Goal: Task Accomplishment & Management: Use online tool/utility

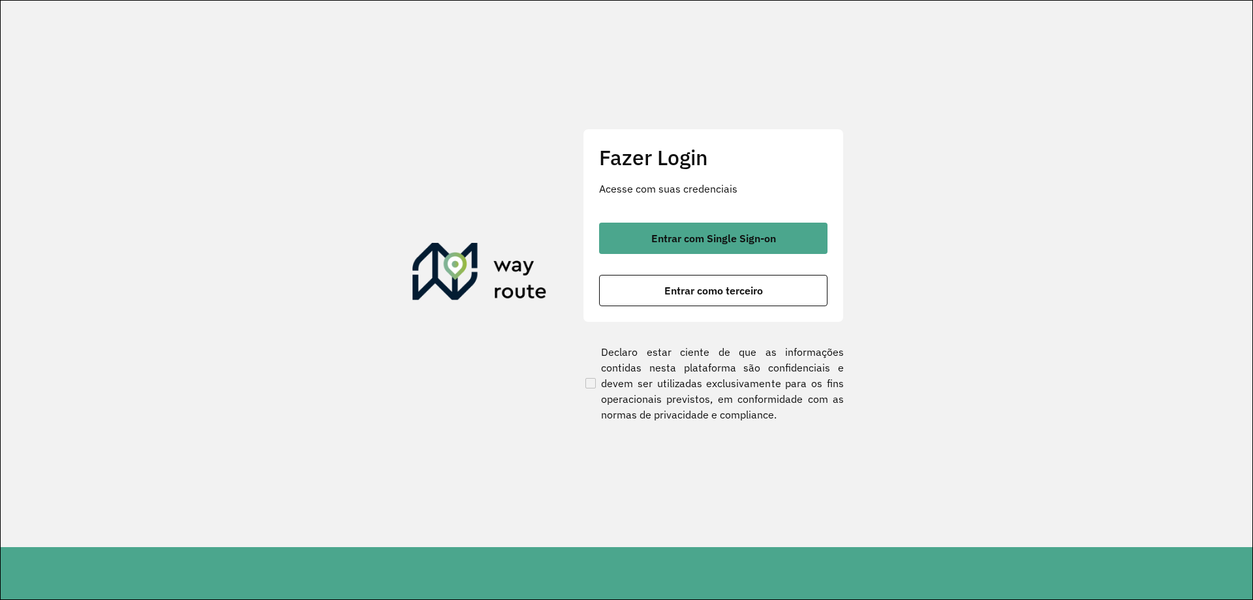
click at [704, 221] on div "Fazer Login Acesse com suas credenciais Entrar com Single Sign-on Entrar como t…" at bounding box center [713, 225] width 261 height 193
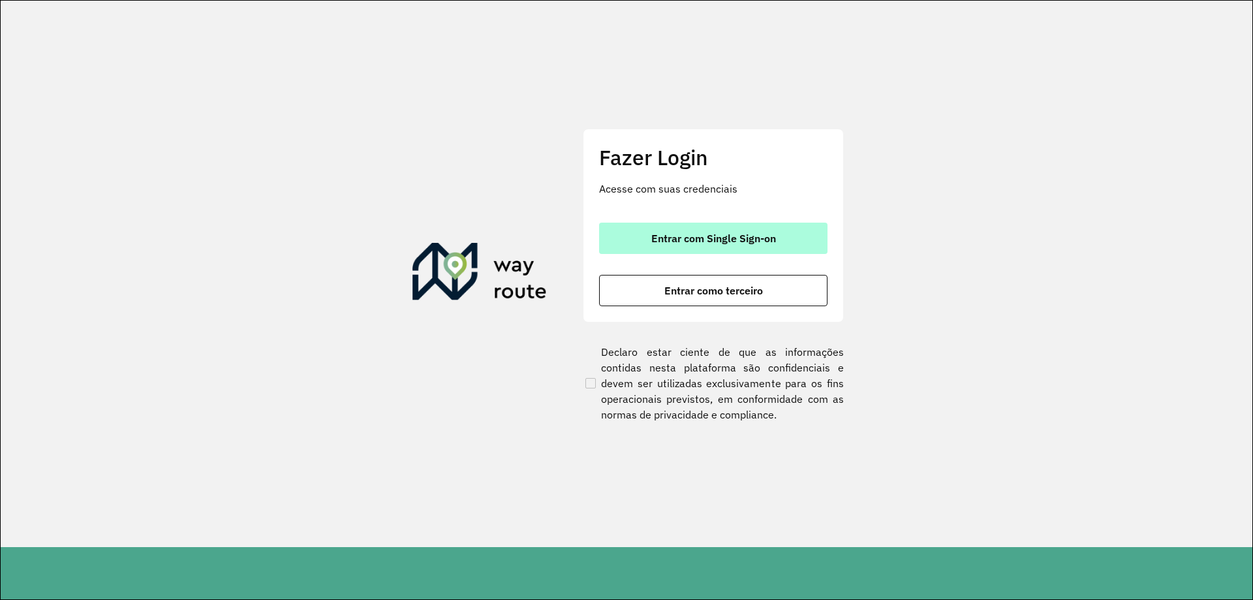
click at [704, 223] on button "Entrar com Single Sign-on" at bounding box center [713, 238] width 228 height 31
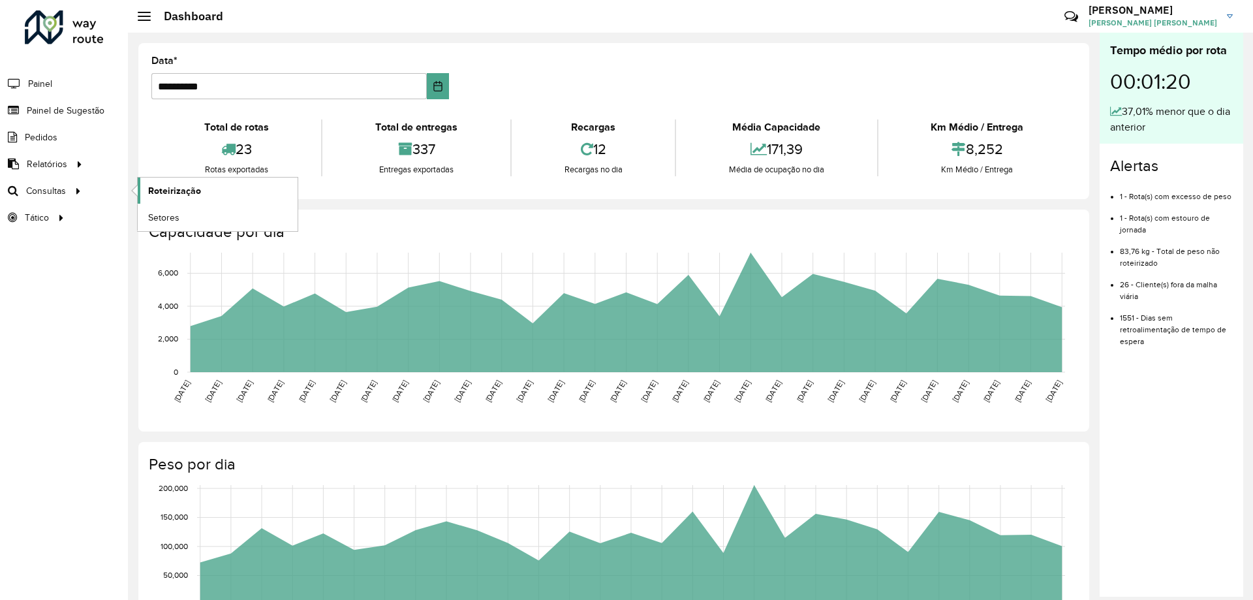
click at [163, 184] on span "Roteirização" at bounding box center [174, 191] width 53 height 14
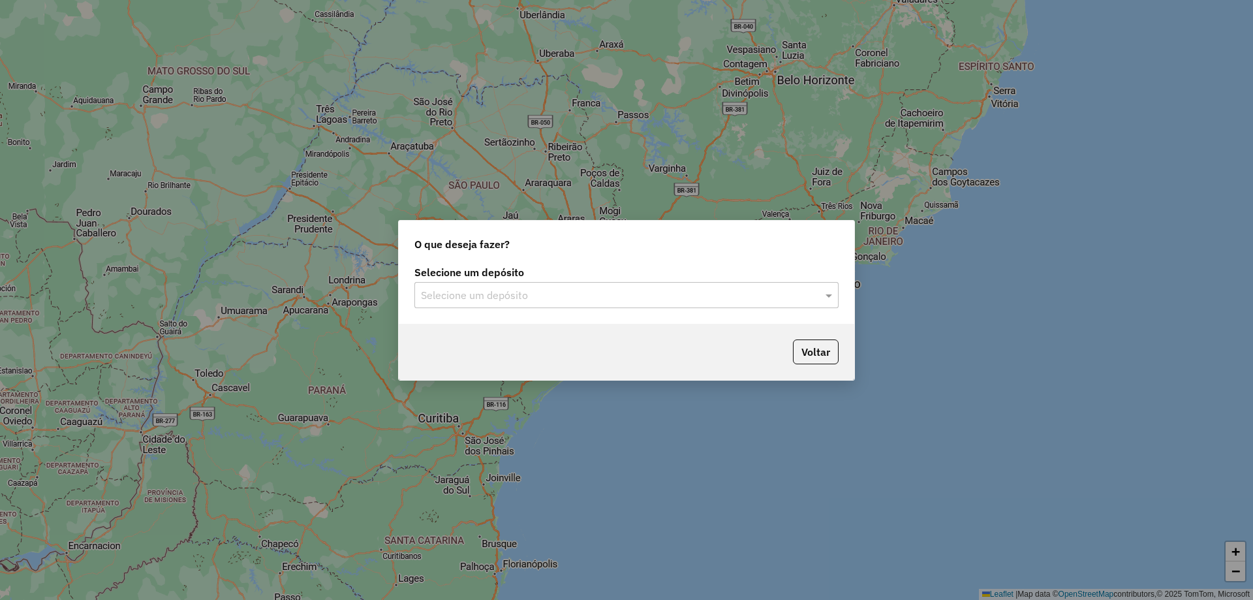
click at [490, 294] on input "text" at bounding box center [613, 296] width 385 height 16
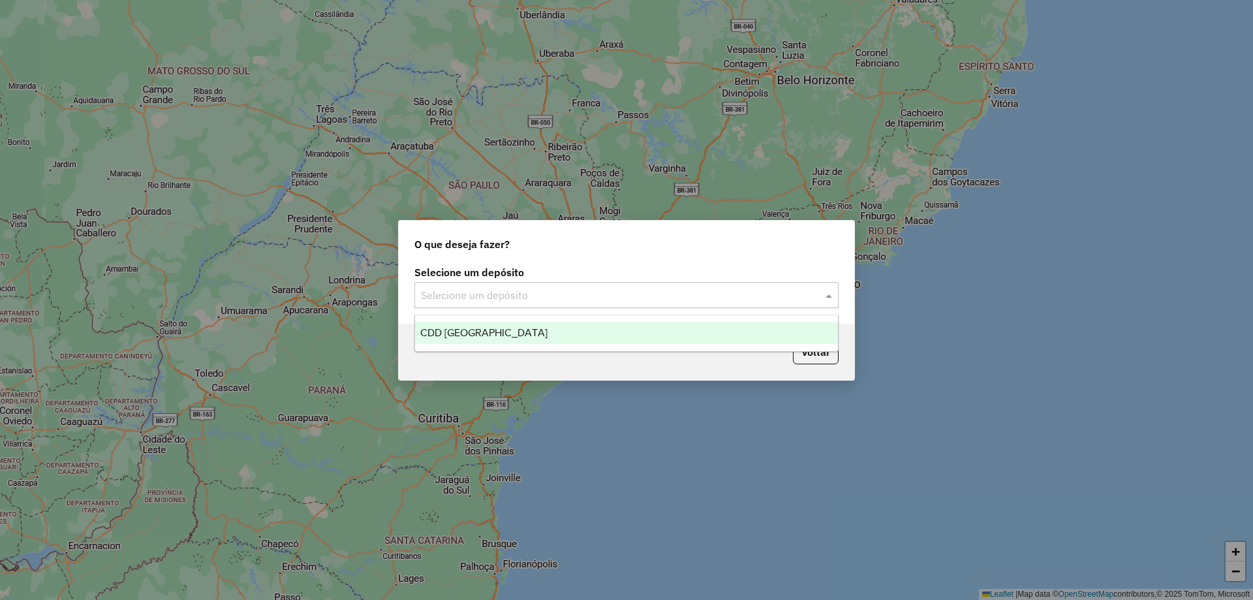
click at [494, 324] on div "CDD Petropolis" at bounding box center [626, 333] width 423 height 22
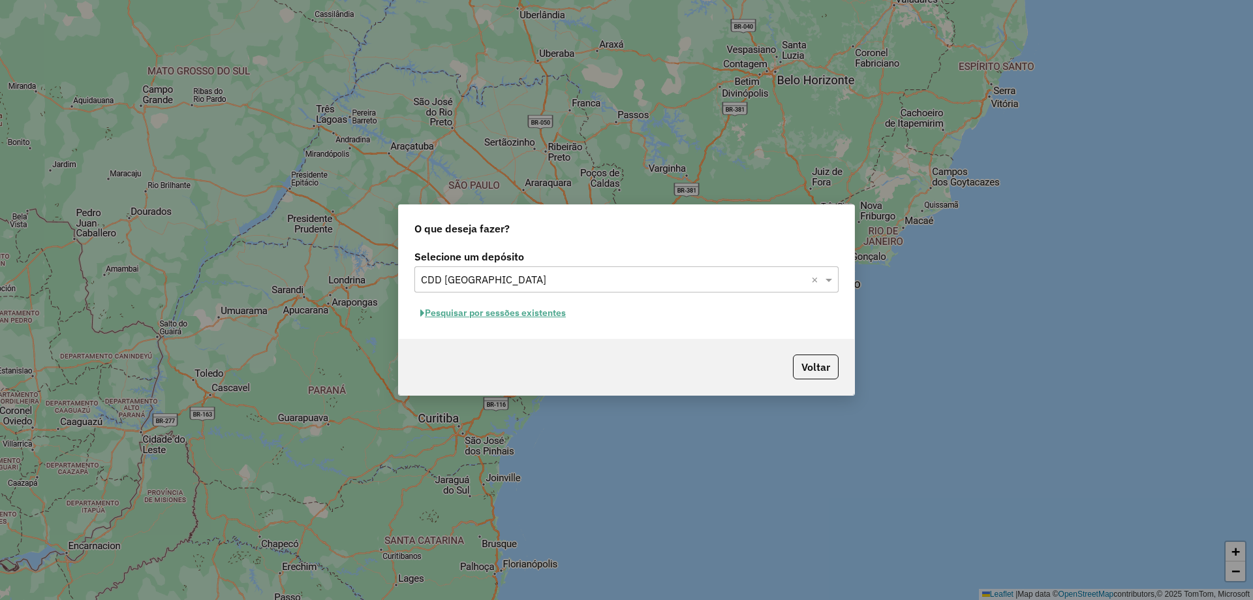
click at [487, 314] on button "Pesquisar por sessões existentes" at bounding box center [493, 313] width 157 height 20
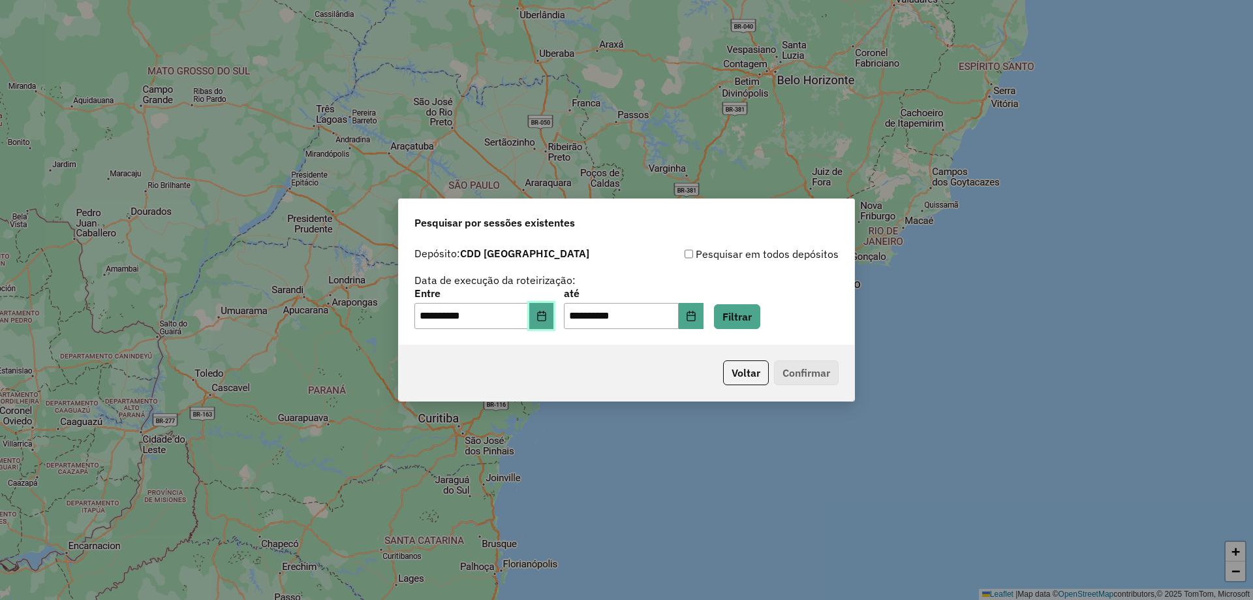
click at [548, 319] on button "Choose Date" at bounding box center [541, 316] width 25 height 26
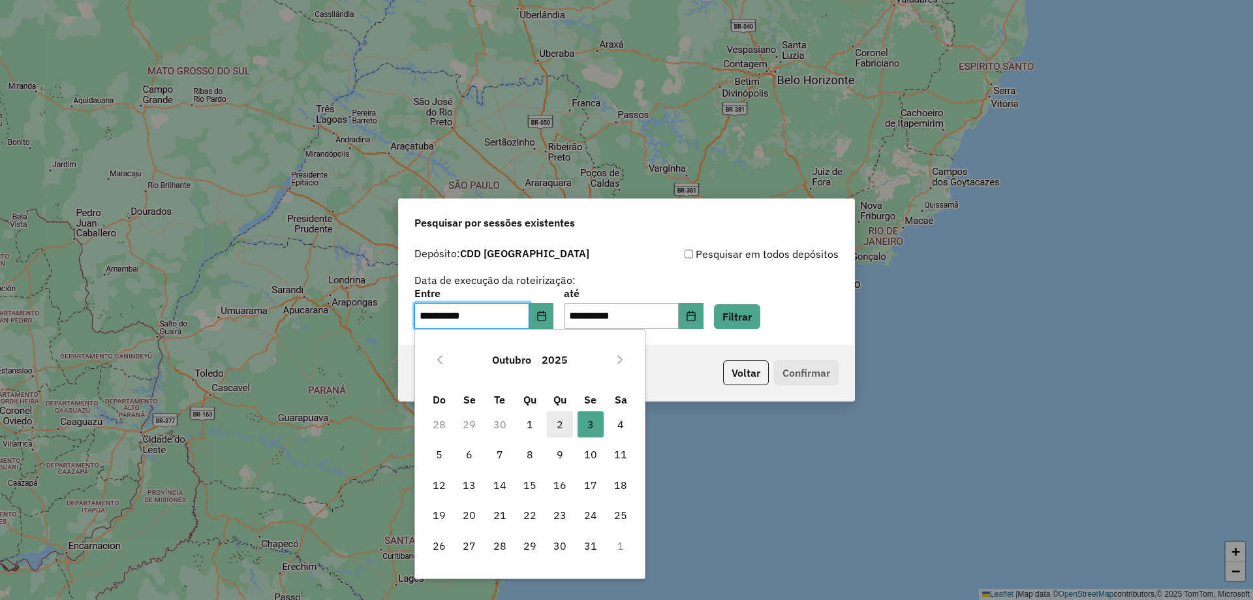
click at [560, 424] on span "2" at bounding box center [560, 424] width 26 height 26
type input "**********"
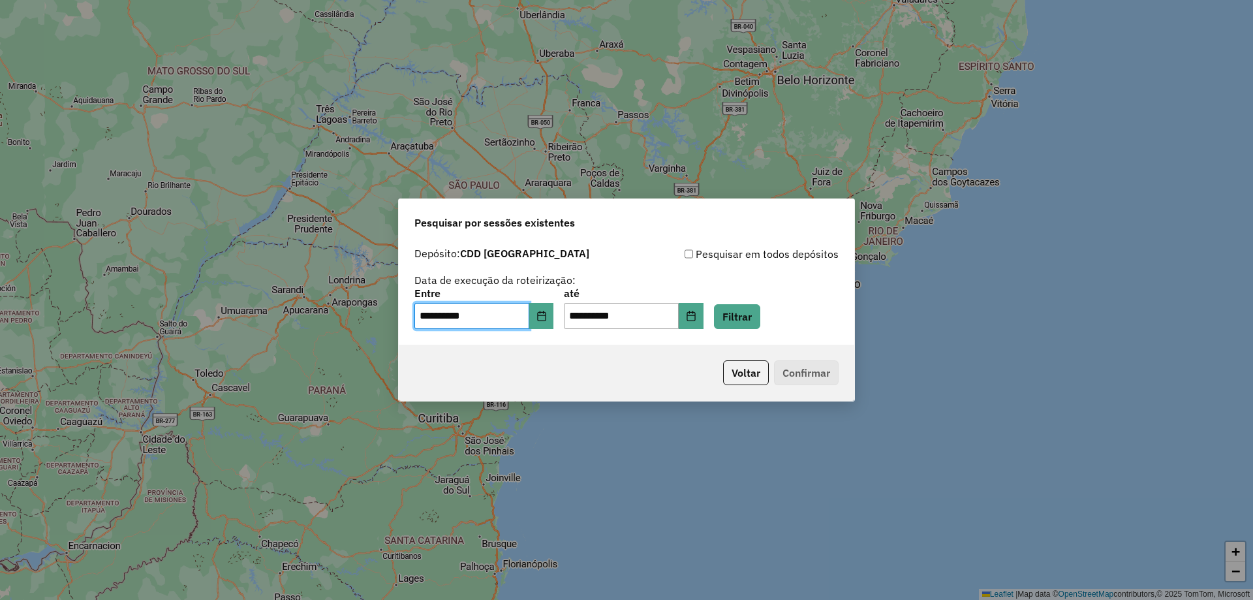
click at [703, 301] on label "até" at bounding box center [633, 293] width 139 height 16
click at [704, 309] on button "Choose Date" at bounding box center [691, 316] width 25 height 26
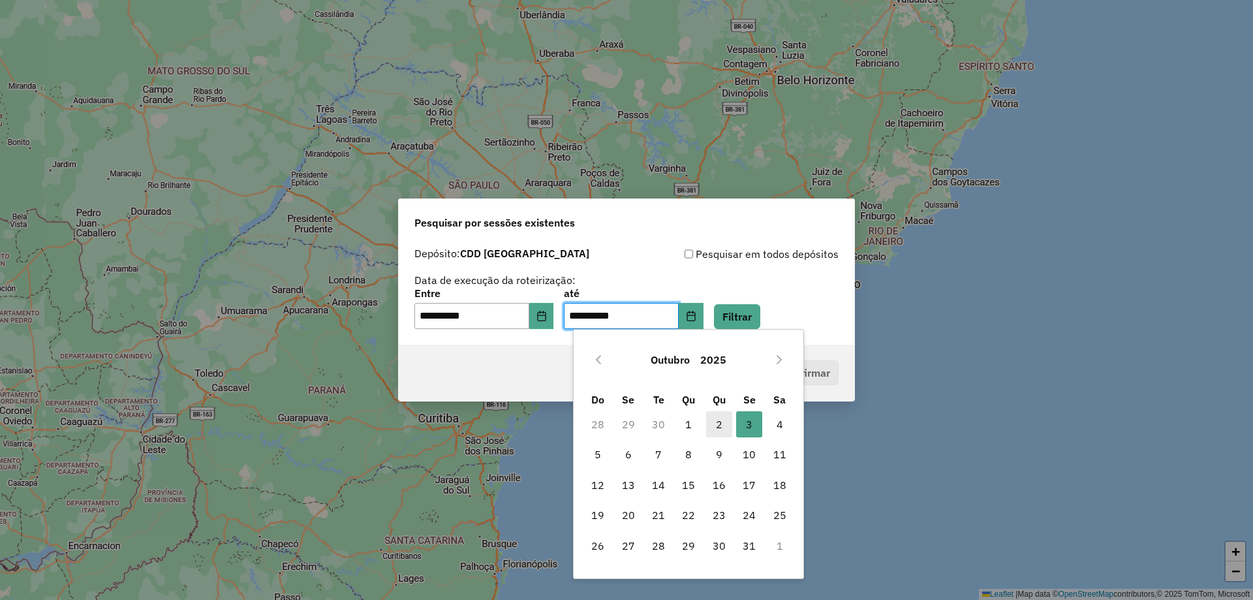
click at [713, 424] on span "2" at bounding box center [719, 424] width 26 height 26
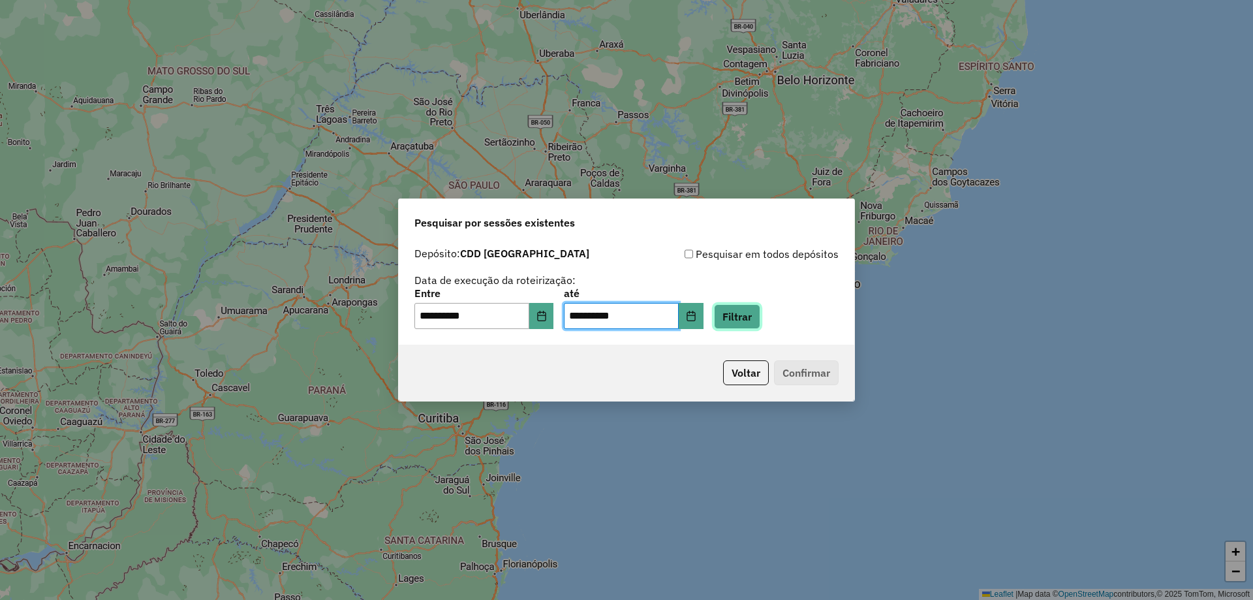
click at [757, 317] on button "Filtrar" at bounding box center [737, 316] width 46 height 25
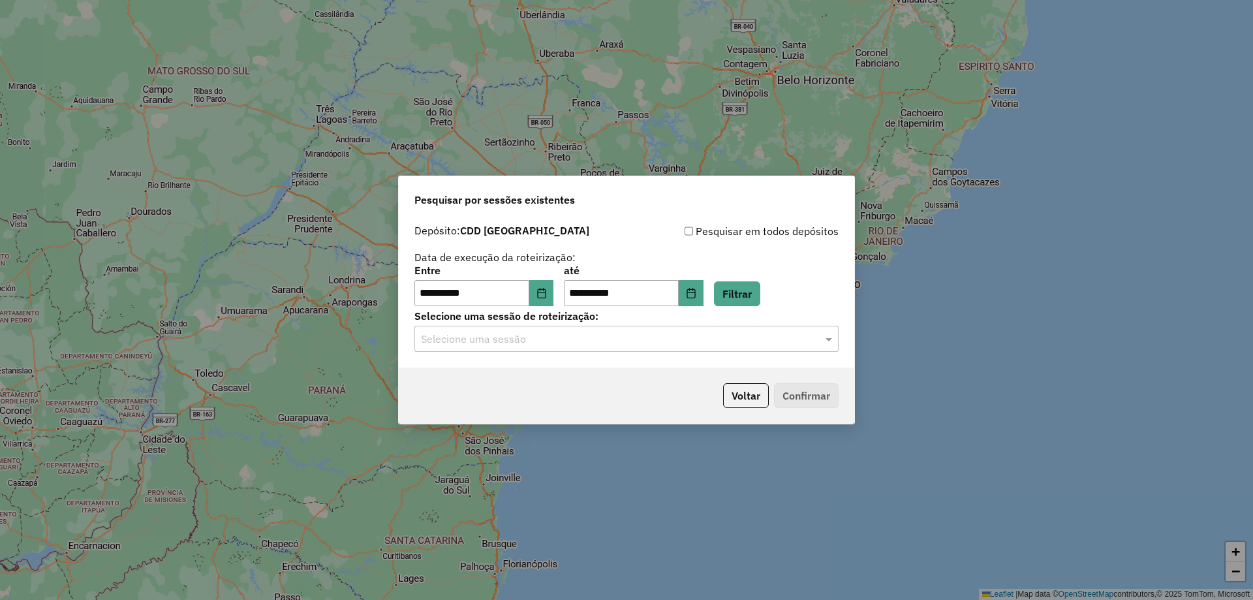
click at [812, 341] on div at bounding box center [627, 338] width 424 height 17
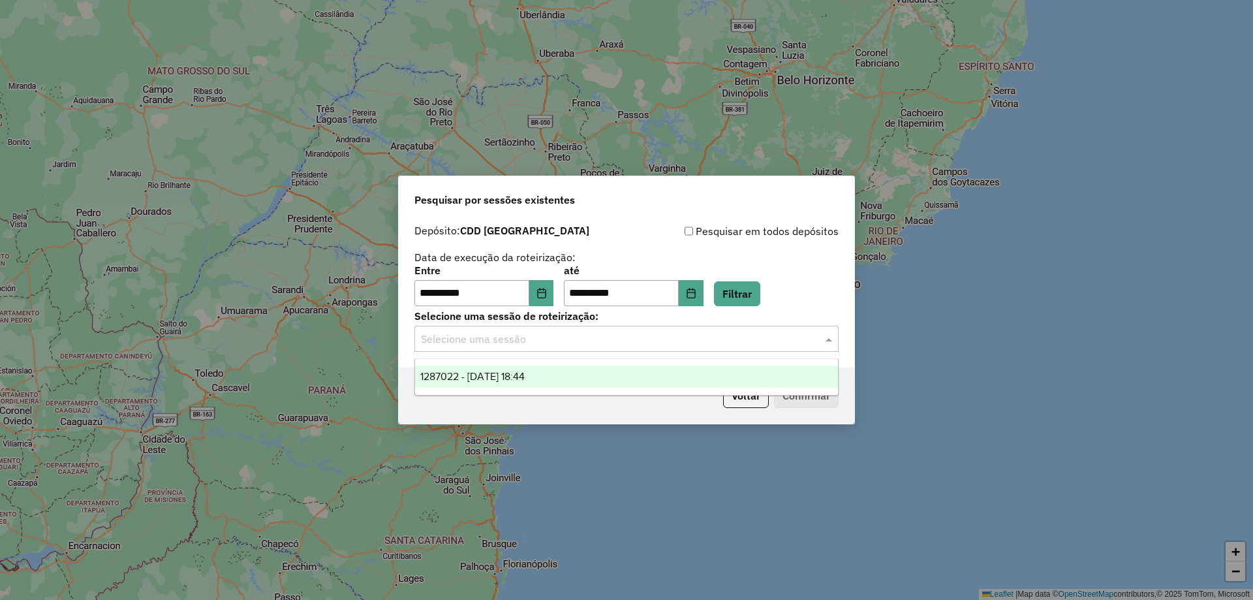
click at [606, 380] on div "1287022 - 02/10/2025 18:44" at bounding box center [626, 377] width 423 height 22
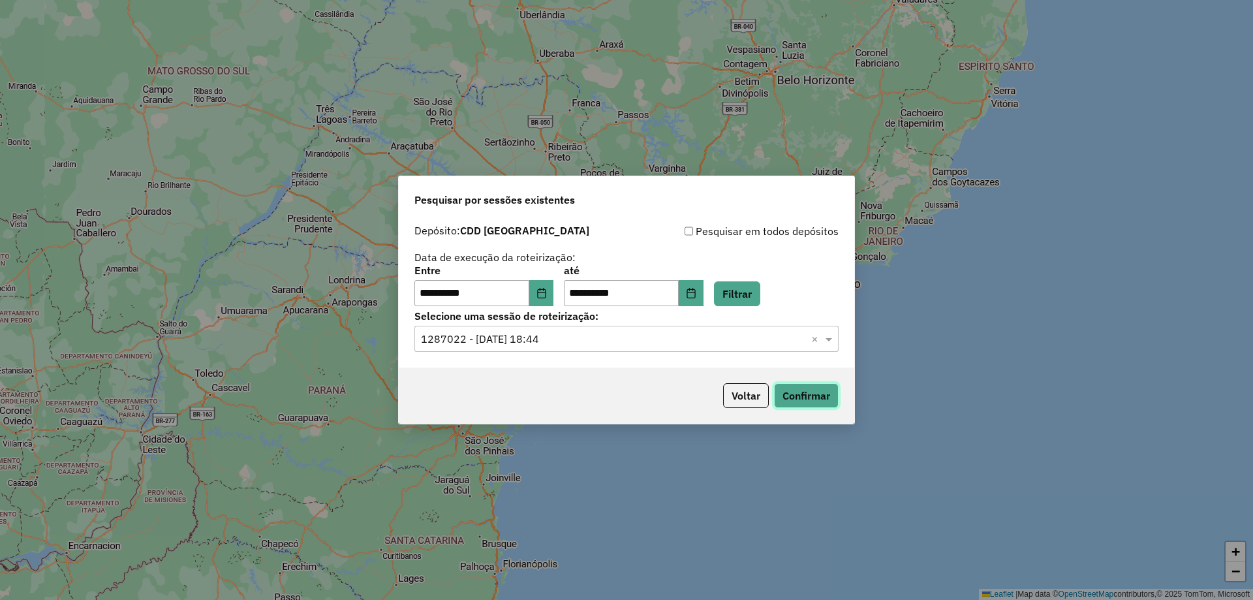
click at [808, 401] on button "Confirmar" at bounding box center [806, 395] width 65 height 25
click at [697, 292] on icon "Choose Date" at bounding box center [691, 293] width 10 height 10
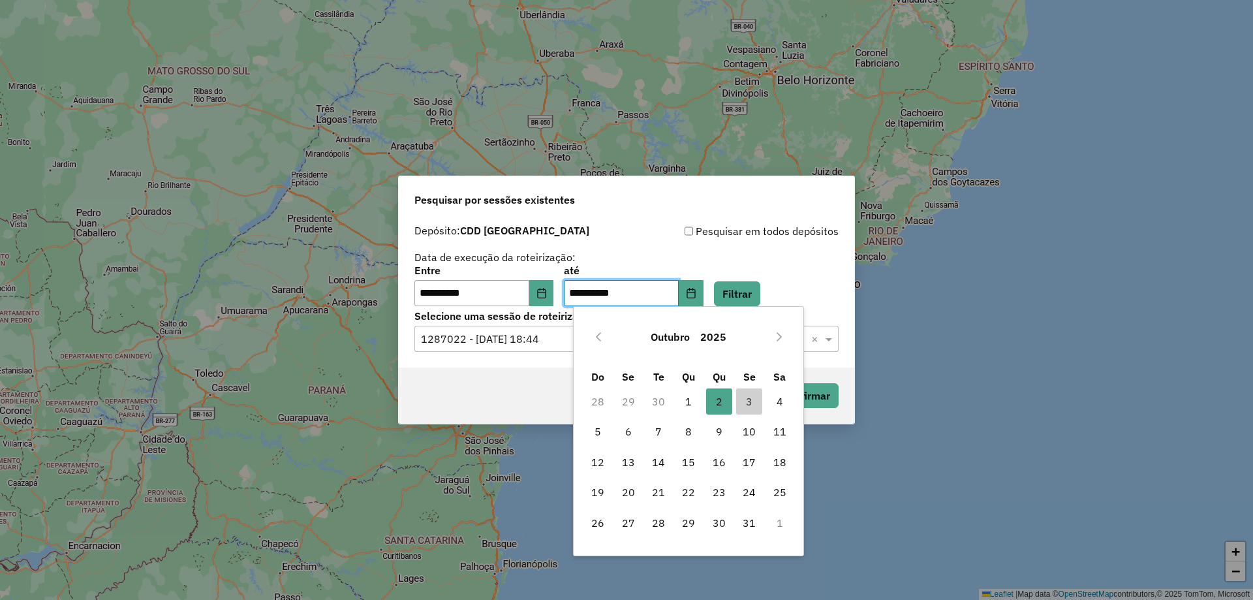
drag, startPoint x: 744, startPoint y: 400, endPoint x: 680, endPoint y: 382, distance: 67.2
click at [745, 400] on span "3" at bounding box center [749, 401] width 26 height 26
type input "**********"
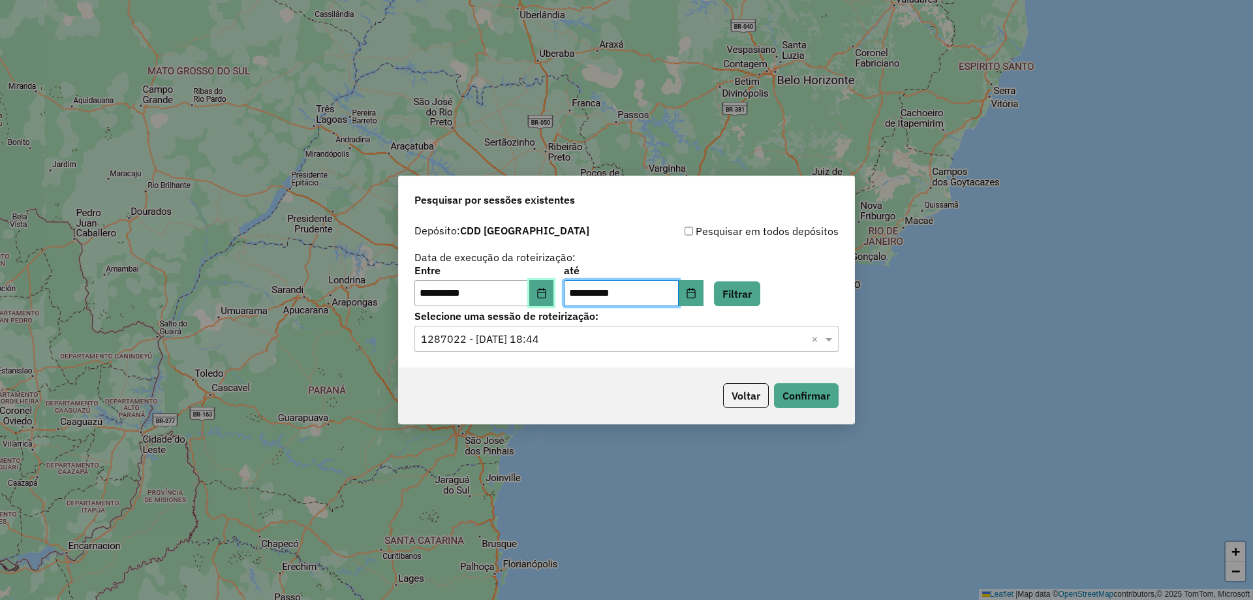
click at [542, 289] on button "Choose Date" at bounding box center [541, 293] width 25 height 26
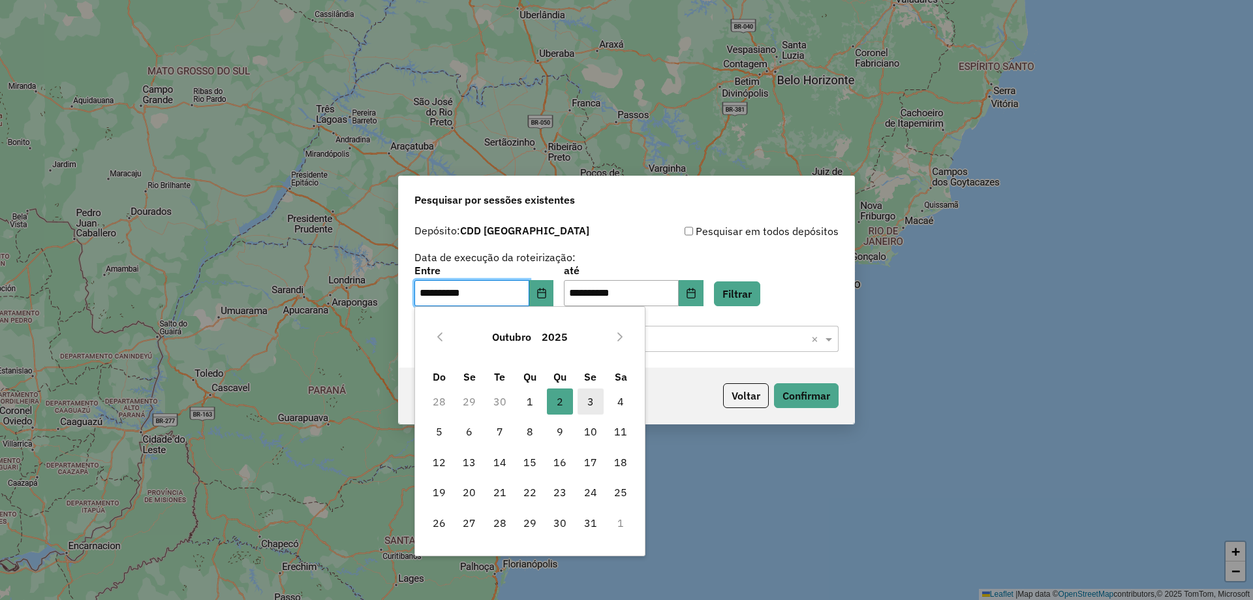
click at [590, 399] on span "3" at bounding box center [591, 401] width 26 height 26
type input "**********"
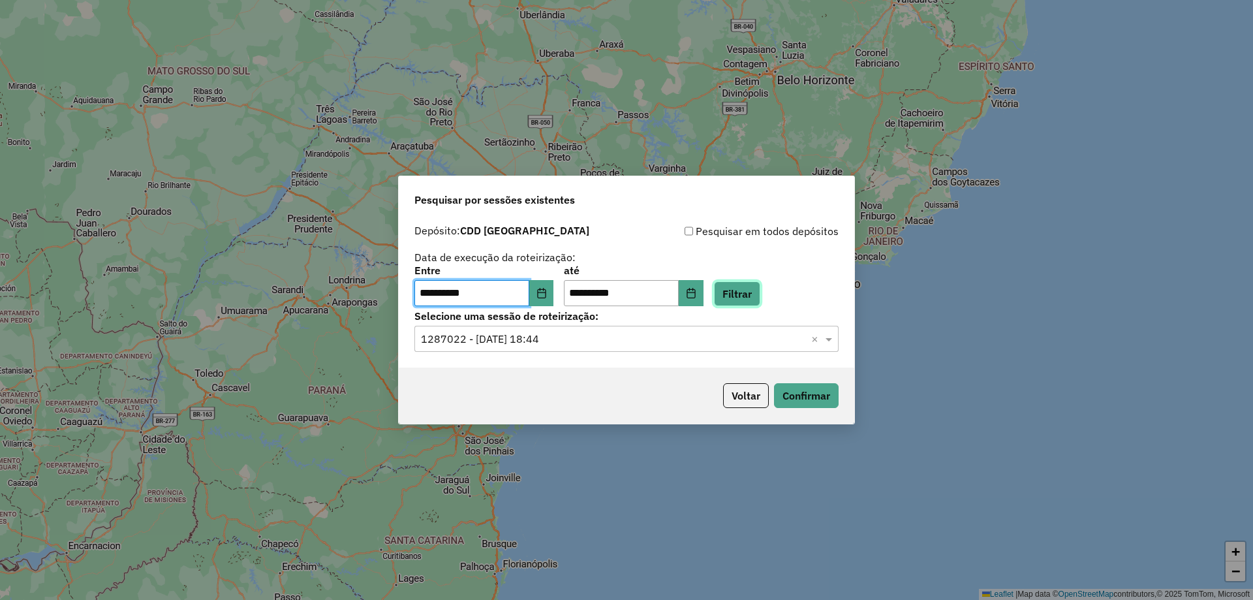
click at [760, 294] on button "Filtrar" at bounding box center [737, 293] width 46 height 25
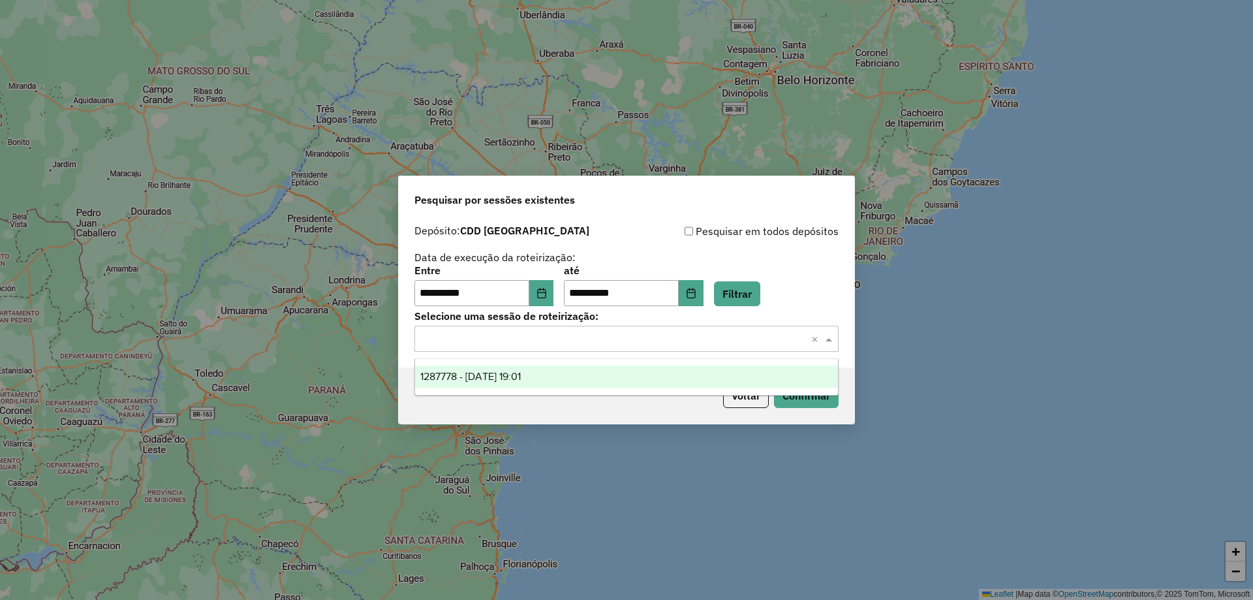
click at [751, 338] on input "text" at bounding box center [613, 340] width 385 height 16
click at [546, 377] on div "1287778 - 03/10/2025 19:01" at bounding box center [626, 377] width 423 height 22
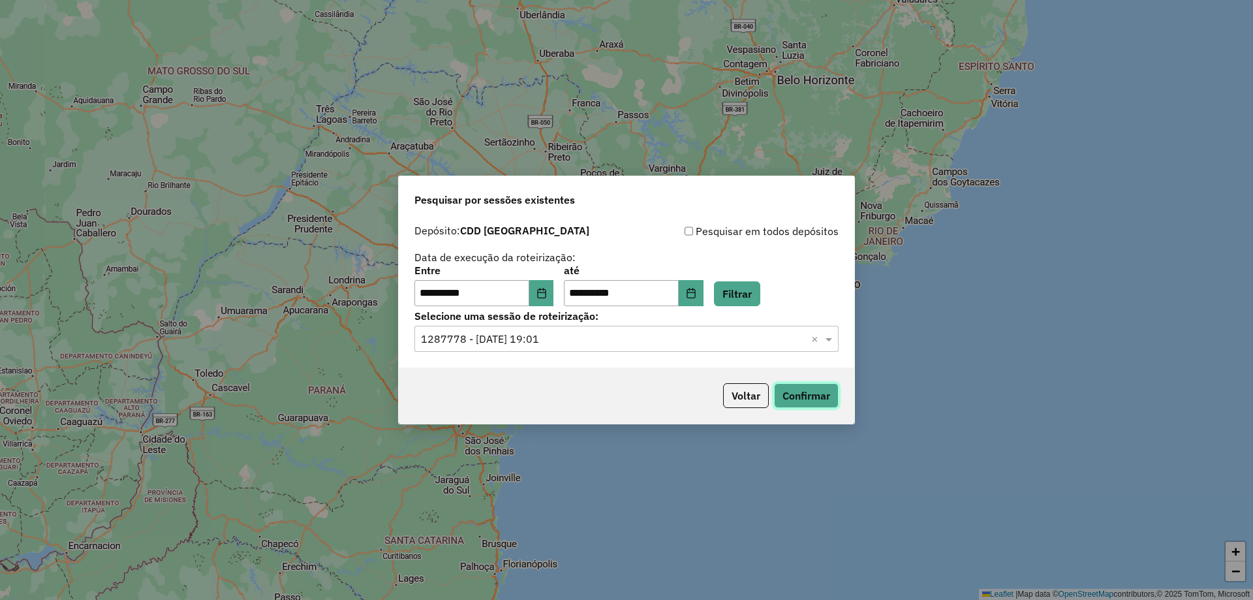
click at [798, 396] on button "Confirmar" at bounding box center [806, 395] width 65 height 25
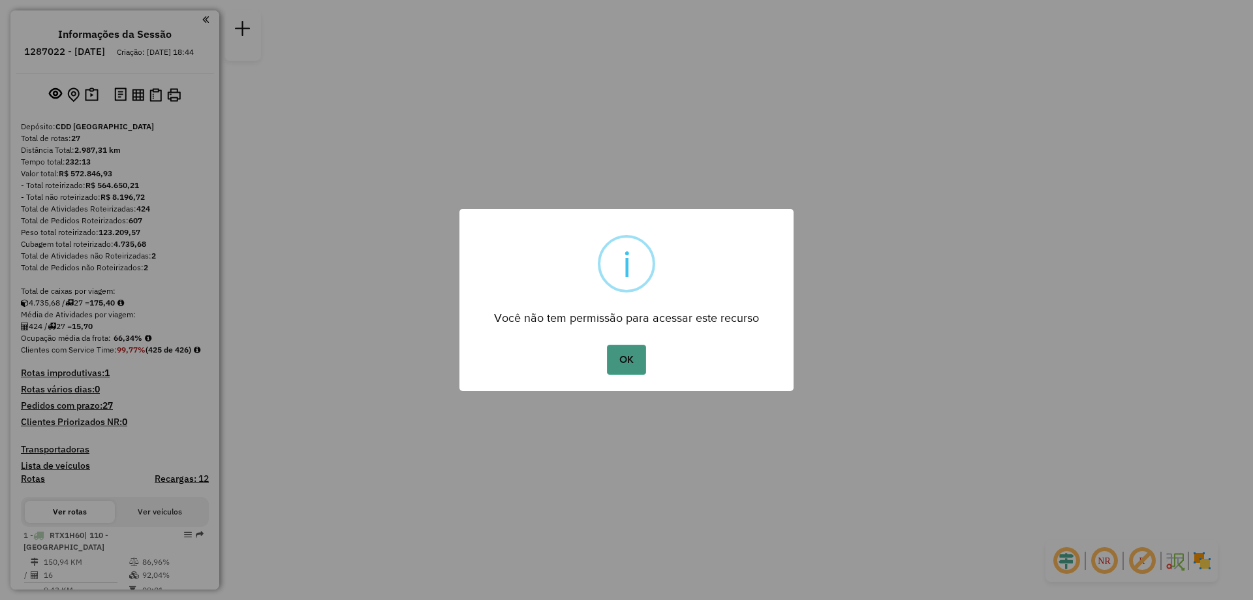
click at [627, 356] on button "OK" at bounding box center [626, 360] width 39 height 30
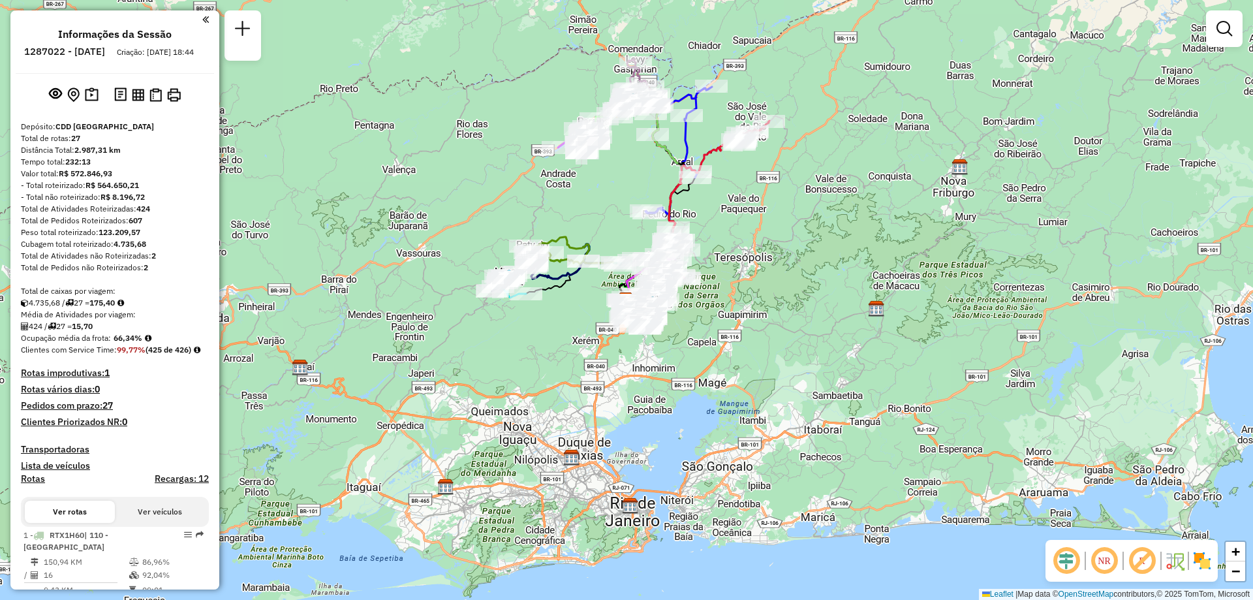
scroll to position [392, 0]
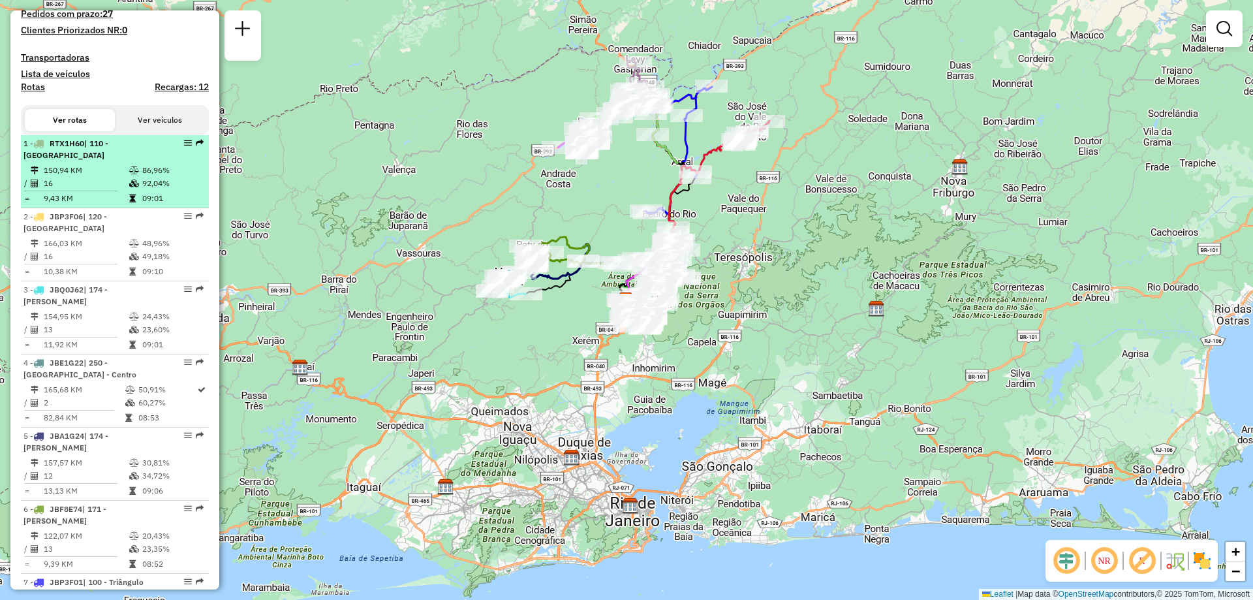
click at [106, 177] on td "150,94 KM" at bounding box center [86, 170] width 86 height 13
select select "**********"
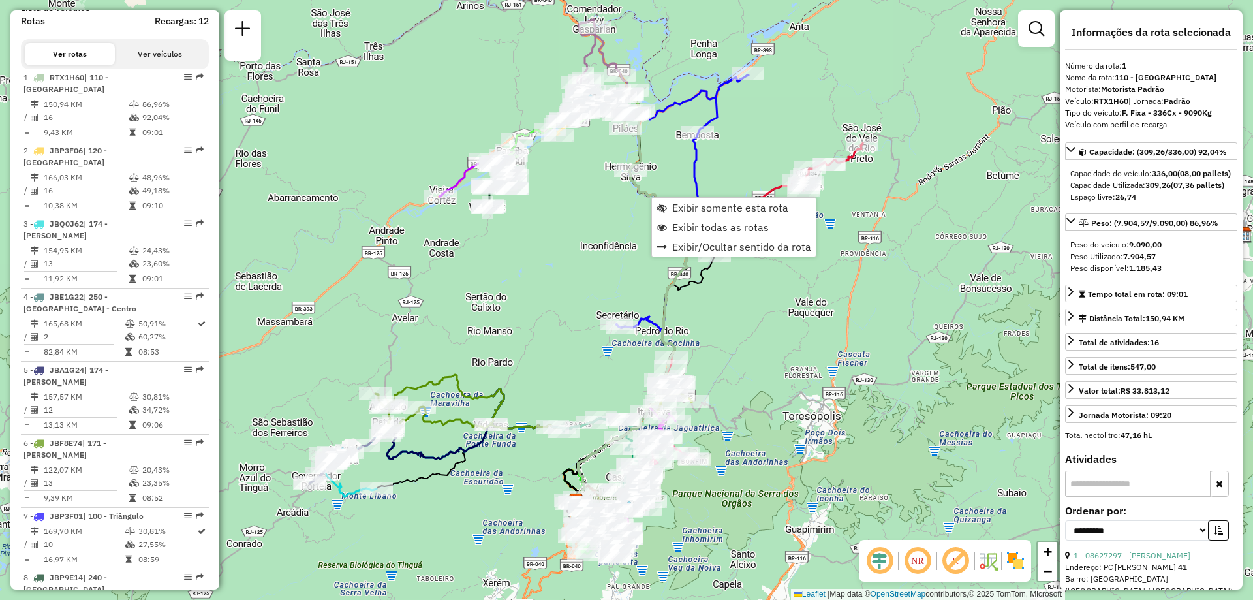
scroll to position [540, 0]
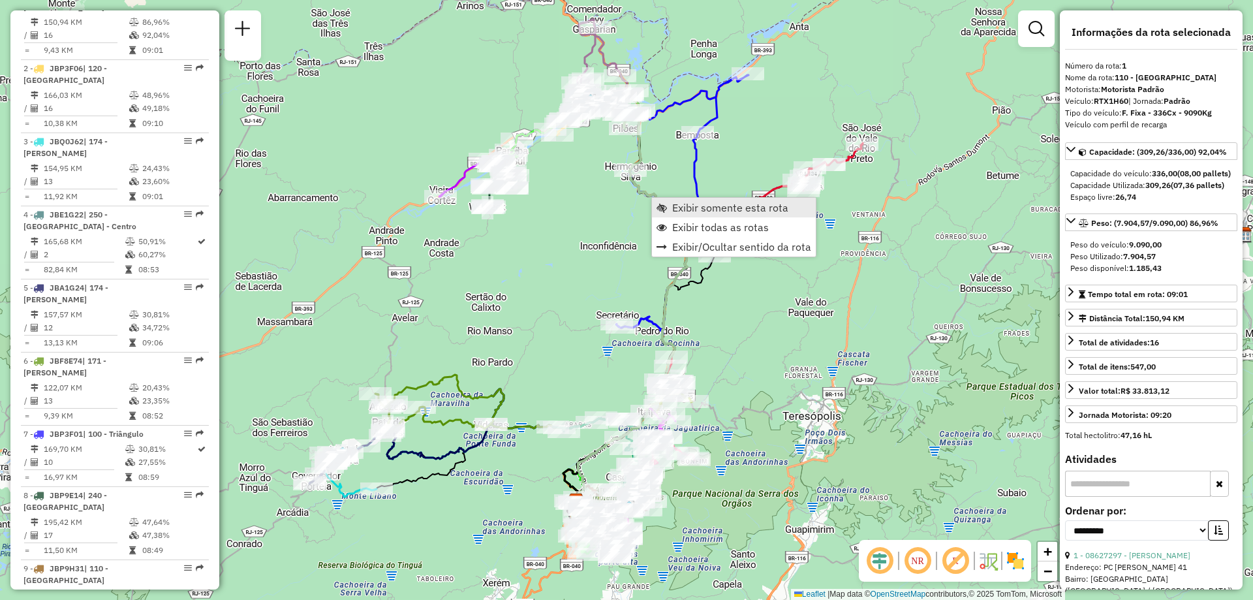
click at [687, 203] on span "Exibir somente esta rota" at bounding box center [730, 207] width 116 height 10
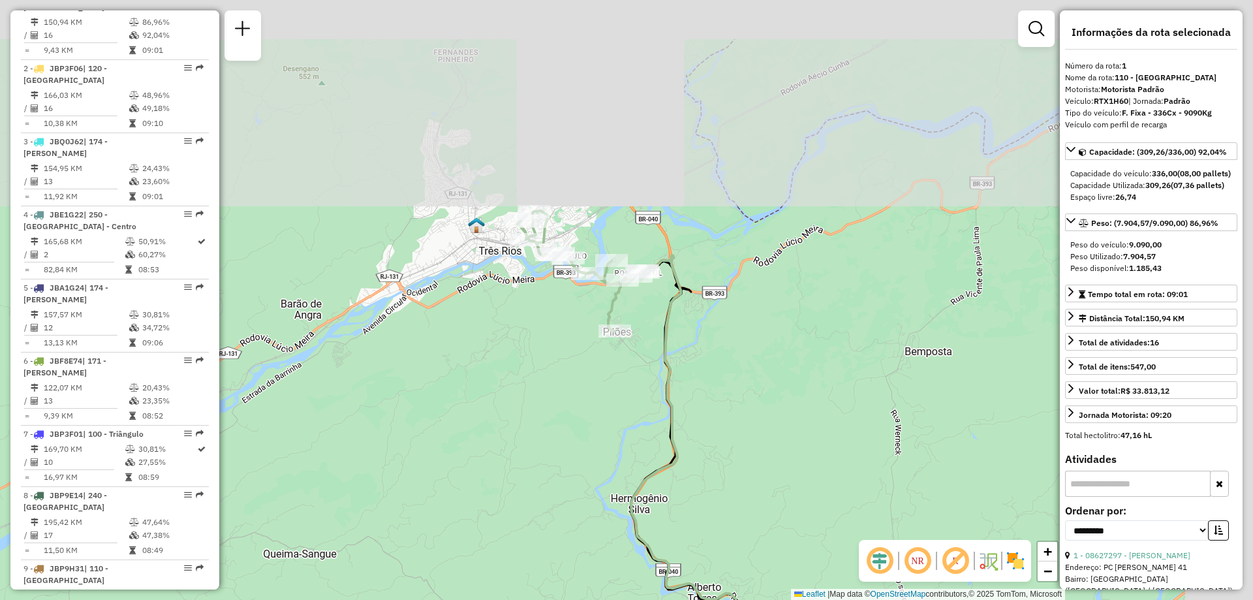
drag, startPoint x: 710, startPoint y: 141, endPoint x: 553, endPoint y: 350, distance: 261.1
click at [553, 350] on div "Janela de atendimento Grade de atendimento Capacidade Transportadoras Veículos …" at bounding box center [626, 300] width 1253 height 600
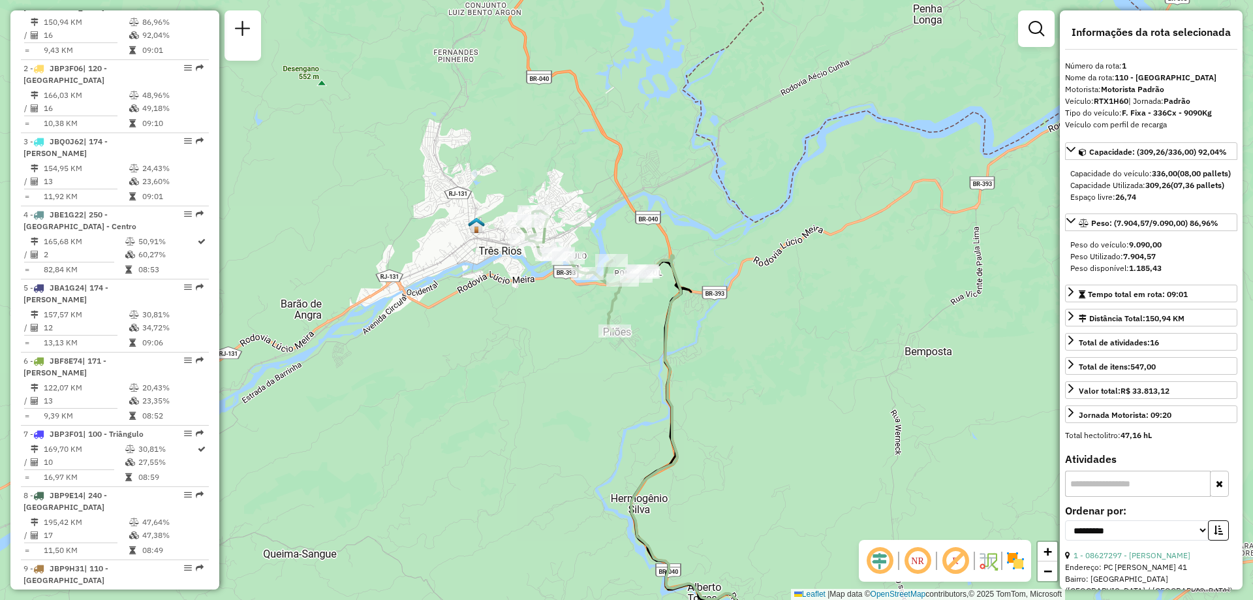
click at [458, 356] on div "Janela de atendimento Grade de atendimento Capacidade Transportadoras Veículos …" at bounding box center [626, 300] width 1253 height 600
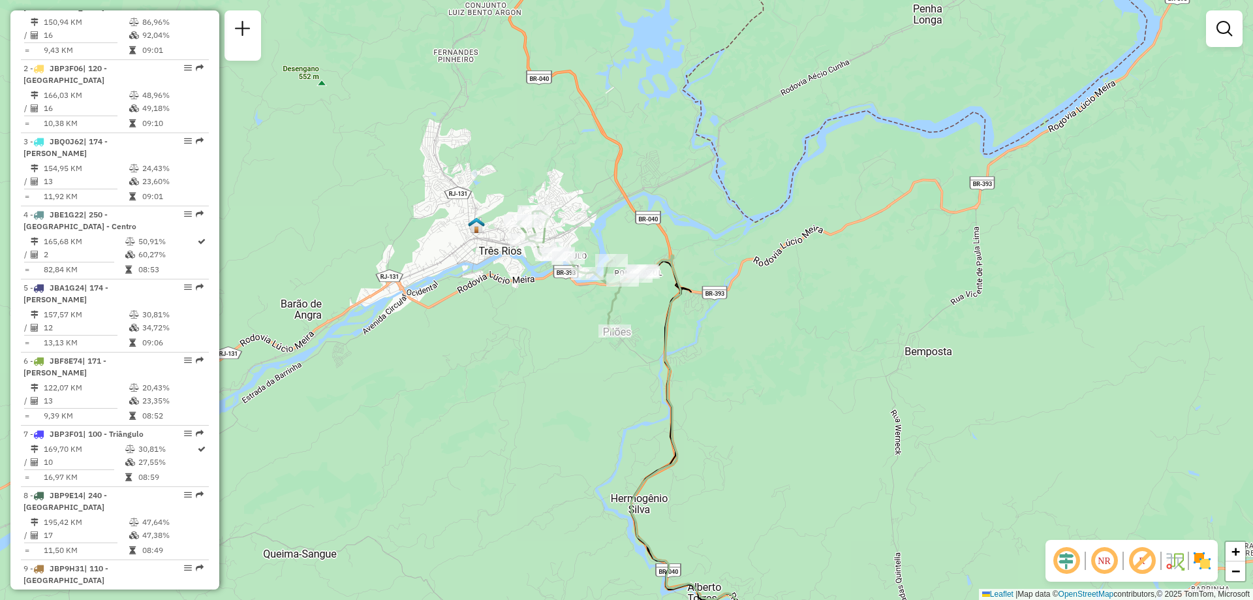
drag, startPoint x: 522, startPoint y: 338, endPoint x: 525, endPoint y: 332, distance: 6.7
click at [522, 338] on div "Janela de atendimento Grade de atendimento Capacidade Transportadoras Veículos …" at bounding box center [626, 300] width 1253 height 600
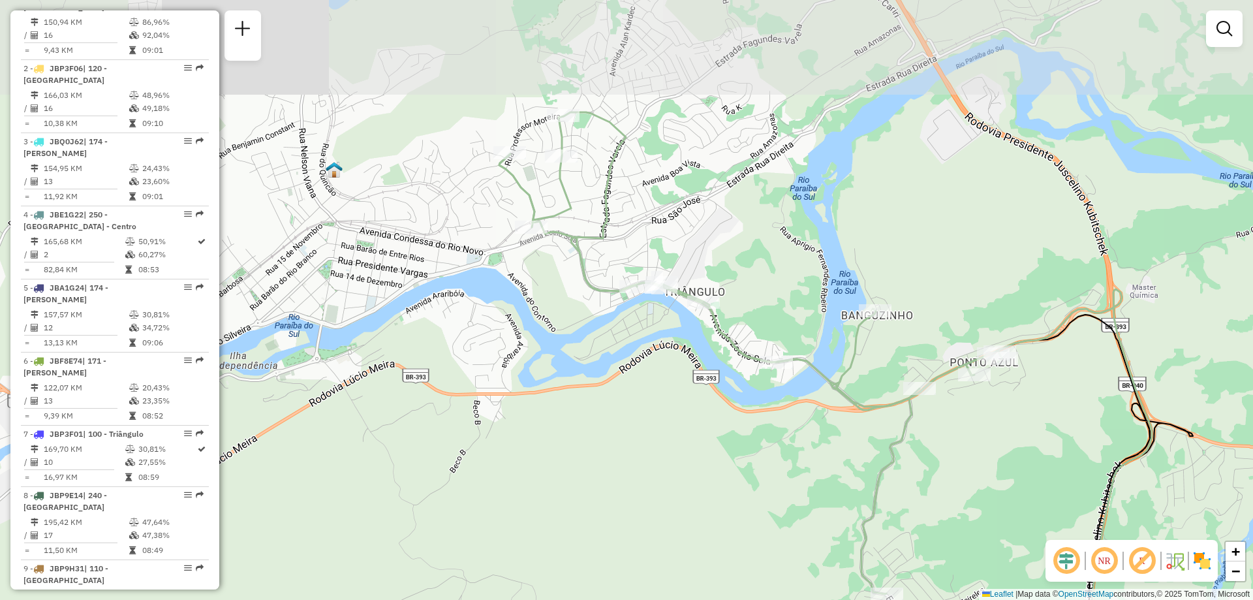
drag, startPoint x: 528, startPoint y: 280, endPoint x: 529, endPoint y: 407, distance: 127.3
click at [529, 407] on div "Janela de atendimento Grade de atendimento Capacidade Transportadoras Veículos …" at bounding box center [626, 300] width 1253 height 600
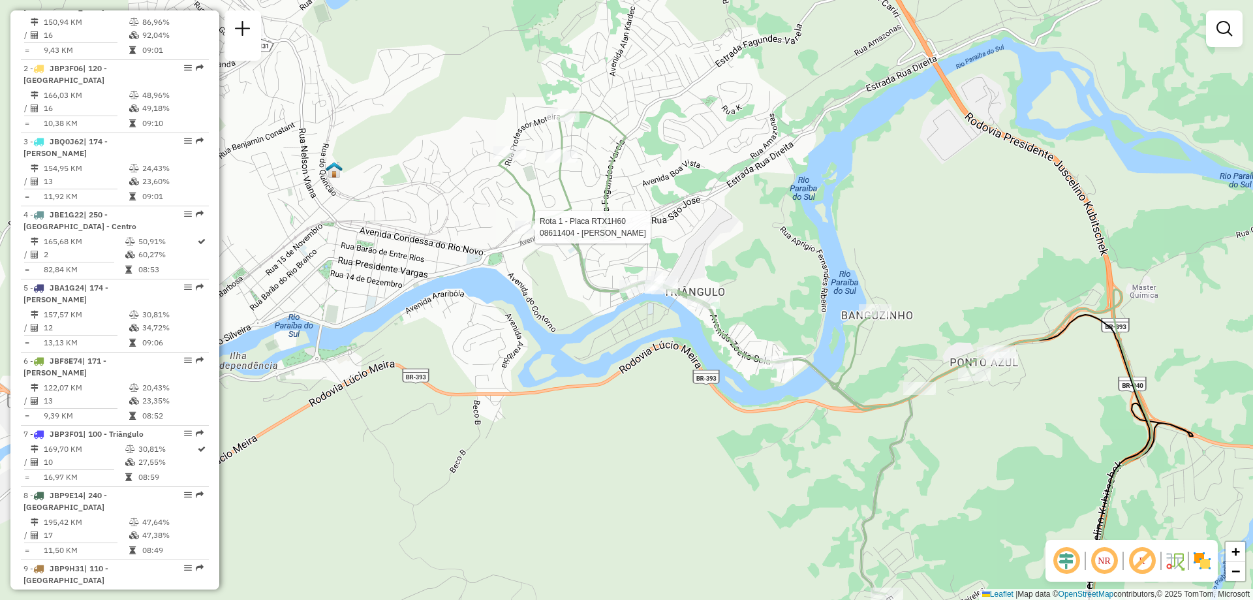
select select "**********"
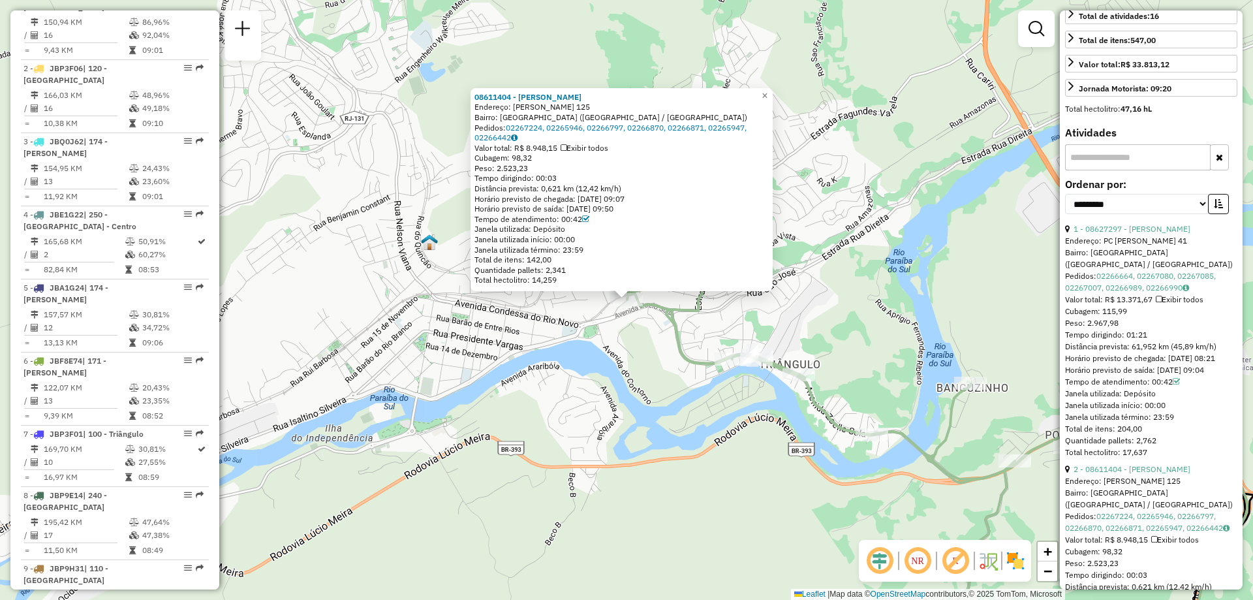
scroll to position [457, 0]
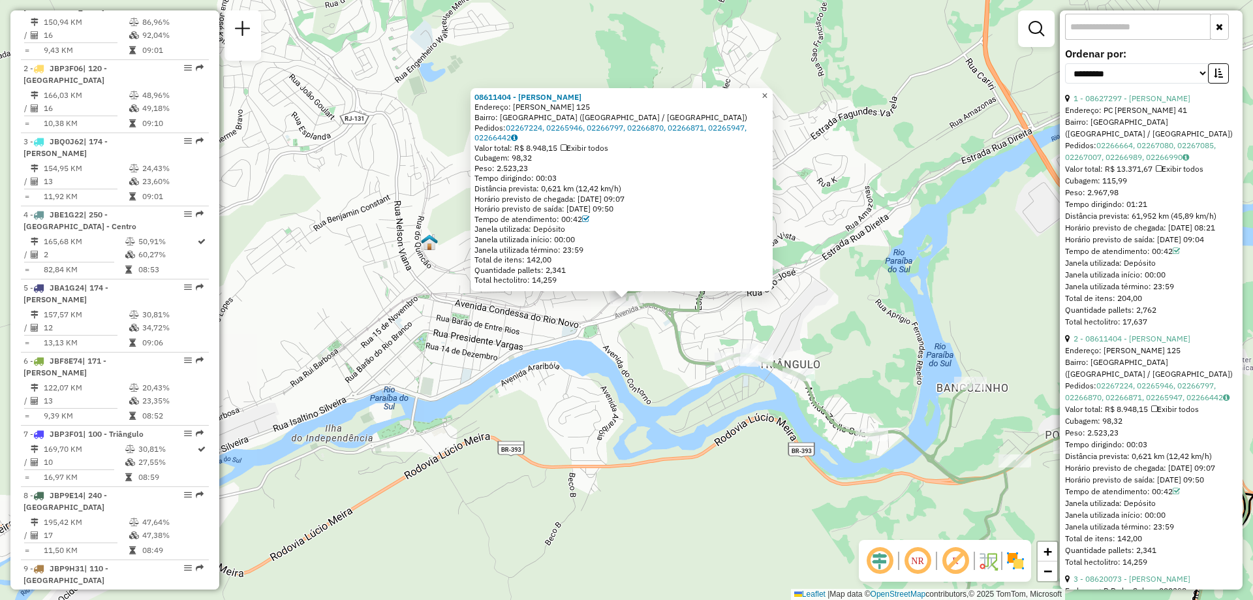
click at [768, 92] on span "×" at bounding box center [765, 95] width 6 height 11
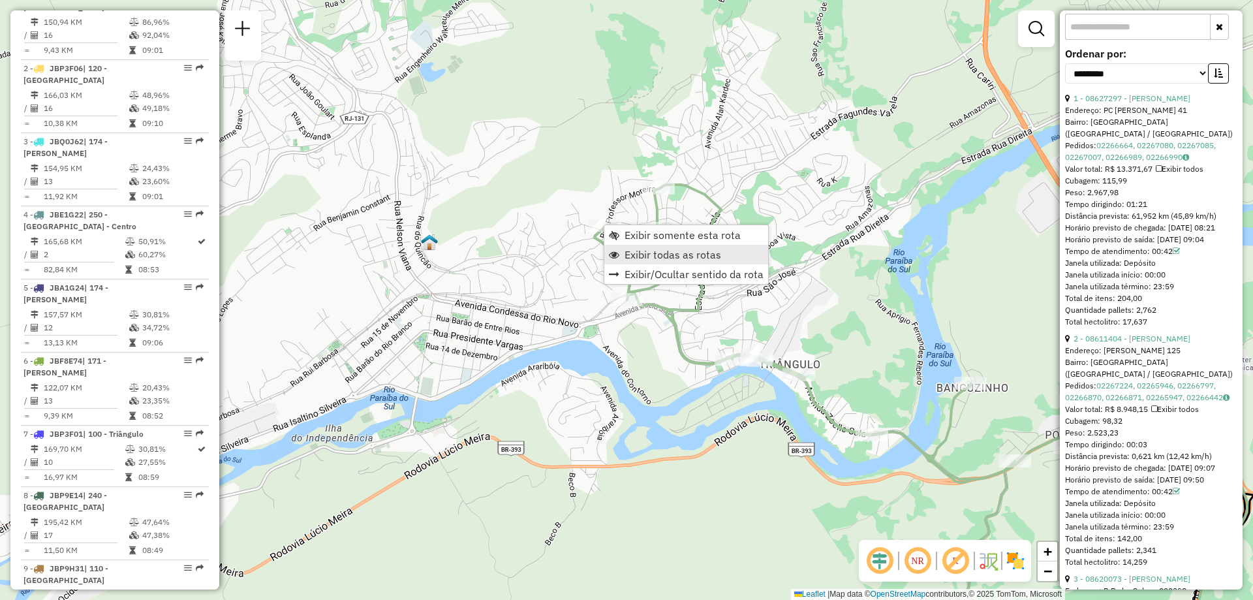
click at [656, 257] on span "Exibir todas as rotas" at bounding box center [673, 254] width 97 height 10
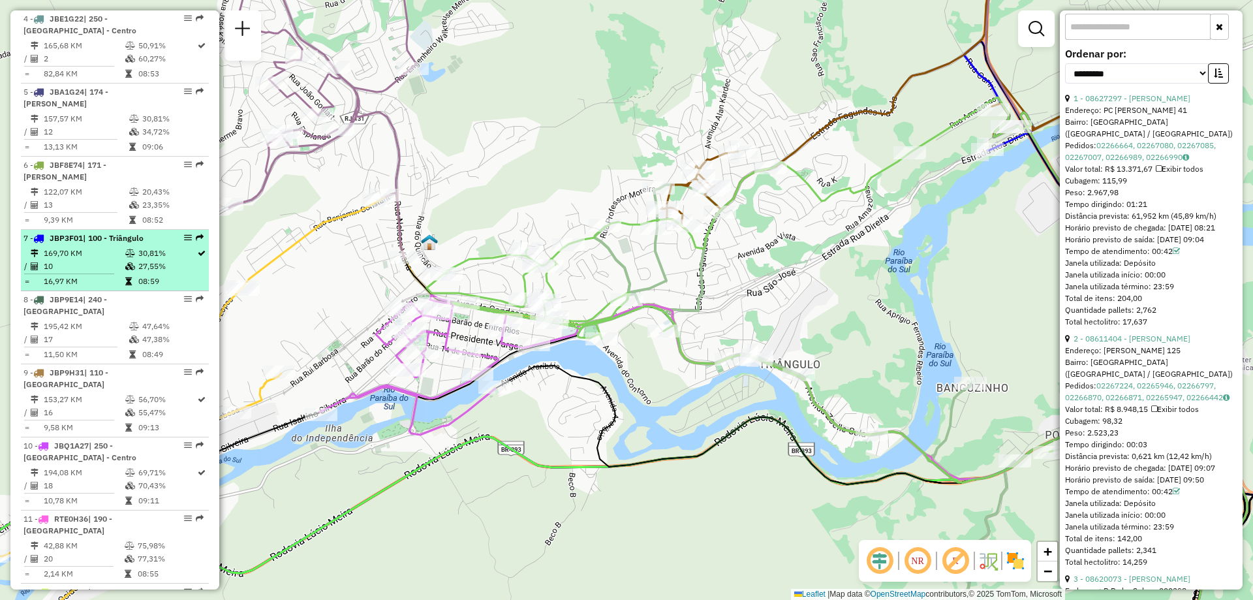
scroll to position [801, 0]
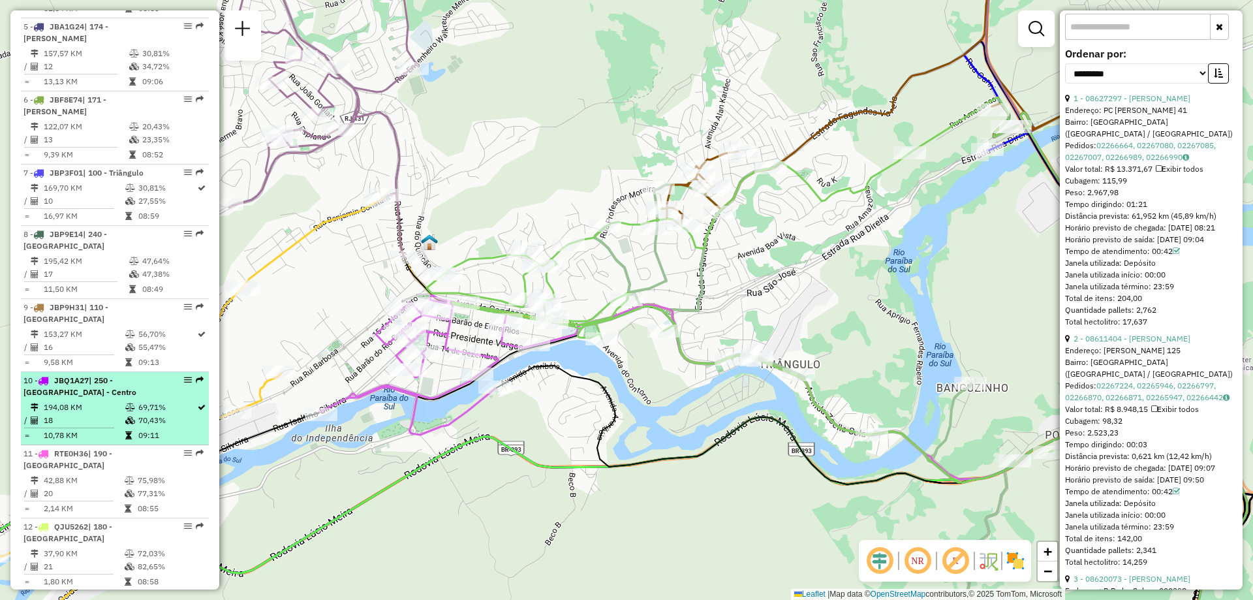
click at [101, 388] on li "10 - JBQ1A27 | 250 - Paraiba do Sul - Centro 194,08 KM 69,71% / 18 70,43% = 10,…" at bounding box center [115, 408] width 188 height 73
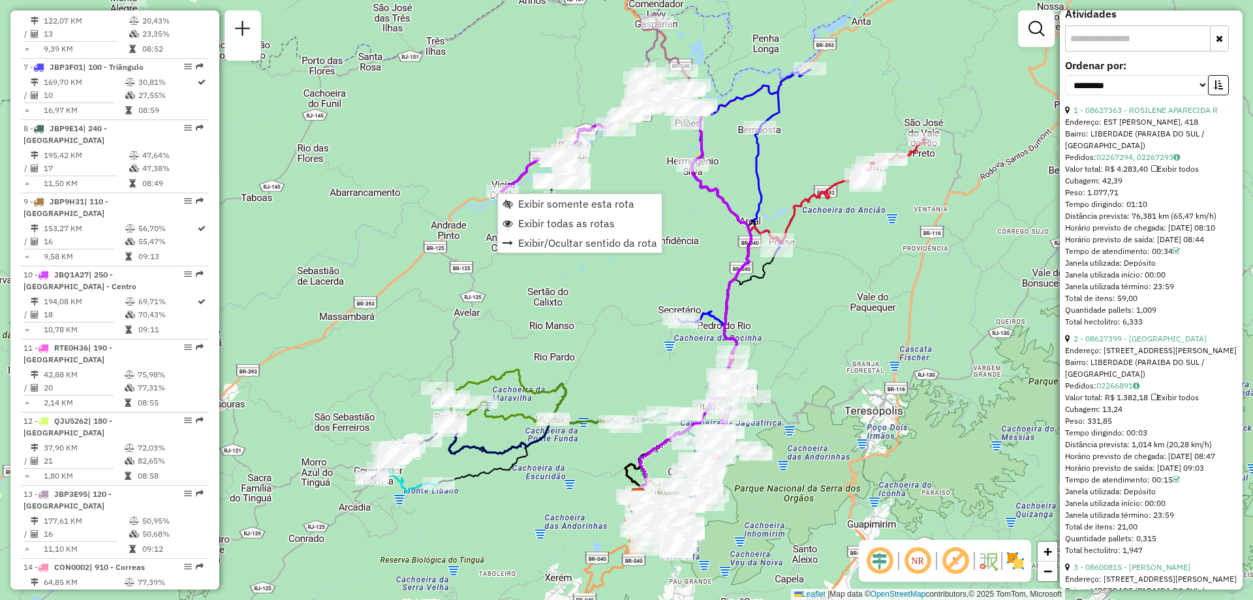
scroll to position [1151, 0]
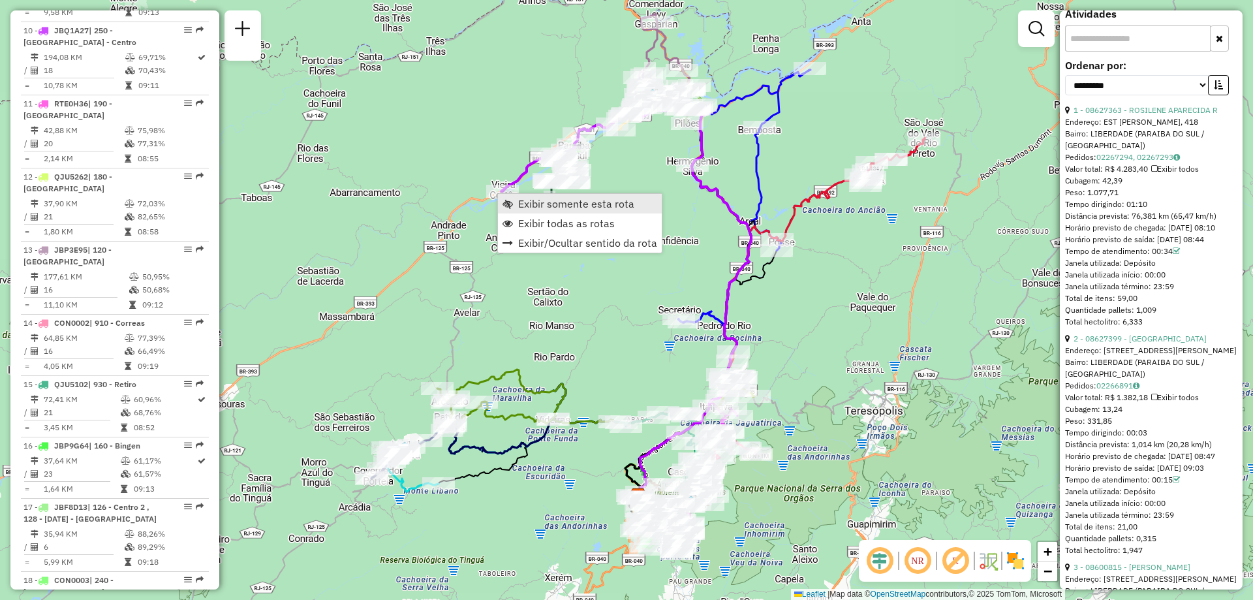
click at [540, 205] on span "Exibir somente esta rota" at bounding box center [576, 203] width 116 height 10
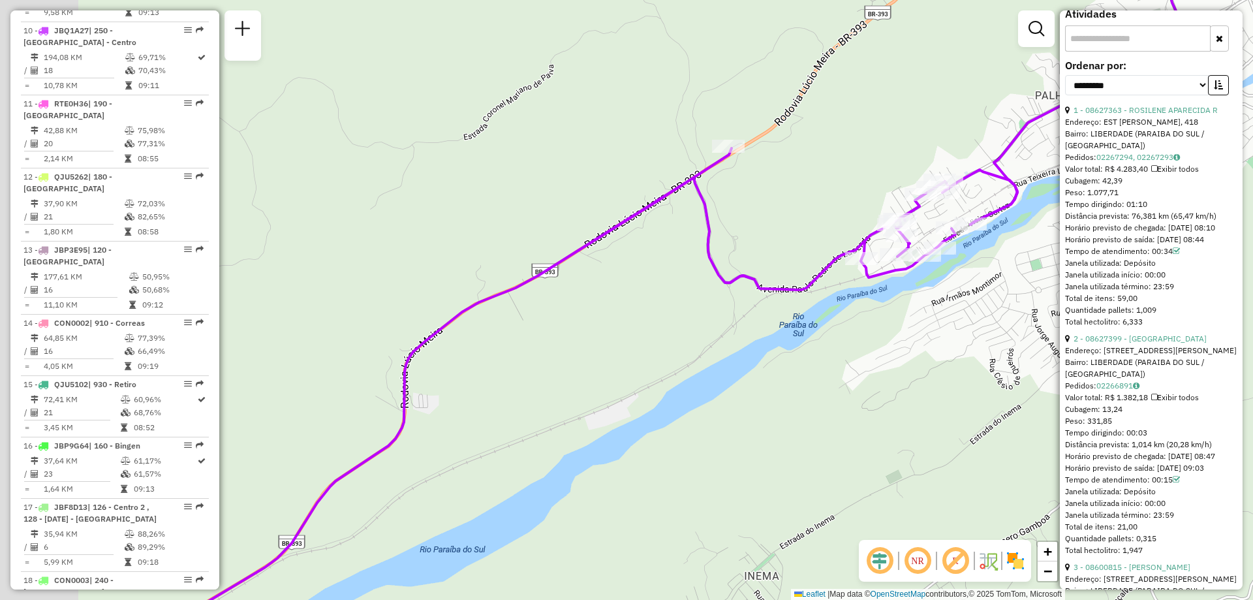
drag, startPoint x: 694, startPoint y: 261, endPoint x: 795, endPoint y: 217, distance: 110.5
click at [795, 217] on div "Janela de atendimento Grade de atendimento Capacidade Transportadoras Veículos …" at bounding box center [626, 300] width 1253 height 600
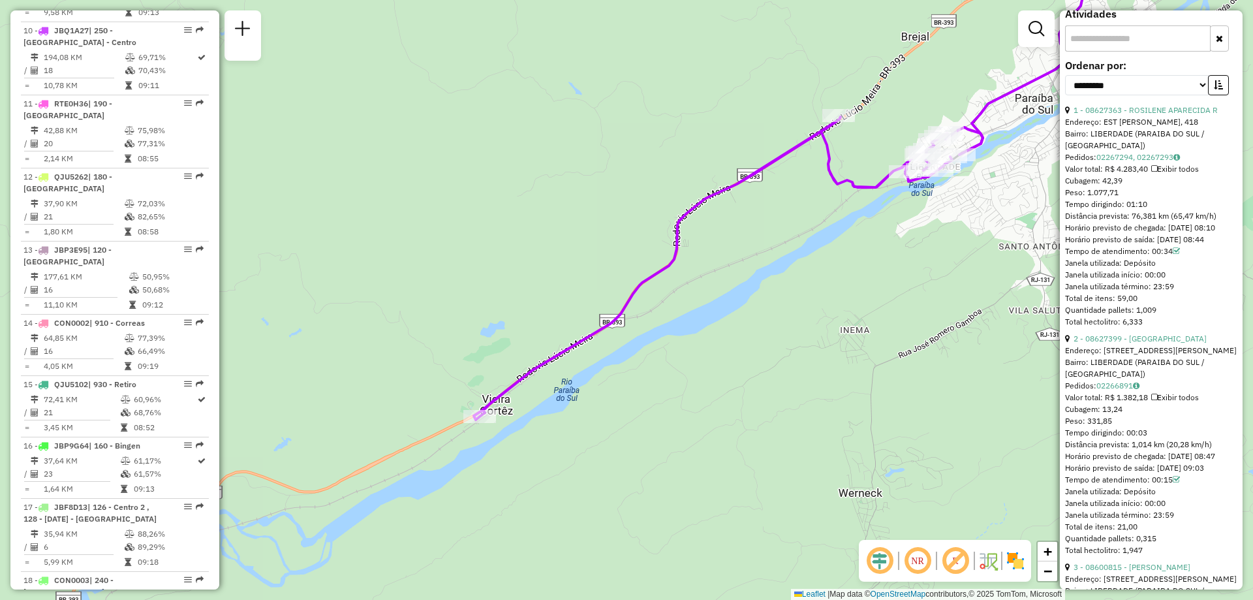
drag, startPoint x: 674, startPoint y: 370, endPoint x: 747, endPoint y: 306, distance: 97.6
click at [747, 306] on div "Janela de atendimento Grade de atendimento Capacidade Transportadoras Veículos …" at bounding box center [626, 300] width 1253 height 600
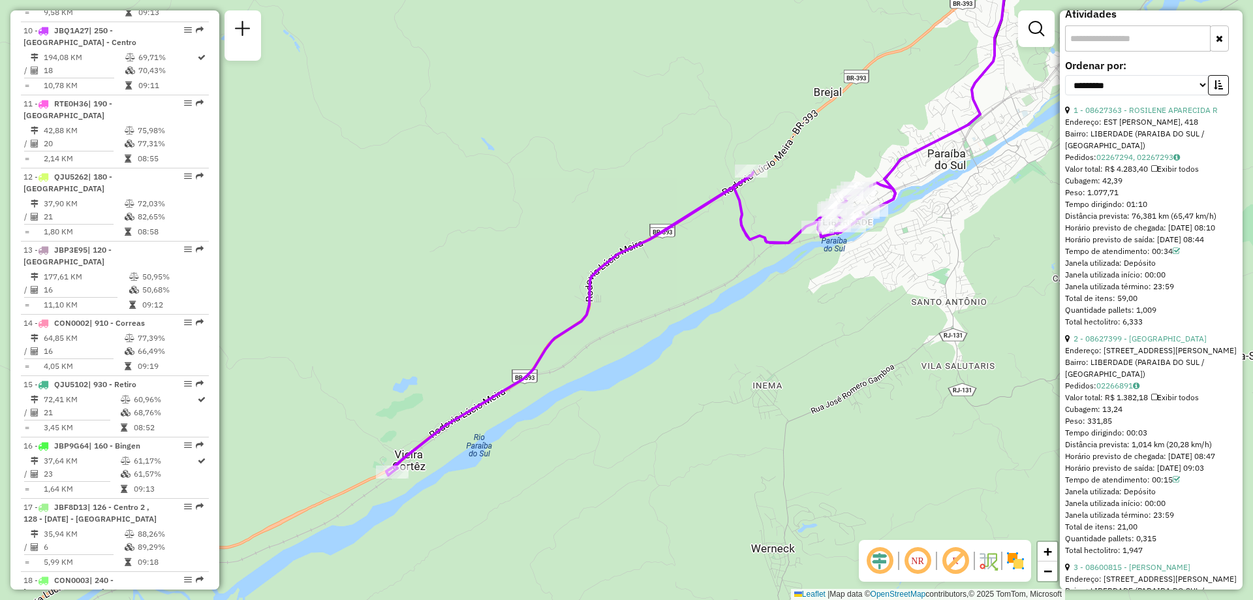
drag, startPoint x: 774, startPoint y: 290, endPoint x: 687, endPoint y: 346, distance: 103.6
click at [687, 346] on div "Janela de atendimento Grade de atendimento Capacidade Transportadoras Veículos …" at bounding box center [626, 300] width 1253 height 600
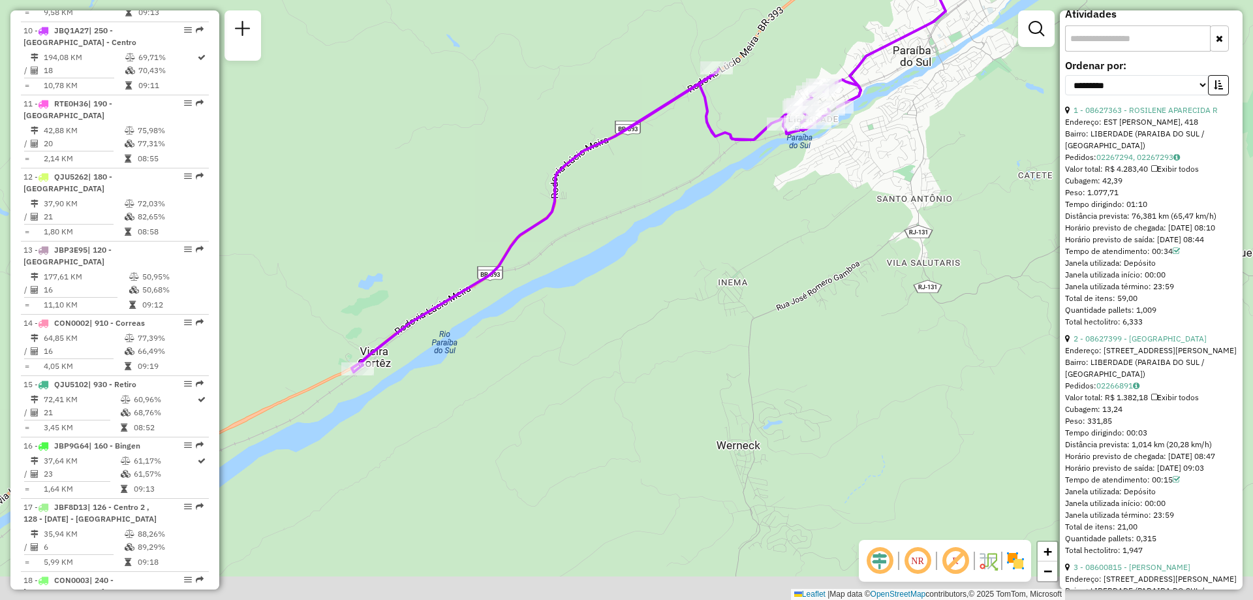
drag, startPoint x: 723, startPoint y: 356, endPoint x: 780, endPoint y: 213, distance: 153.8
click at [792, 213] on div "Janela de atendimento Grade de atendimento Capacidade Transportadoras Veículos …" at bounding box center [626, 300] width 1253 height 600
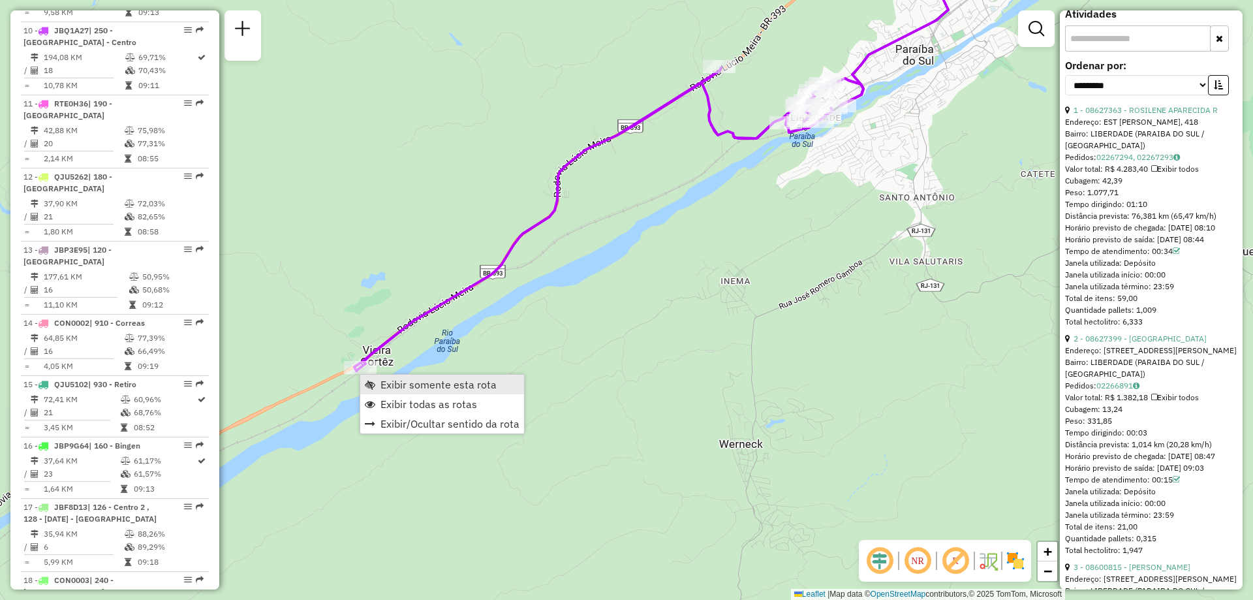
click at [414, 386] on span "Exibir somente esta rota" at bounding box center [439, 384] width 116 height 10
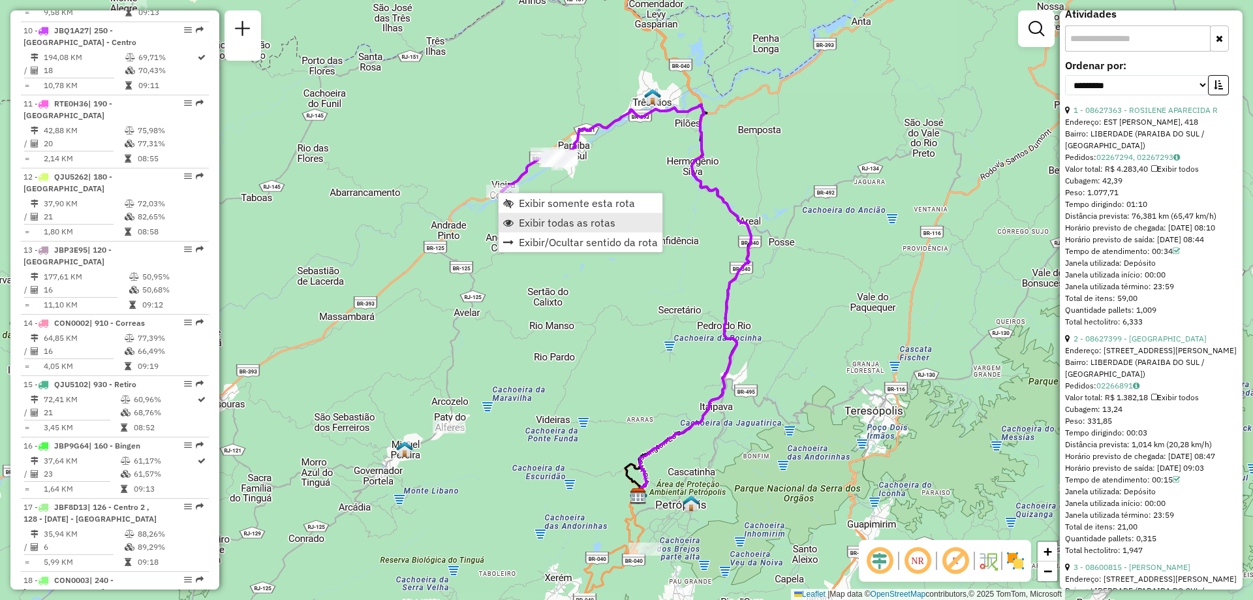
click at [535, 223] on span "Exibir todas as rotas" at bounding box center [567, 222] width 97 height 10
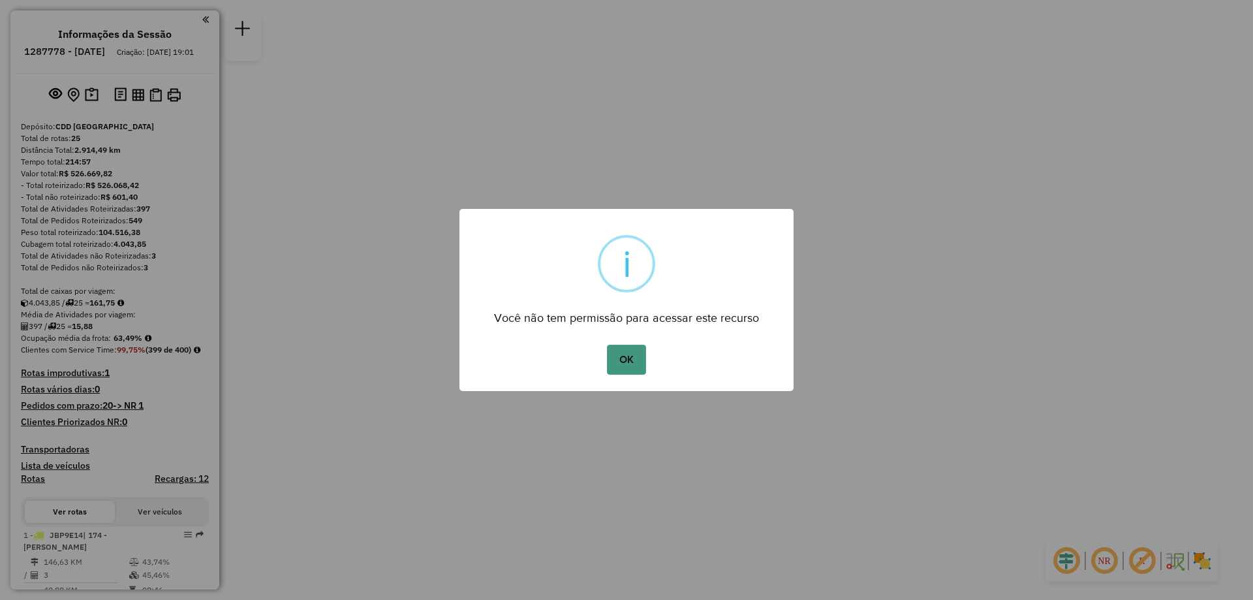
click at [634, 368] on button "OK" at bounding box center [626, 360] width 39 height 30
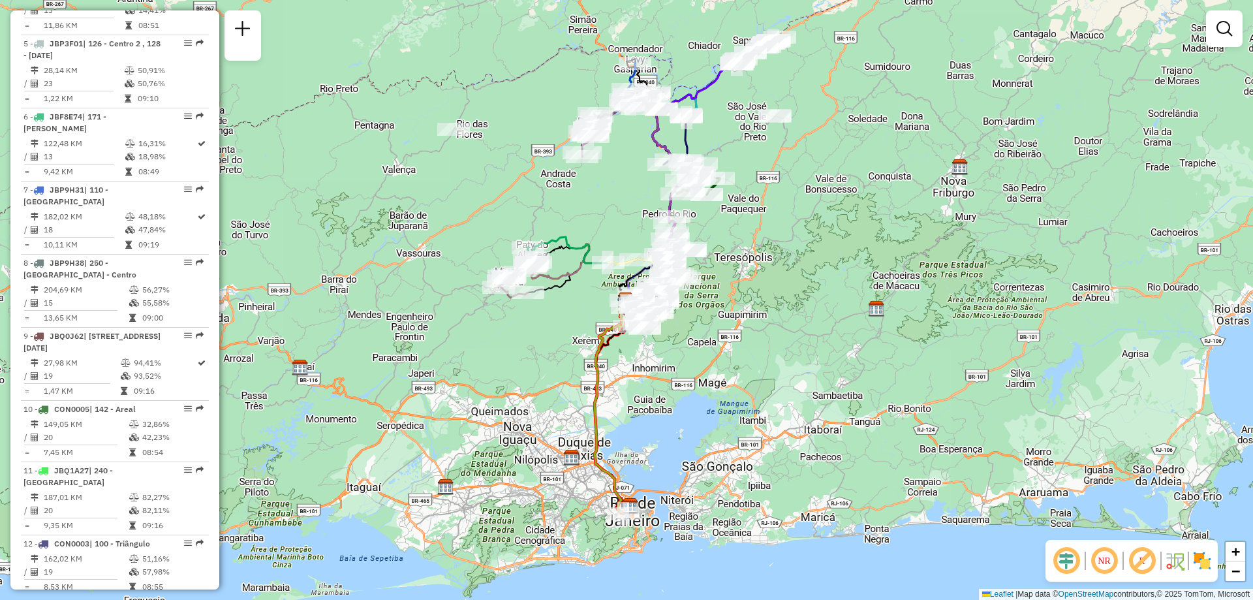
scroll to position [815, 0]
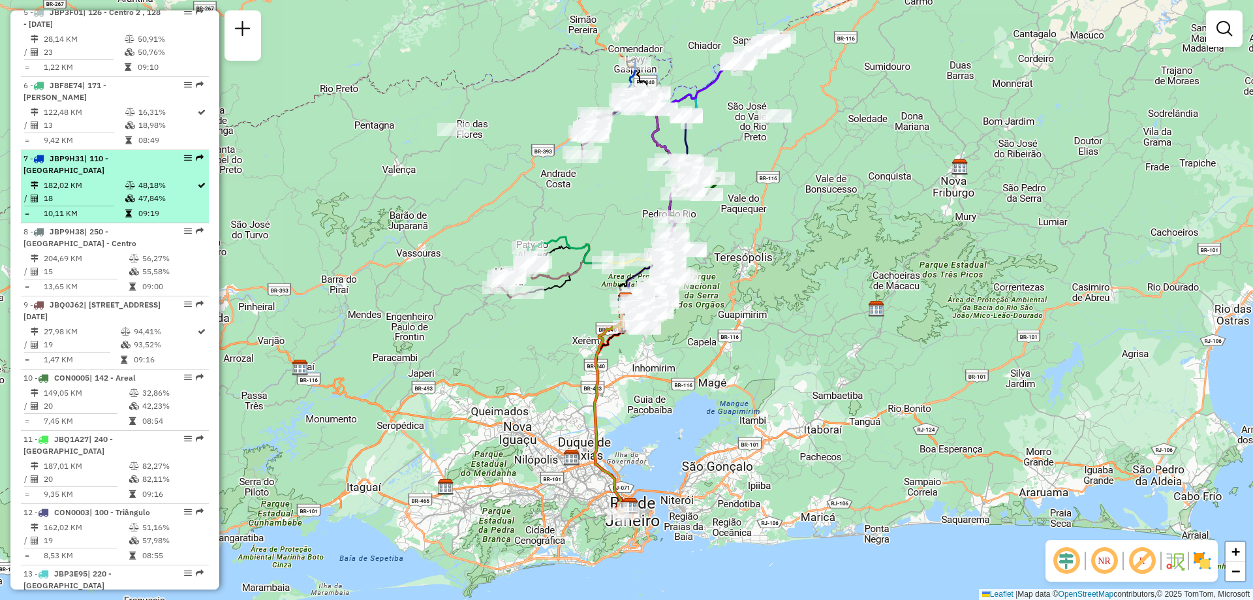
click at [71, 166] on li "7 - JBP9H31 | 110 - [GEOGRAPHIC_DATA] 182,02 KM 48,18% / 18 47,84% = 10,11 KM 0…" at bounding box center [115, 186] width 188 height 73
select select "**********"
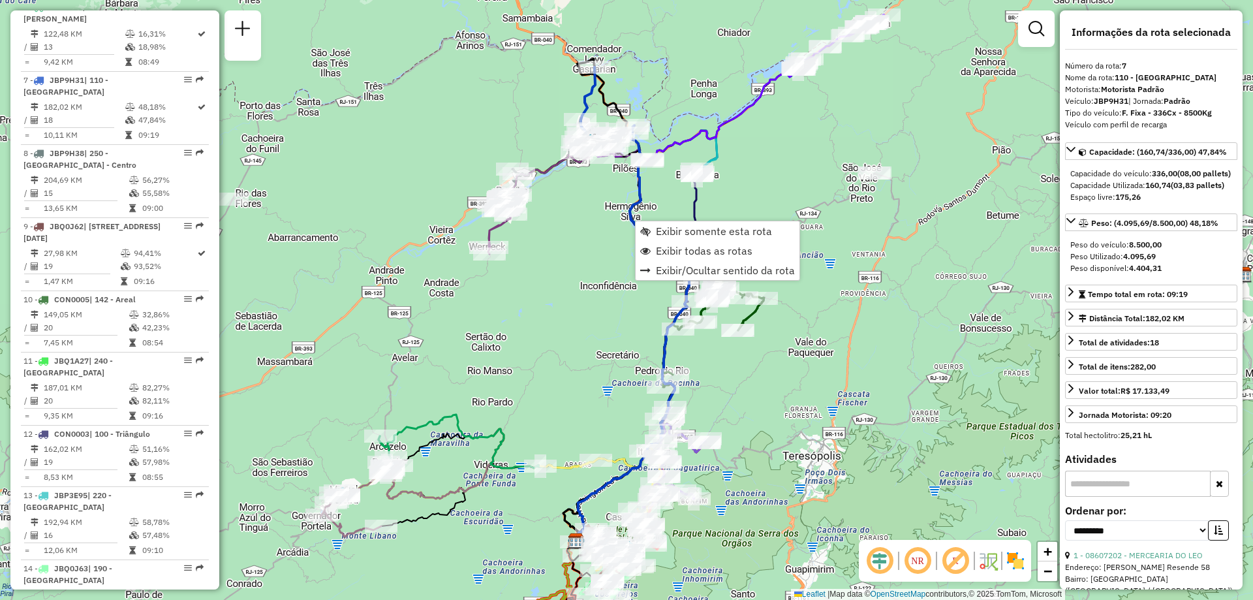
scroll to position [955, 0]
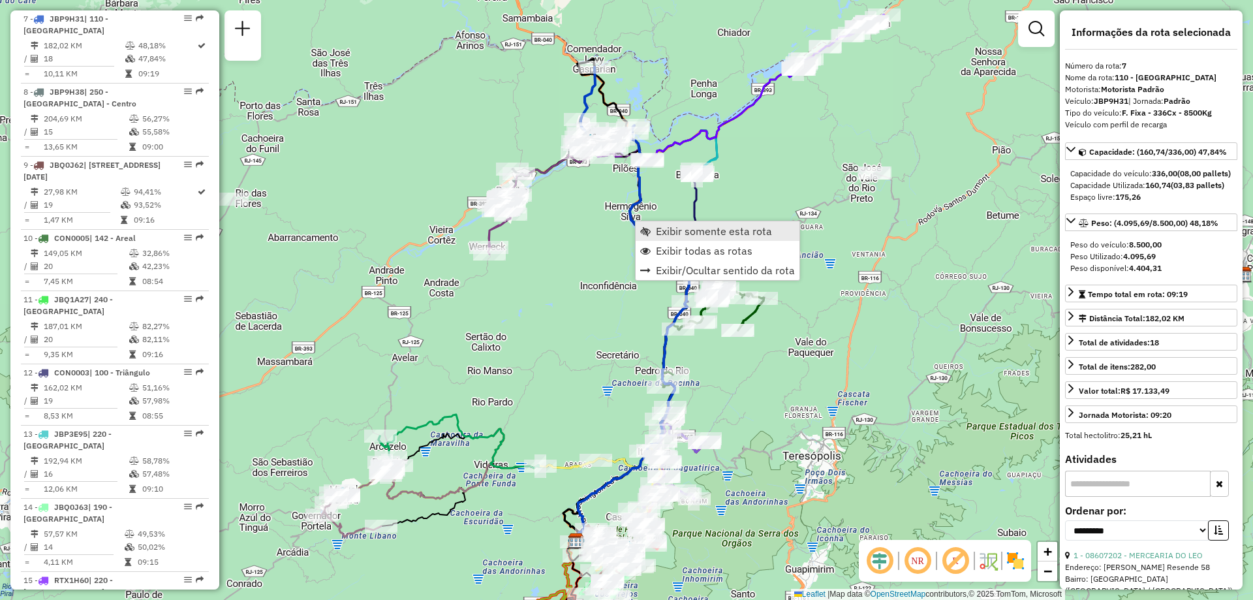
click at [672, 236] on span "Exibir somente esta rota" at bounding box center [714, 231] width 116 height 10
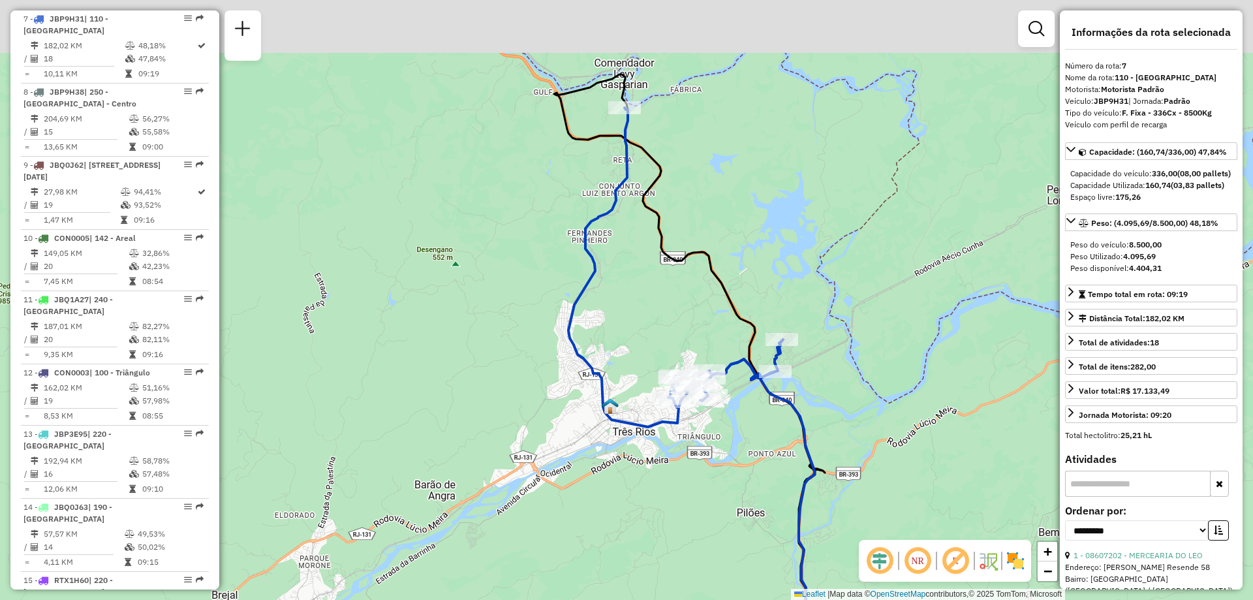
drag, startPoint x: 744, startPoint y: 74, endPoint x: 730, endPoint y: 183, distance: 110.4
click at [730, 183] on div "Janela de atendimento Grade de atendimento Capacidade Transportadoras Veículos …" at bounding box center [626, 300] width 1253 height 600
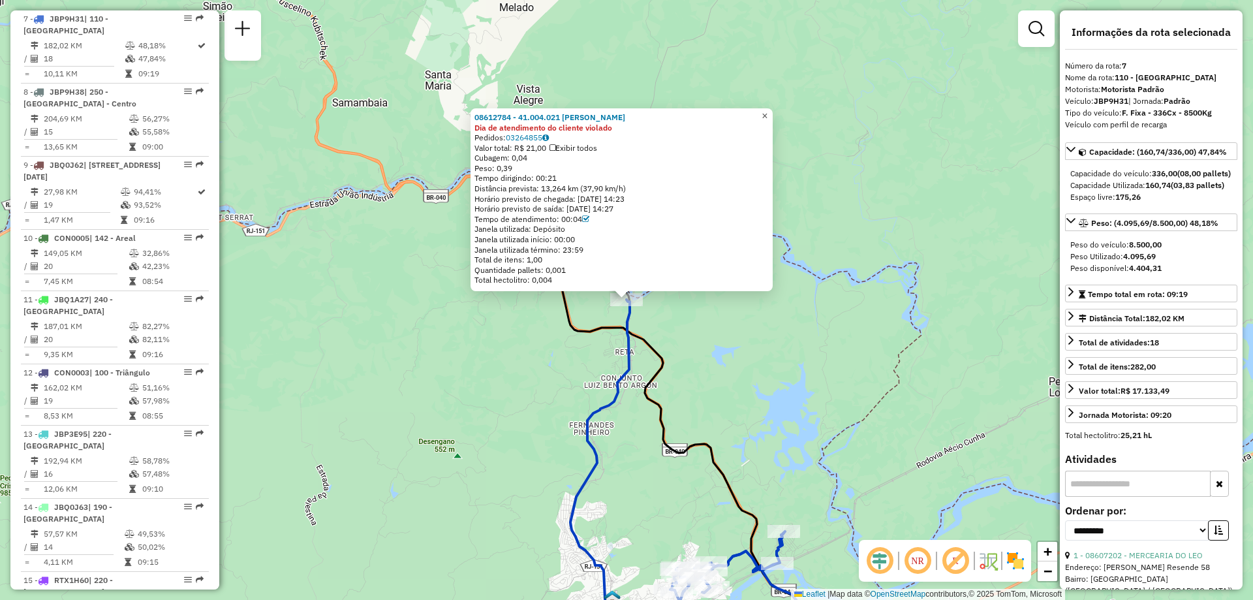
click at [768, 115] on span "×" at bounding box center [765, 115] width 6 height 11
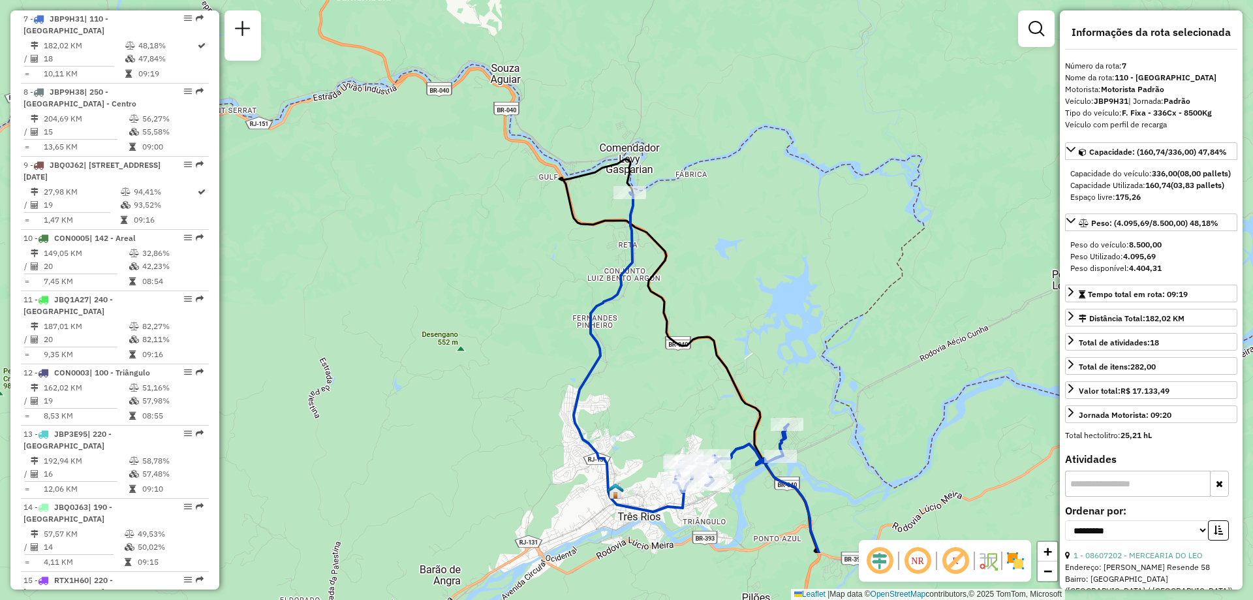
drag, startPoint x: 728, startPoint y: 386, endPoint x: 734, endPoint y: 262, distance: 124.2
click at [734, 262] on div "Janela de atendimento Grade de atendimento Capacidade Transportadoras Veículos …" at bounding box center [626, 300] width 1253 height 600
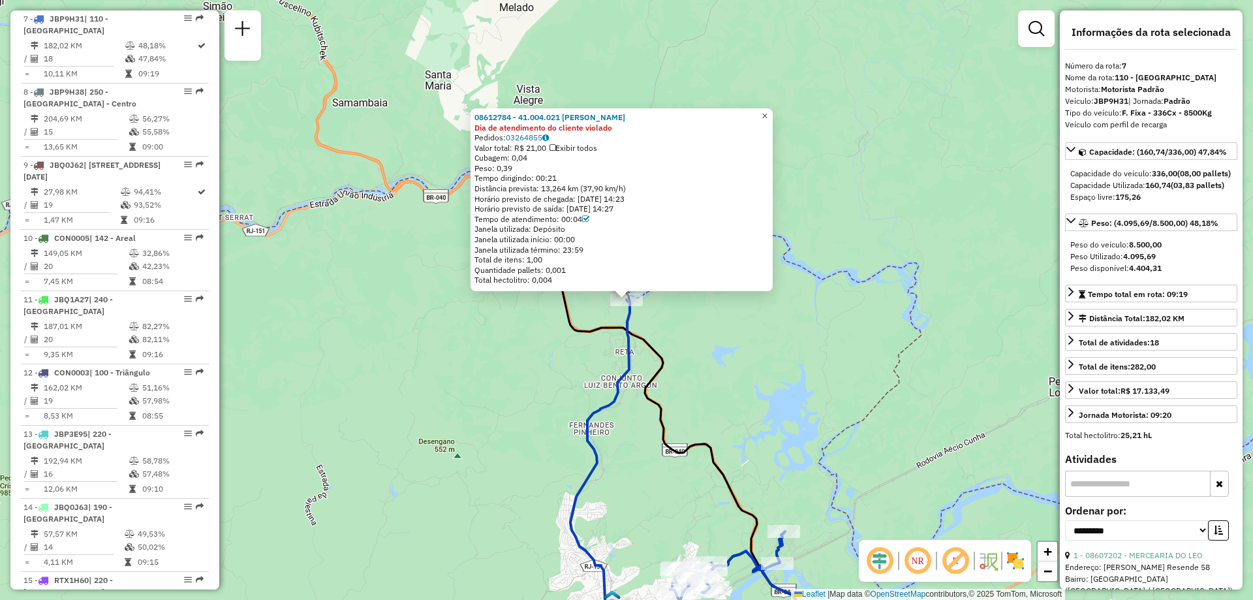
click at [768, 110] on span "×" at bounding box center [765, 115] width 6 height 11
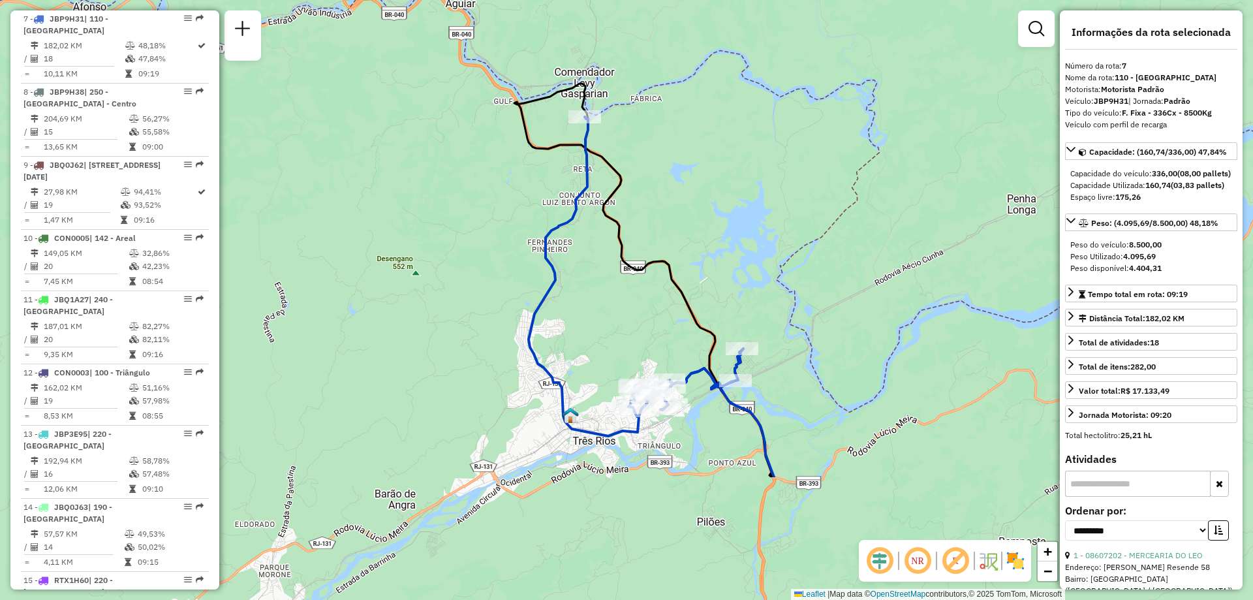
drag, startPoint x: 749, startPoint y: 407, endPoint x: 707, endPoint y: 224, distance: 187.5
click at [707, 224] on div "Janela de atendimento Grade de atendimento Capacidade Transportadoras Veículos …" at bounding box center [626, 300] width 1253 height 600
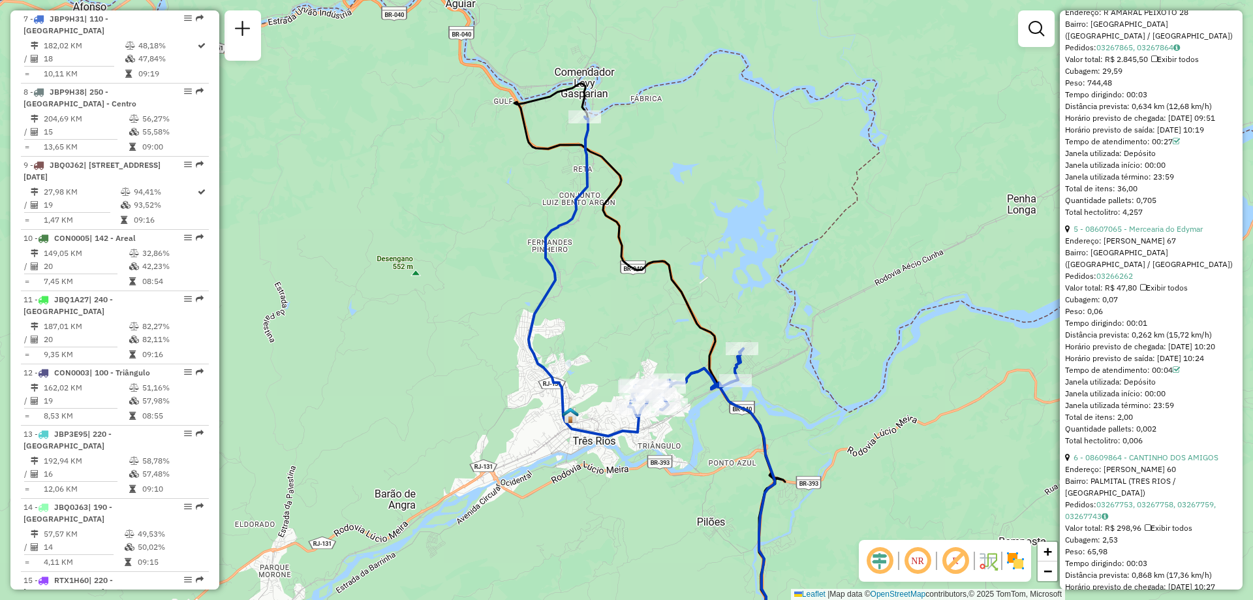
scroll to position [1306, 0]
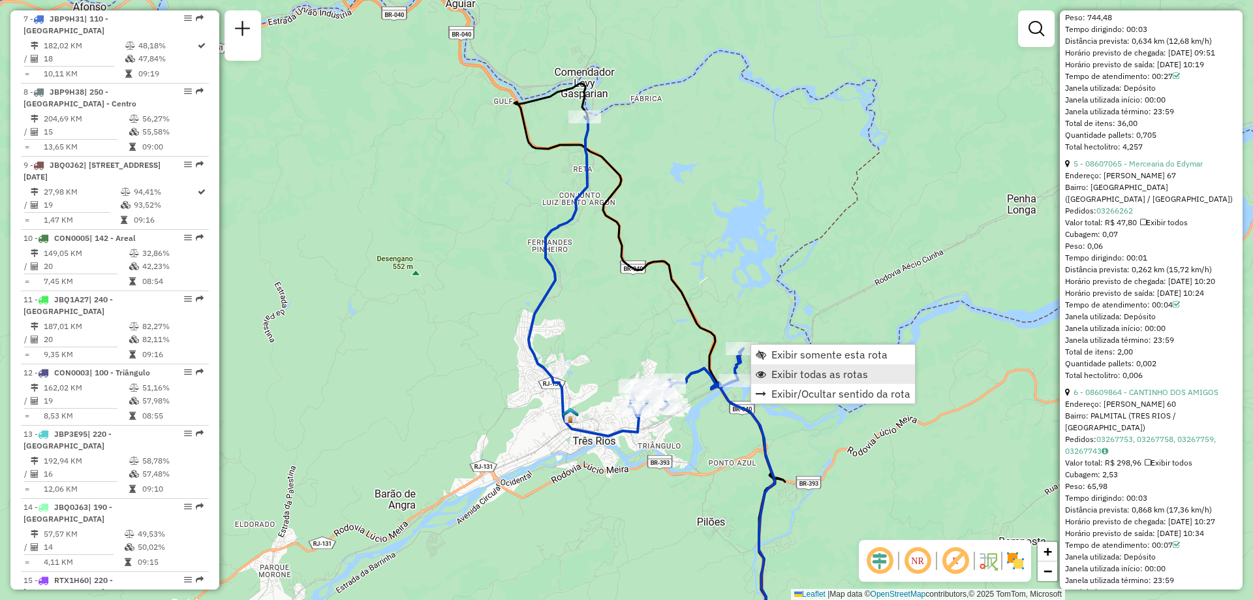
click at [784, 372] on span "Exibir todas as rotas" at bounding box center [820, 374] width 97 height 10
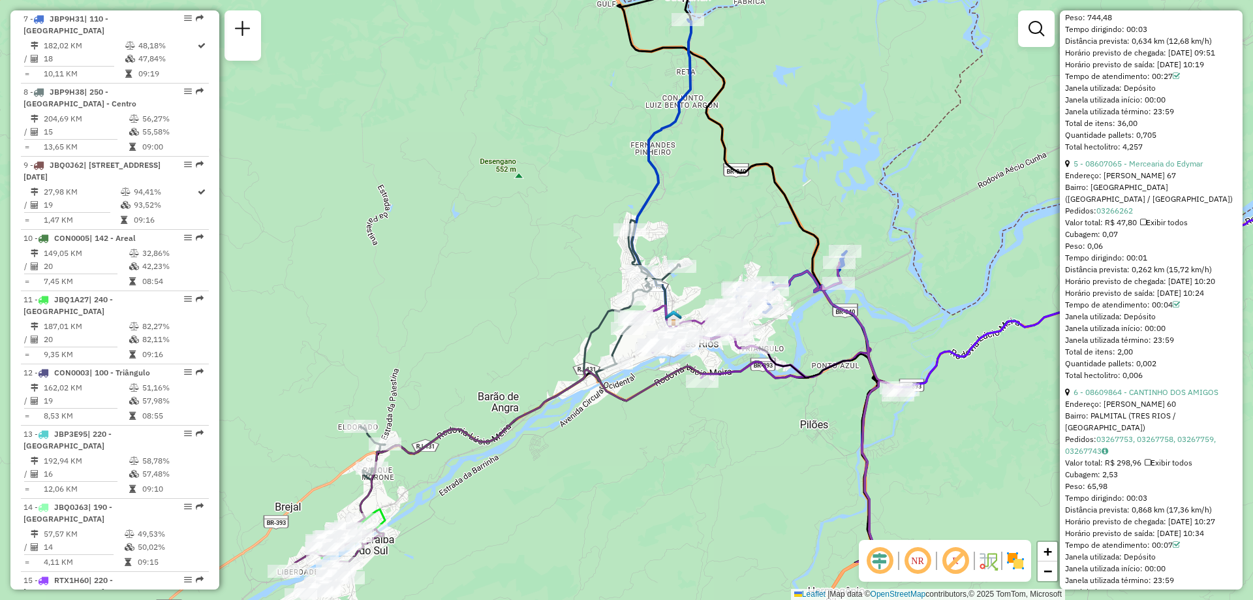
drag, startPoint x: 694, startPoint y: 140, endPoint x: 797, endPoint y: 42, distance: 141.8
click at [797, 42] on div "Janela de atendimento Grade de atendimento Capacidade Transportadoras Veículos …" at bounding box center [626, 300] width 1253 height 600
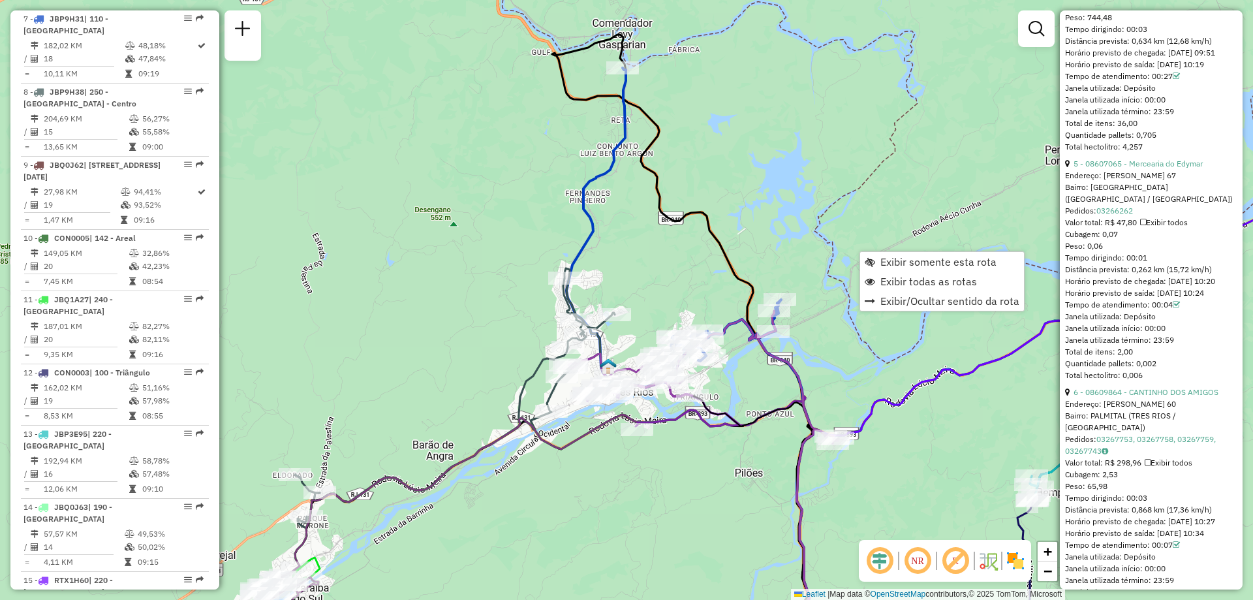
drag, startPoint x: 868, startPoint y: 99, endPoint x: 802, endPoint y: 147, distance: 81.2
click at [802, 147] on div "Janela de atendimento Grade de atendimento Capacidade Transportadoras Veículos …" at bounding box center [626, 300] width 1253 height 600
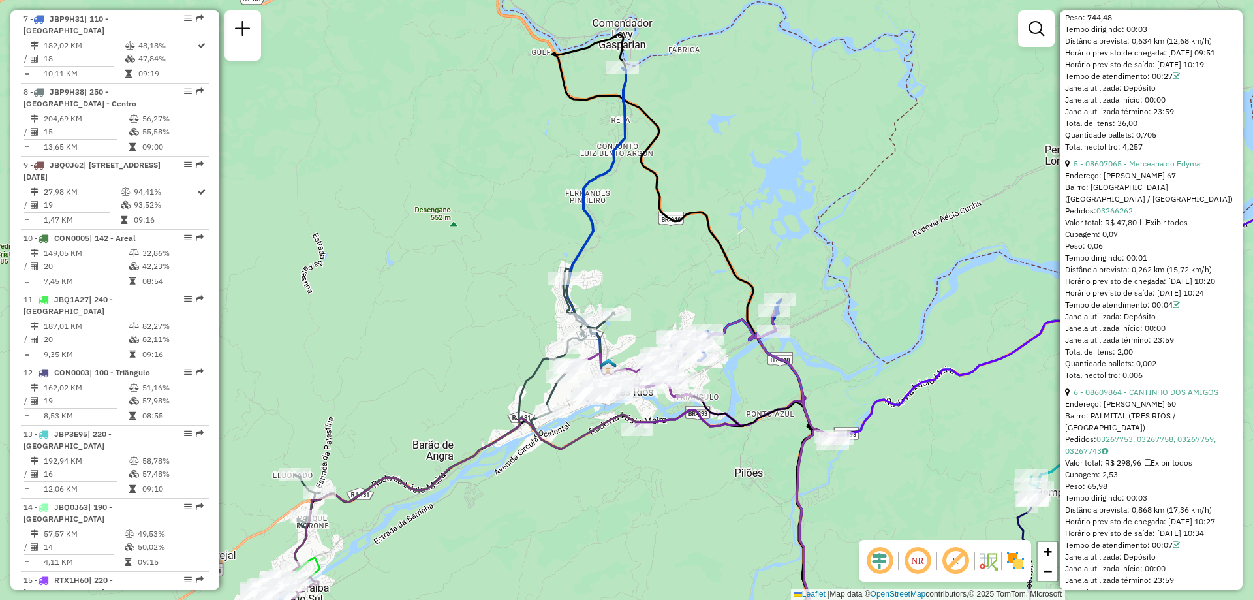
click at [920, 258] on div "Janela de atendimento Grade de atendimento Capacidade Transportadoras Veículos …" at bounding box center [626, 300] width 1253 height 600
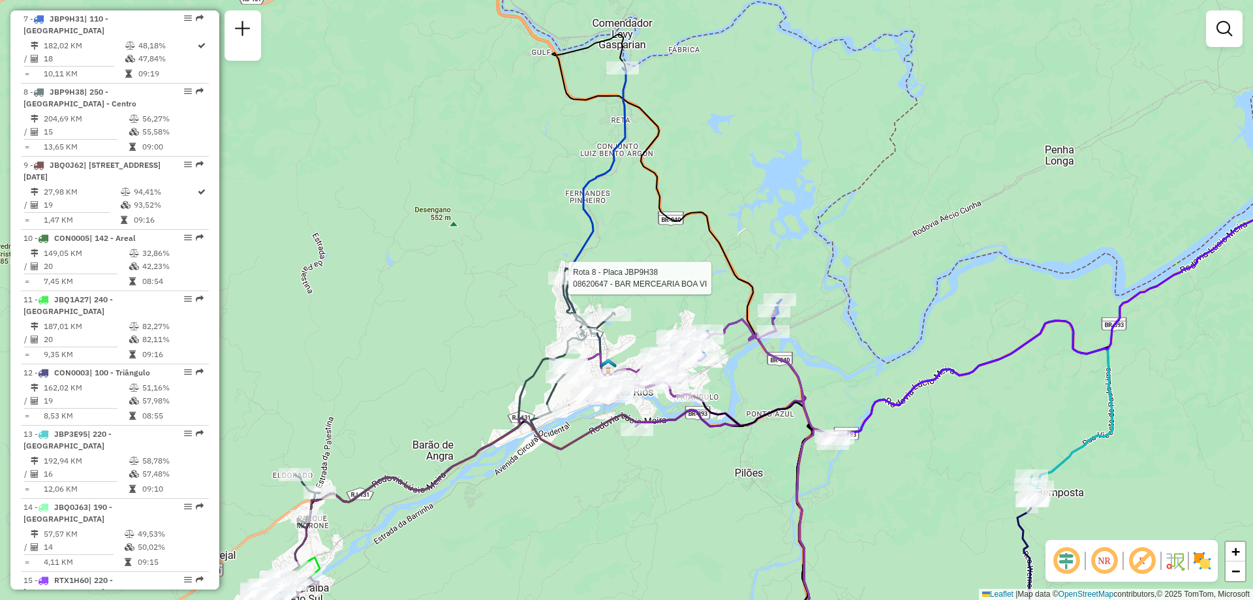
select select "**********"
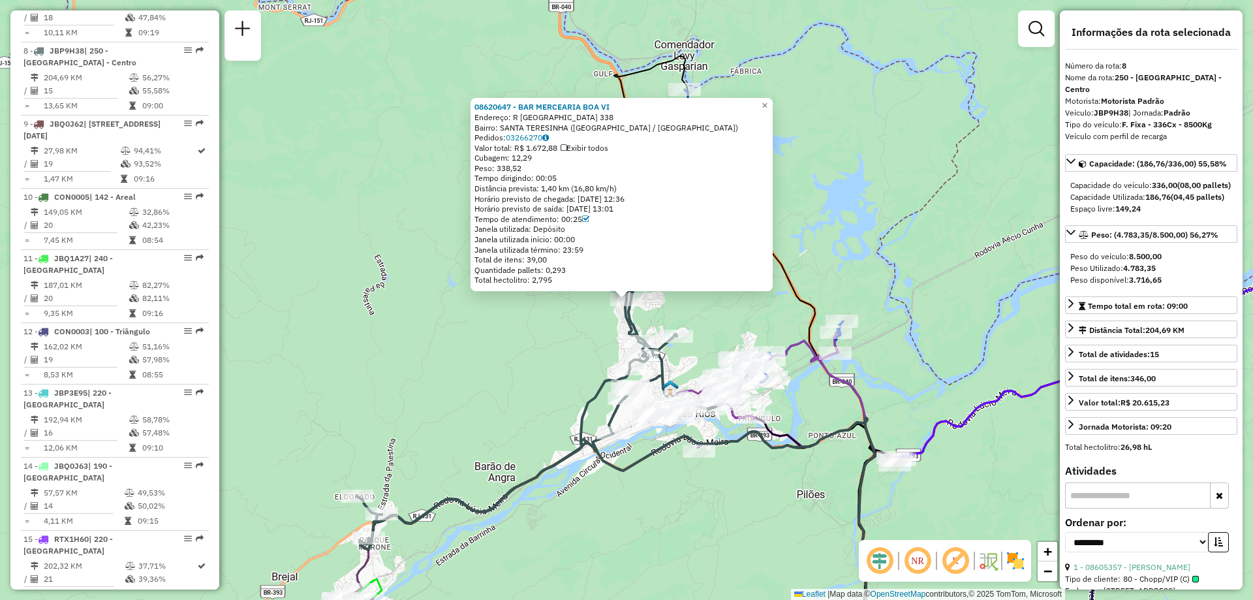
scroll to position [1016, 0]
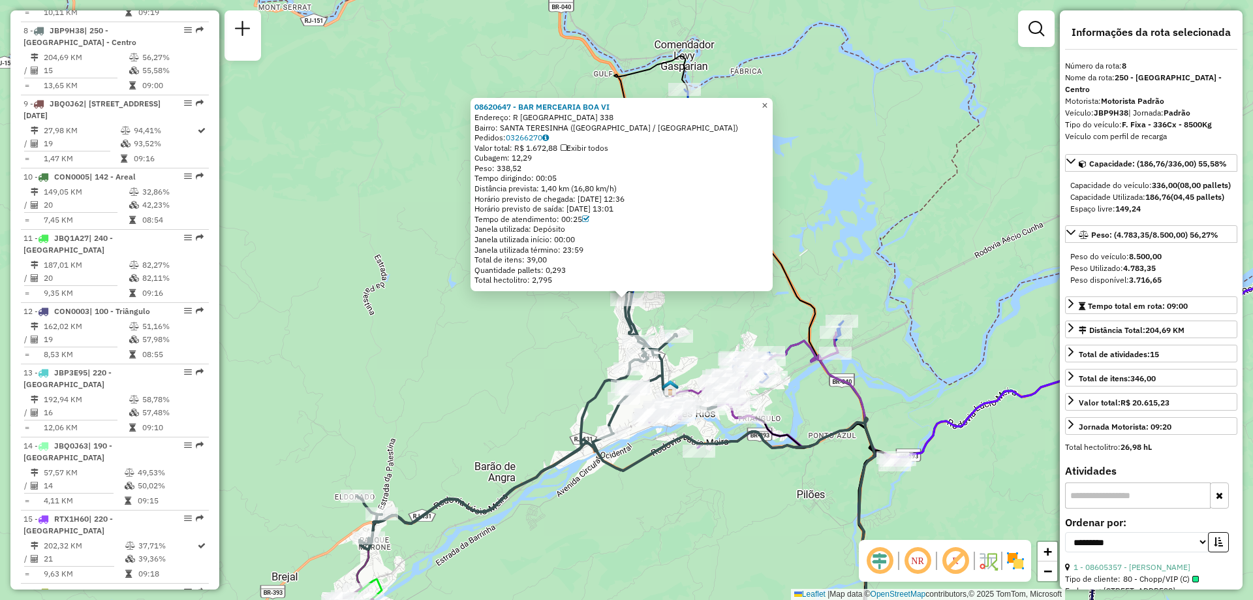
click at [768, 105] on span "×" at bounding box center [765, 105] width 6 height 11
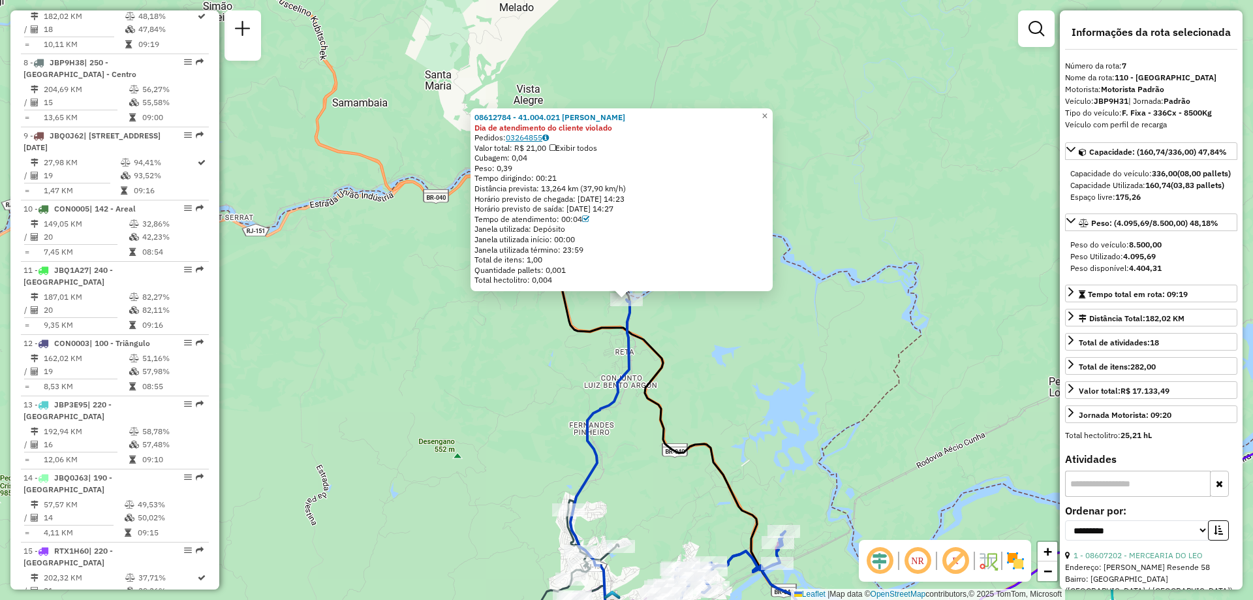
scroll to position [955, 0]
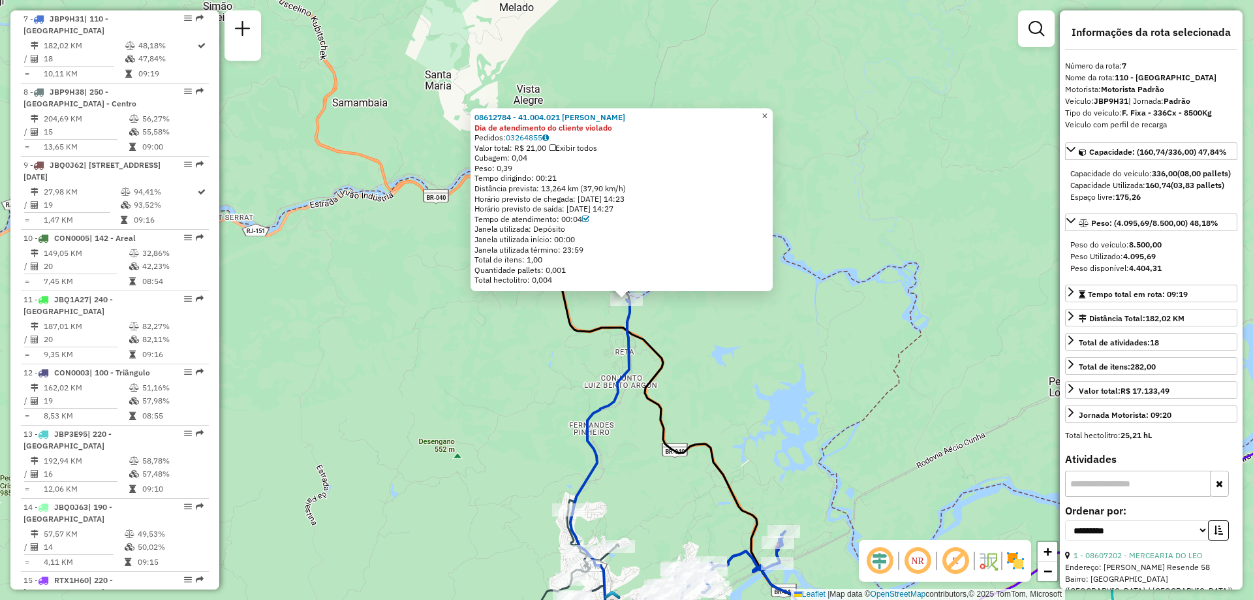
click at [768, 110] on span "×" at bounding box center [765, 115] width 6 height 11
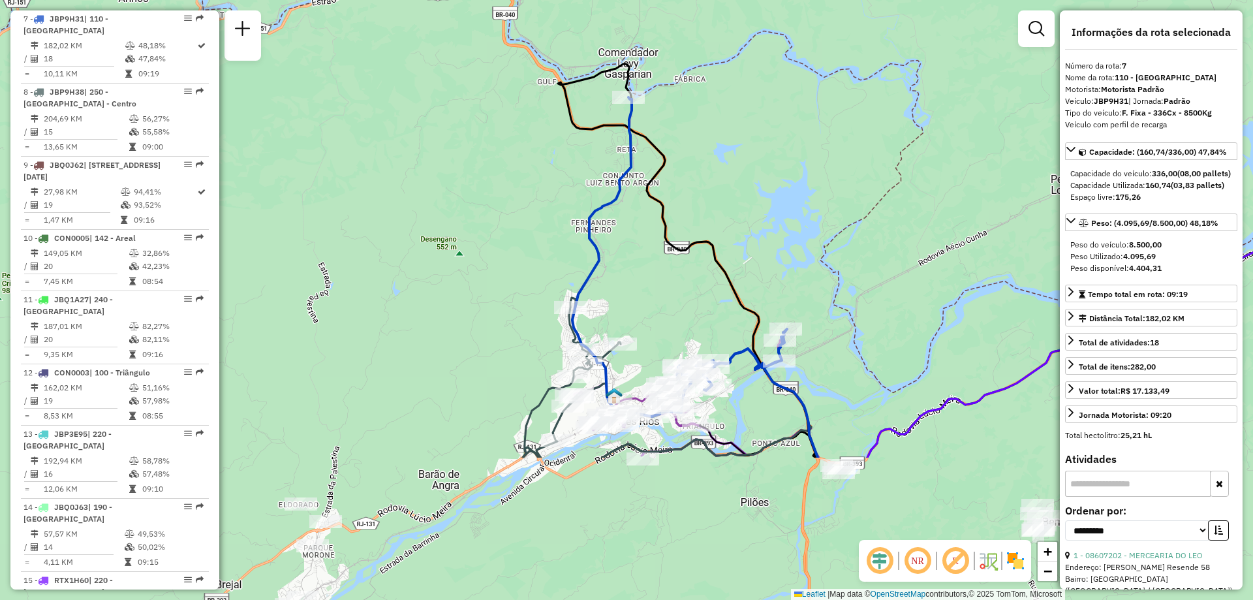
drag, startPoint x: 752, startPoint y: 373, endPoint x: 749, endPoint y: 153, distance: 220.7
click at [749, 153] on div "Janela de atendimento Grade de atendimento Capacidade Transportadoras Veículos …" at bounding box center [626, 300] width 1253 height 600
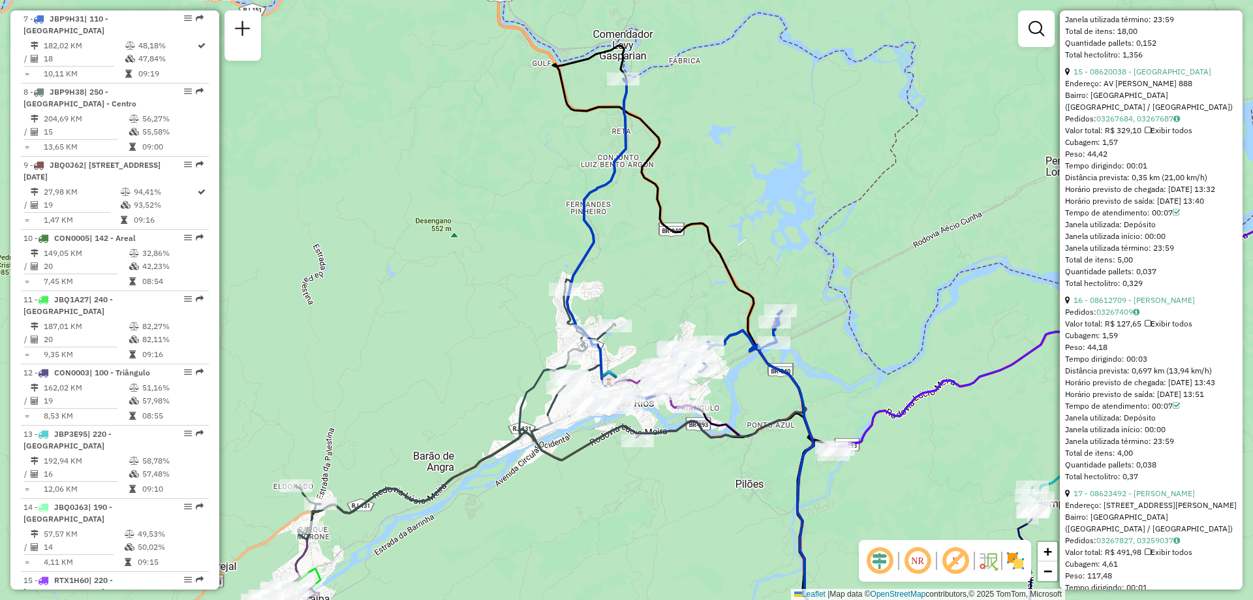
scroll to position [3721, 0]
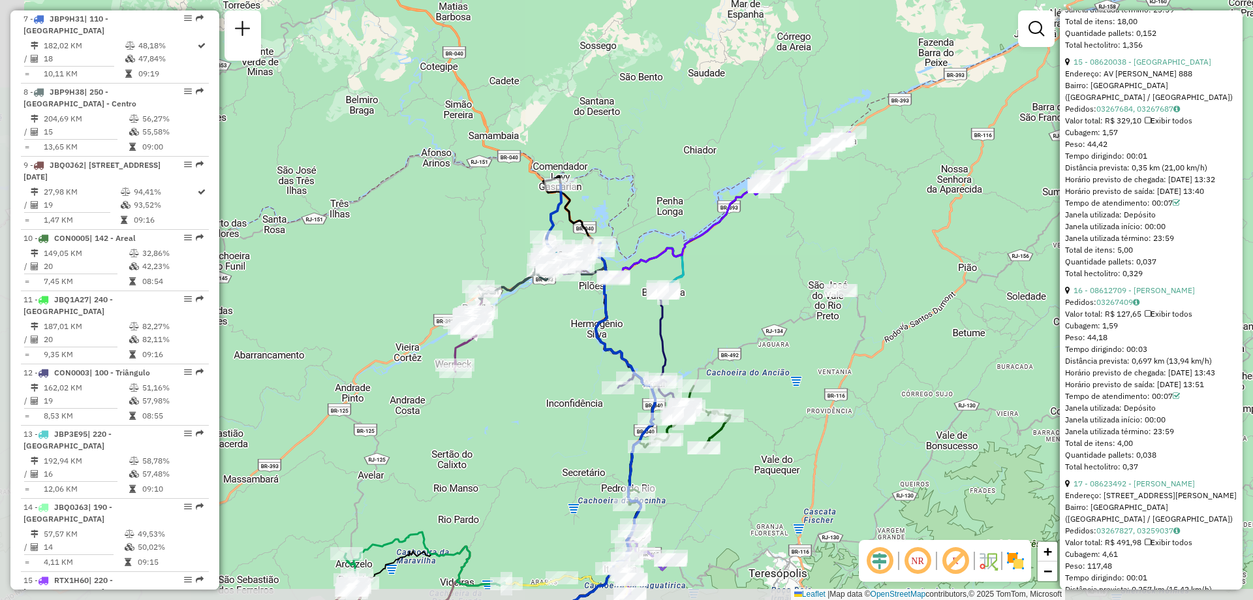
drag, startPoint x: 427, startPoint y: 370, endPoint x: 555, endPoint y: 338, distance: 131.9
click at [555, 338] on div "Janela de atendimento Grade de atendimento Capacidade Transportadoras Veículos …" at bounding box center [626, 300] width 1253 height 600
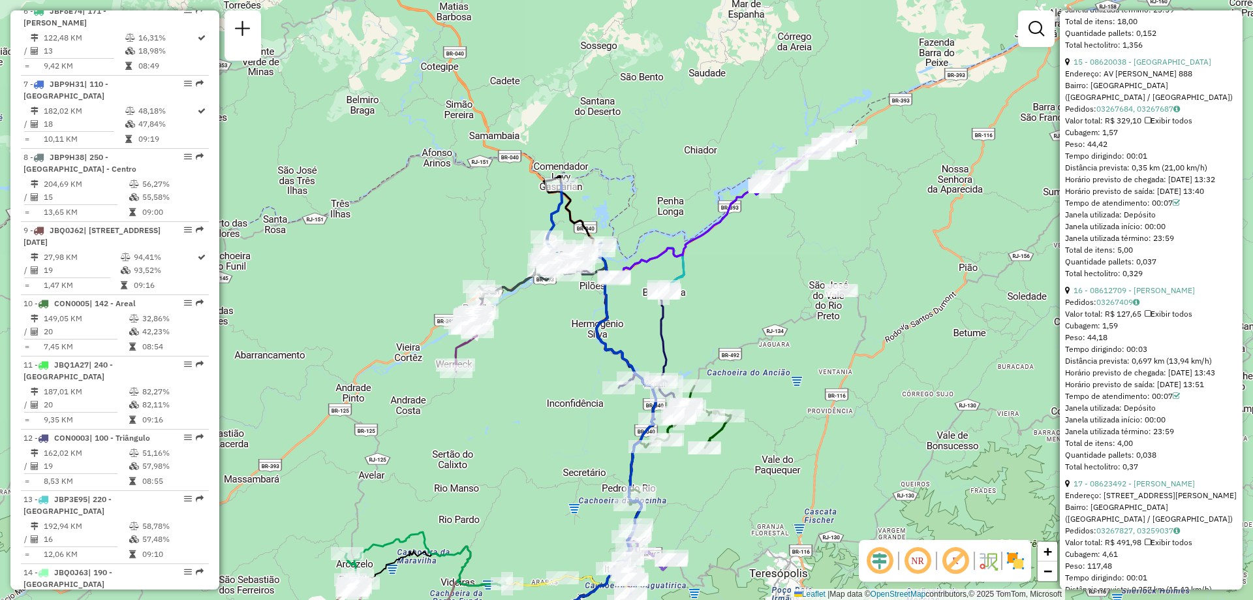
scroll to position [0, 0]
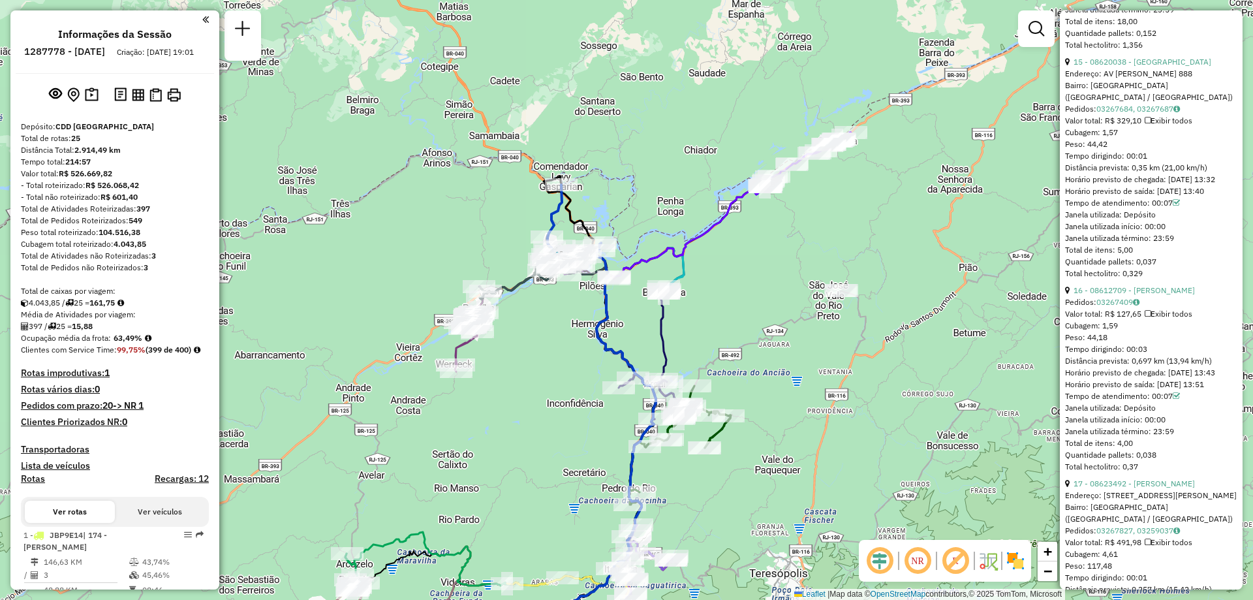
click at [93, 52] on h6 "1287778 - [DATE]" at bounding box center [64, 52] width 81 height 12
copy h6 "1287778"
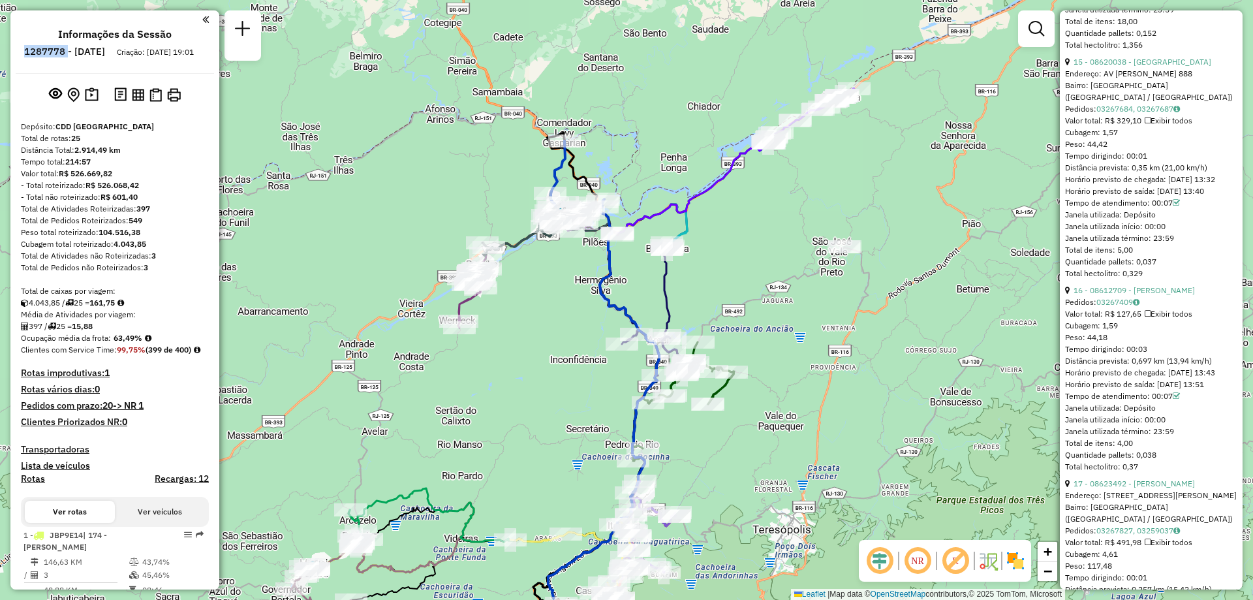
drag, startPoint x: 764, startPoint y: 356, endPoint x: 767, endPoint y: 313, distance: 43.9
click at [767, 313] on div "Janela de atendimento Grade de atendimento Capacidade Transportadoras Veículos …" at bounding box center [626, 300] width 1253 height 600
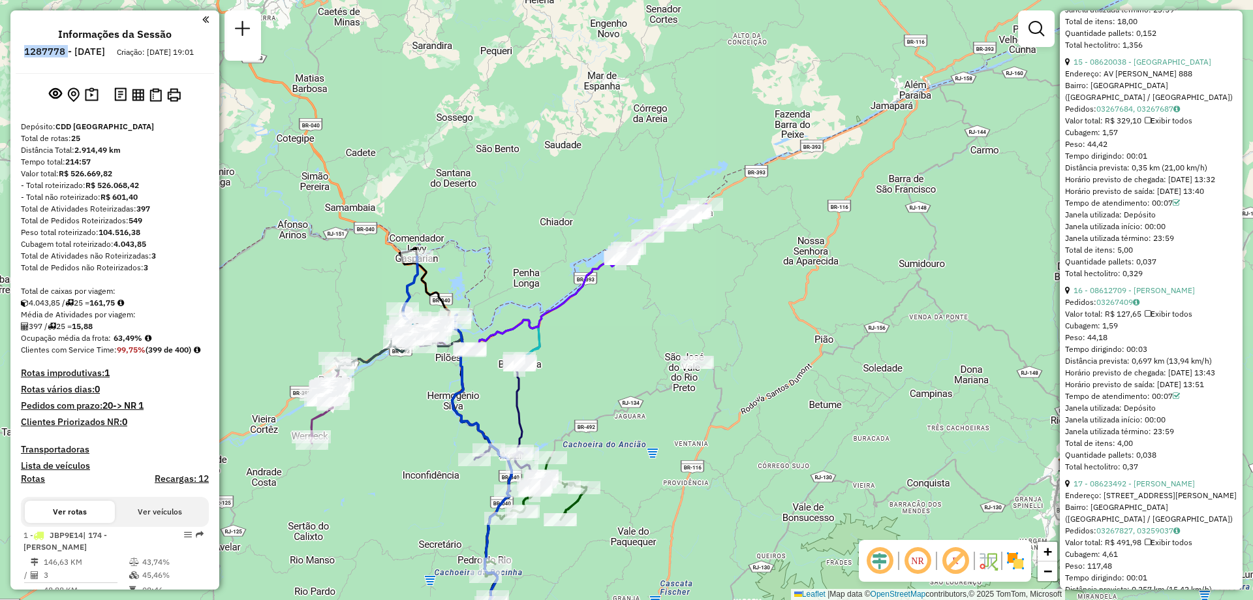
drag, startPoint x: 807, startPoint y: 317, endPoint x: 659, endPoint y: 433, distance: 187.4
click at [659, 433] on div "Janela de atendimento Grade de atendimento Capacidade Transportadoras Veículos …" at bounding box center [626, 300] width 1253 height 600
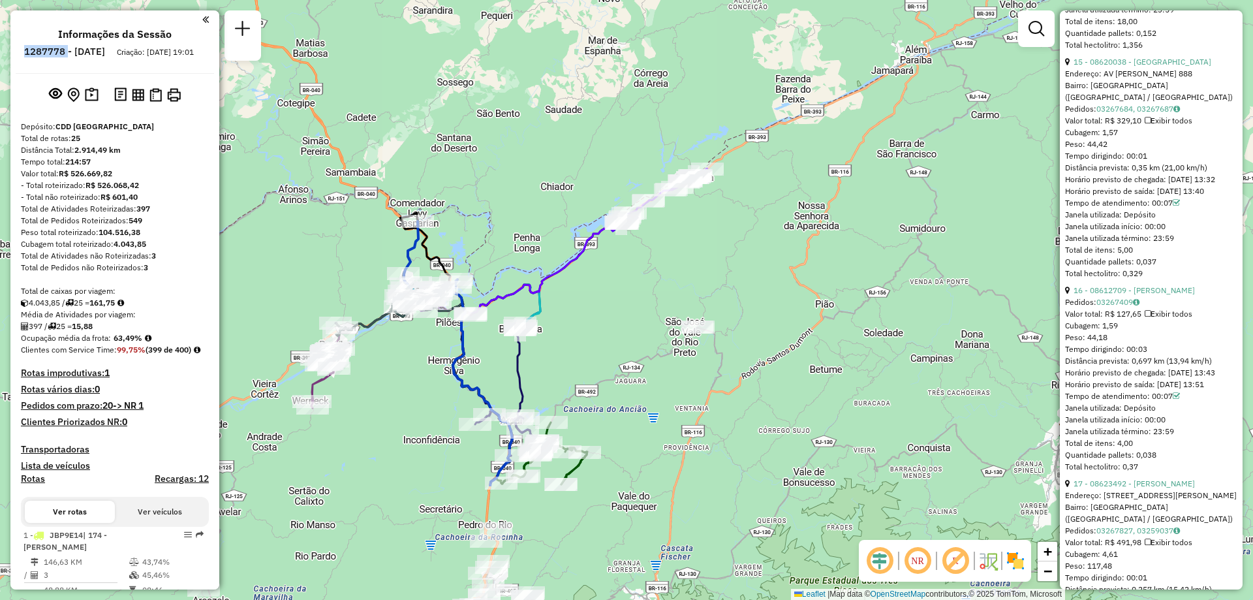
drag, startPoint x: 644, startPoint y: 359, endPoint x: 664, endPoint y: 242, distance: 118.5
click at [664, 242] on div "Janela de atendimento Grade de atendimento Capacidade Transportadoras Veículos …" at bounding box center [626, 300] width 1253 height 600
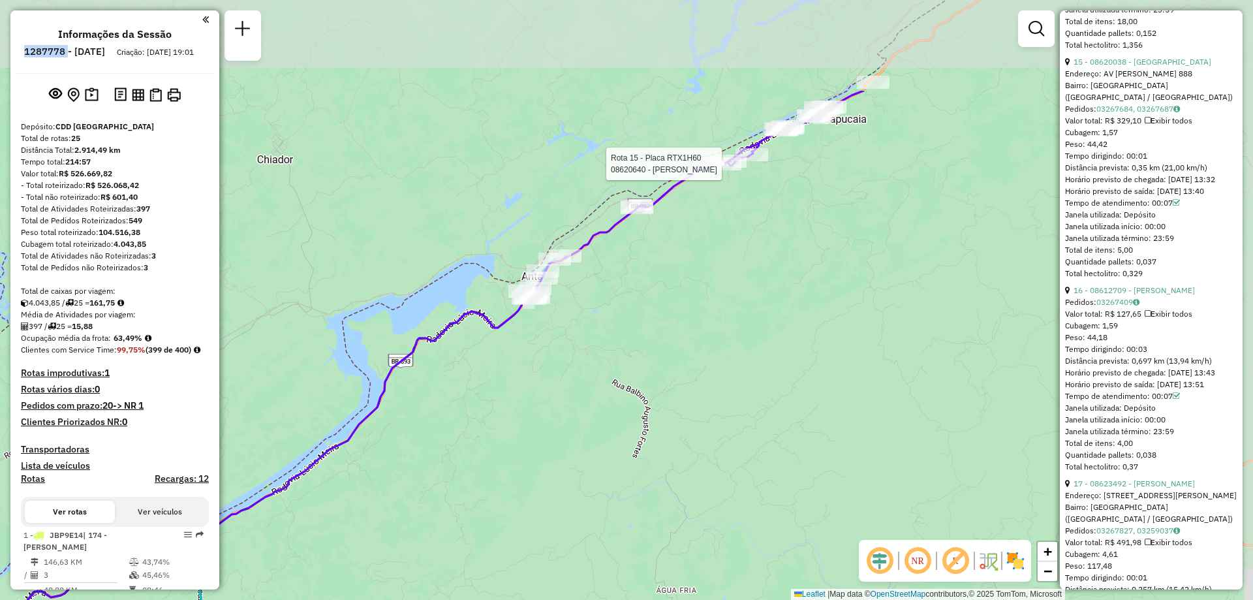
drag, startPoint x: 681, startPoint y: 213, endPoint x: 612, endPoint y: 364, distance: 165.9
click at [612, 364] on div "Rota 15 - Placa RTX1H60 08620640 - [PERSON_NAME] de atendimento Grade de atendi…" at bounding box center [626, 300] width 1253 height 600
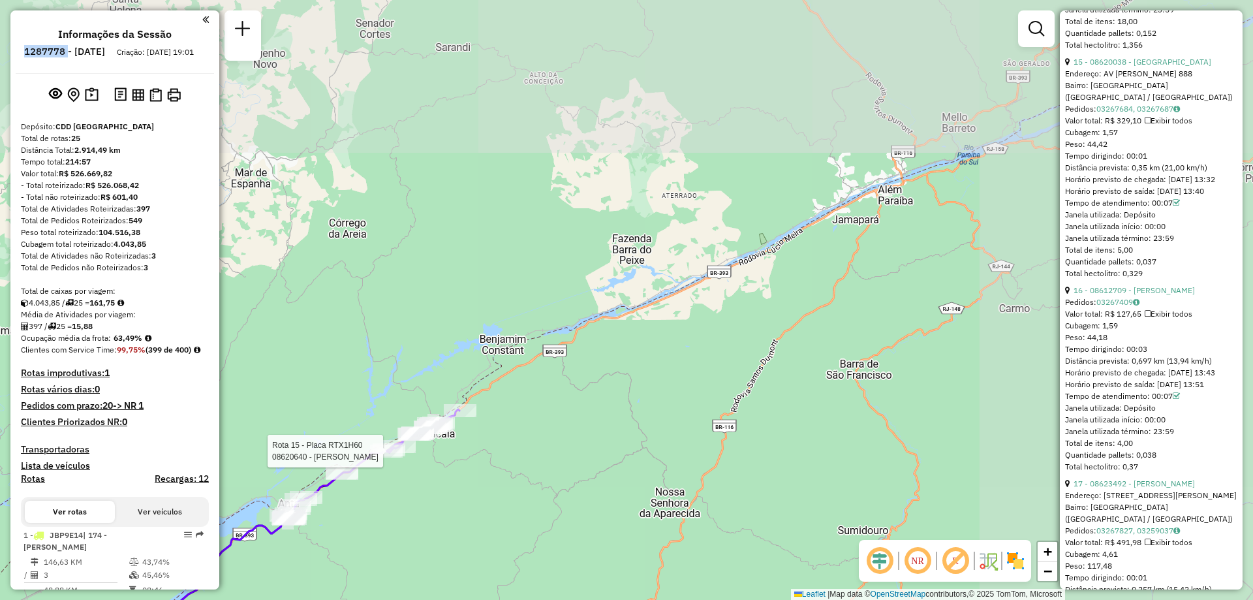
drag, startPoint x: 822, startPoint y: 296, endPoint x: 531, endPoint y: 501, distance: 355.5
click at [531, 501] on div "Rota 15 - Placa RTX1H60 08620640 - [PERSON_NAME] de atendimento Grade de atendi…" at bounding box center [626, 300] width 1253 height 600
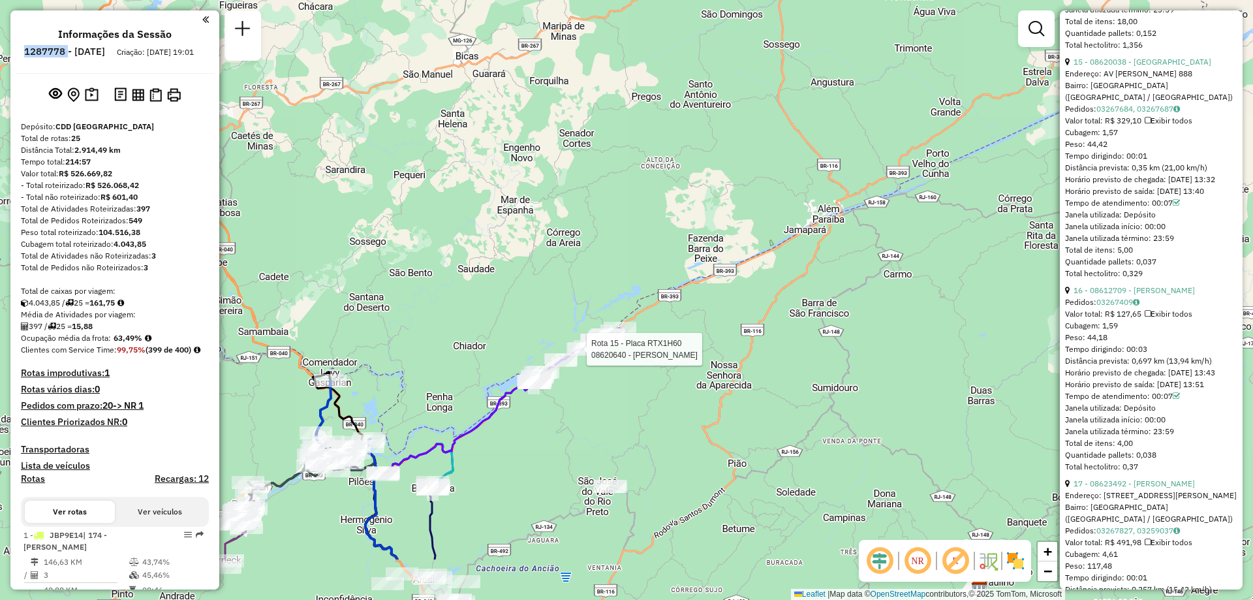
drag, startPoint x: 540, startPoint y: 285, endPoint x: 624, endPoint y: 189, distance: 127.2
click at [624, 189] on div "Rota 15 - Placa RTX1H60 08620640 - [PERSON_NAME] de atendimento Grade de atendi…" at bounding box center [626, 300] width 1253 height 600
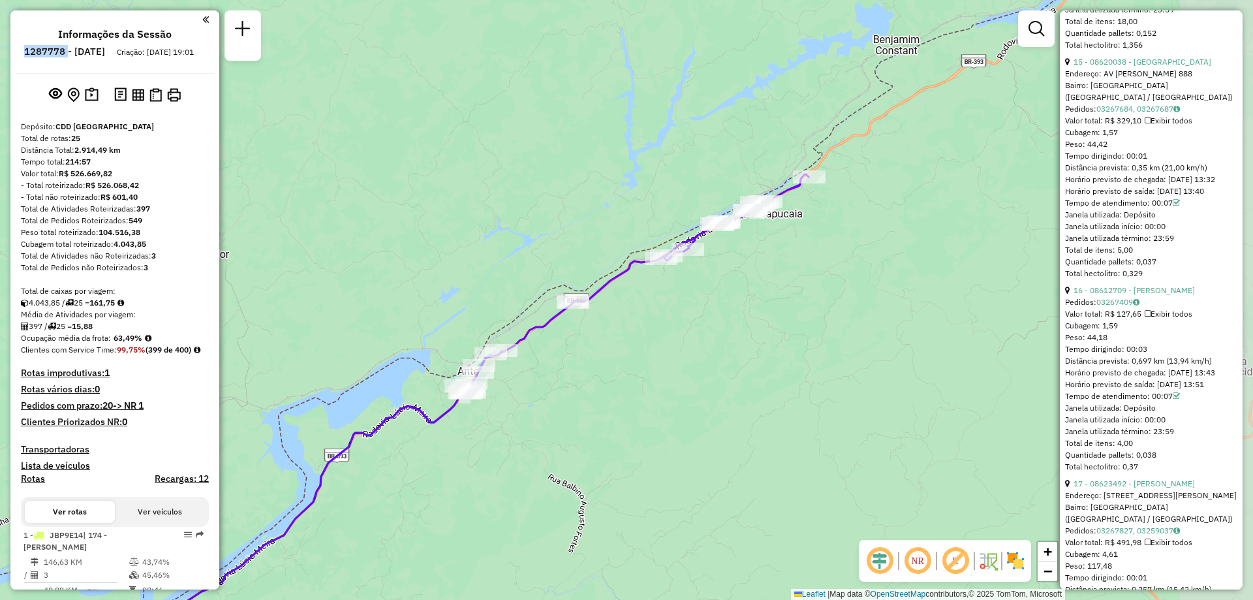
drag, startPoint x: 842, startPoint y: 299, endPoint x: 627, endPoint y: 368, distance: 225.4
click at [627, 368] on div "Janela de atendimento Grade de atendimento Capacidade Transportadoras Veículos …" at bounding box center [626, 300] width 1253 height 600
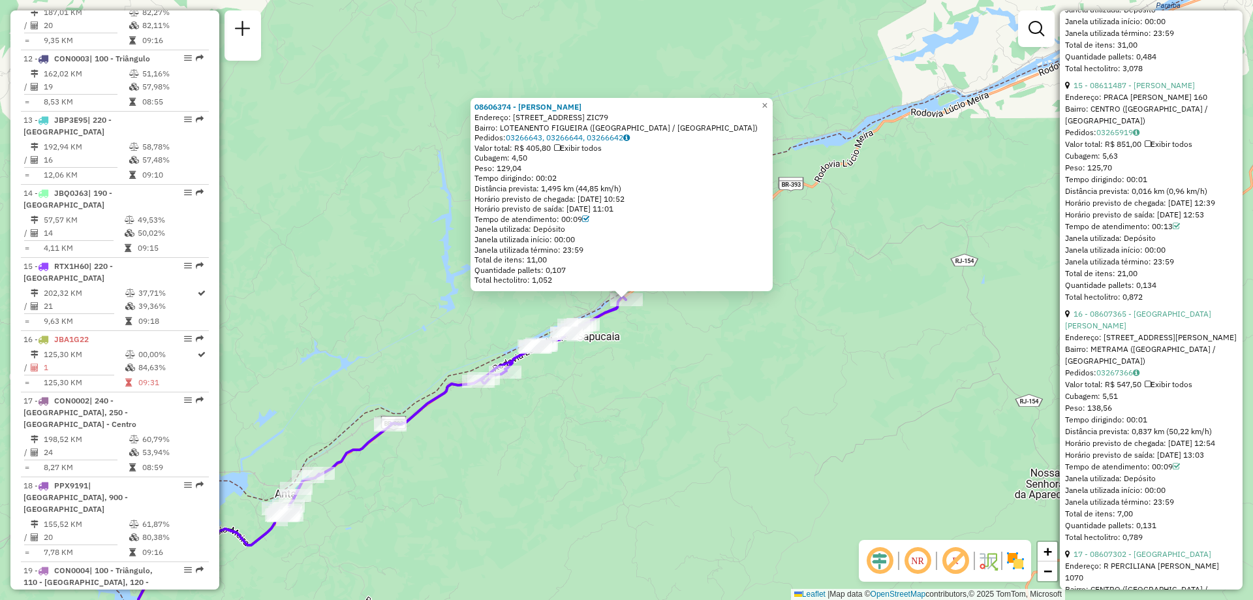
scroll to position [1493, 0]
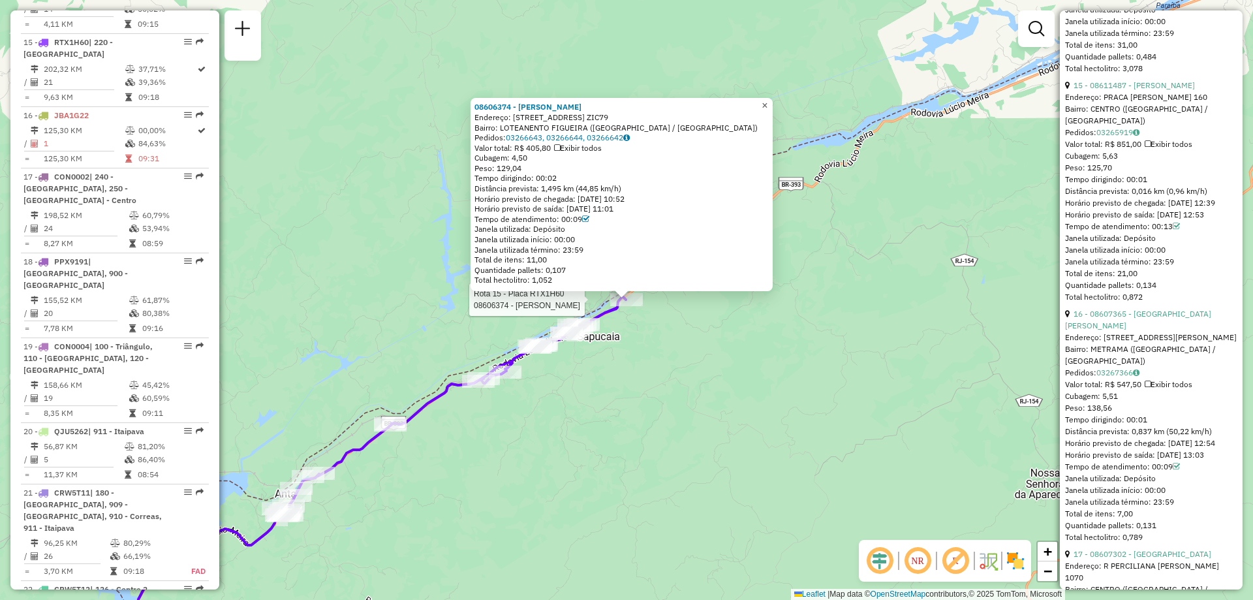
click at [768, 100] on span "×" at bounding box center [765, 105] width 6 height 11
click at [768, 106] on span "×" at bounding box center [765, 105] width 6 height 11
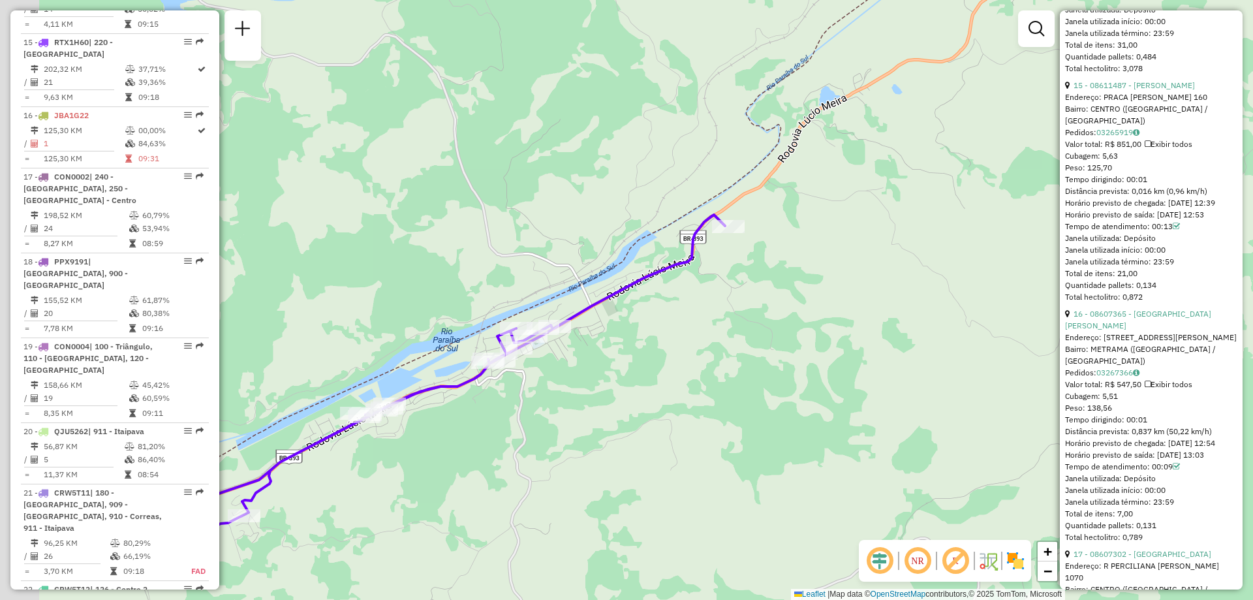
drag, startPoint x: 366, startPoint y: 147, endPoint x: 518, endPoint y: 111, distance: 156.9
click at [518, 111] on div "Janela de atendimento Grade de atendimento Capacidade Transportadoras Veículos …" at bounding box center [626, 300] width 1253 height 600
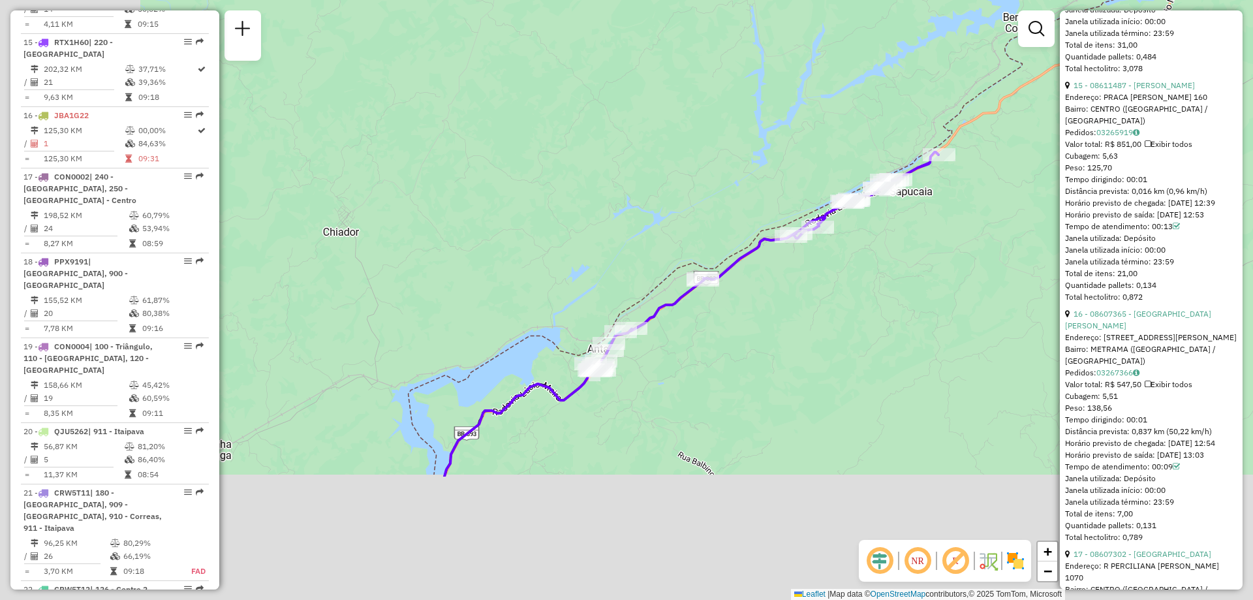
drag, startPoint x: 618, startPoint y: 451, endPoint x: 885, endPoint y: 249, distance: 334.6
click at [885, 249] on div "Janela de atendimento Grade de atendimento Capacidade Transportadoras Veículos …" at bounding box center [626, 300] width 1253 height 600
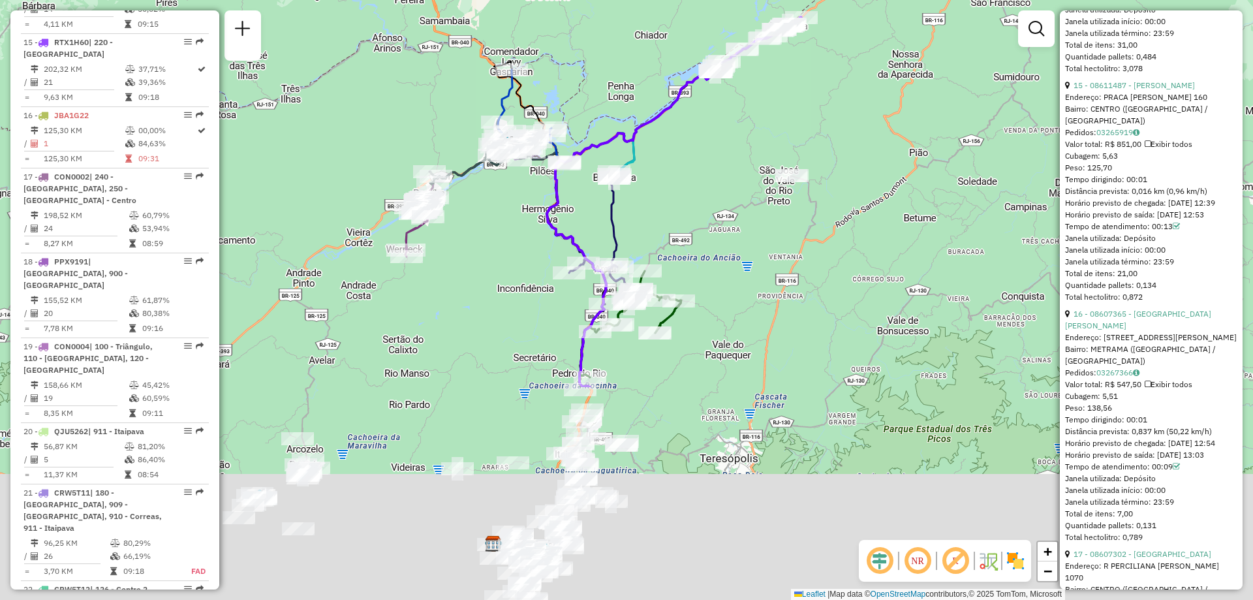
drag, startPoint x: 459, startPoint y: 387, endPoint x: 415, endPoint y: 91, distance: 299.7
click at [415, 91] on div "Janela de atendimento Grade de atendimento Capacidade Transportadoras Veículos …" at bounding box center [626, 300] width 1253 height 600
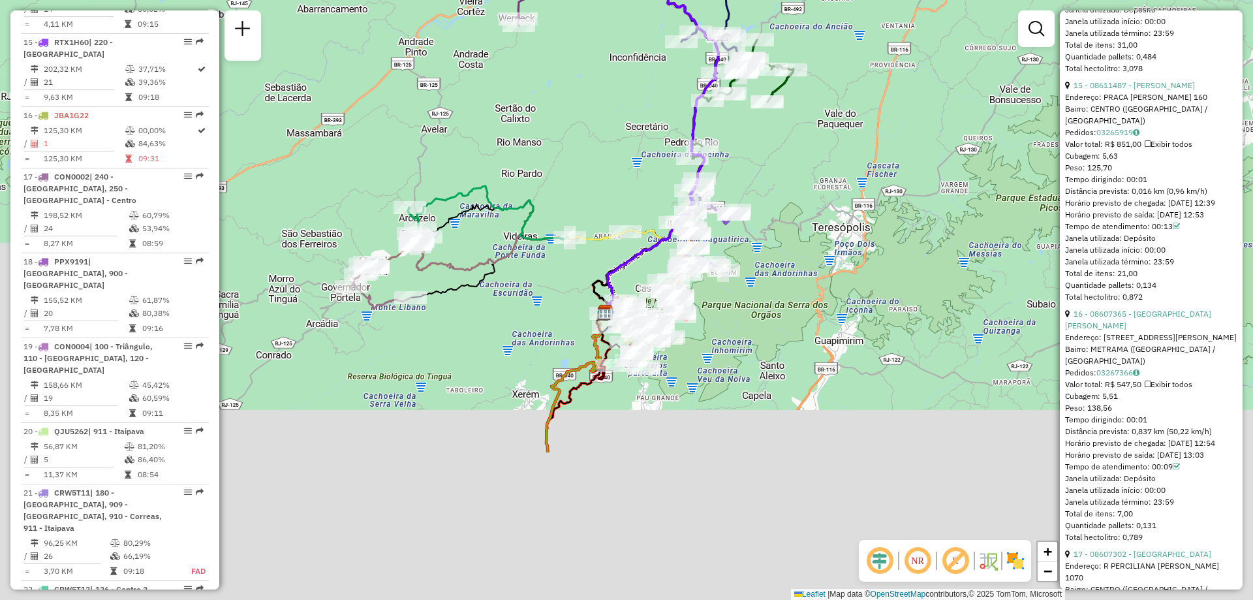
drag, startPoint x: 827, startPoint y: 252, endPoint x: 836, endPoint y: 232, distance: 22.2
click at [836, 232] on div "Janela de atendimento Grade de atendimento Capacidade Transportadoras Veículos …" at bounding box center [626, 300] width 1253 height 600
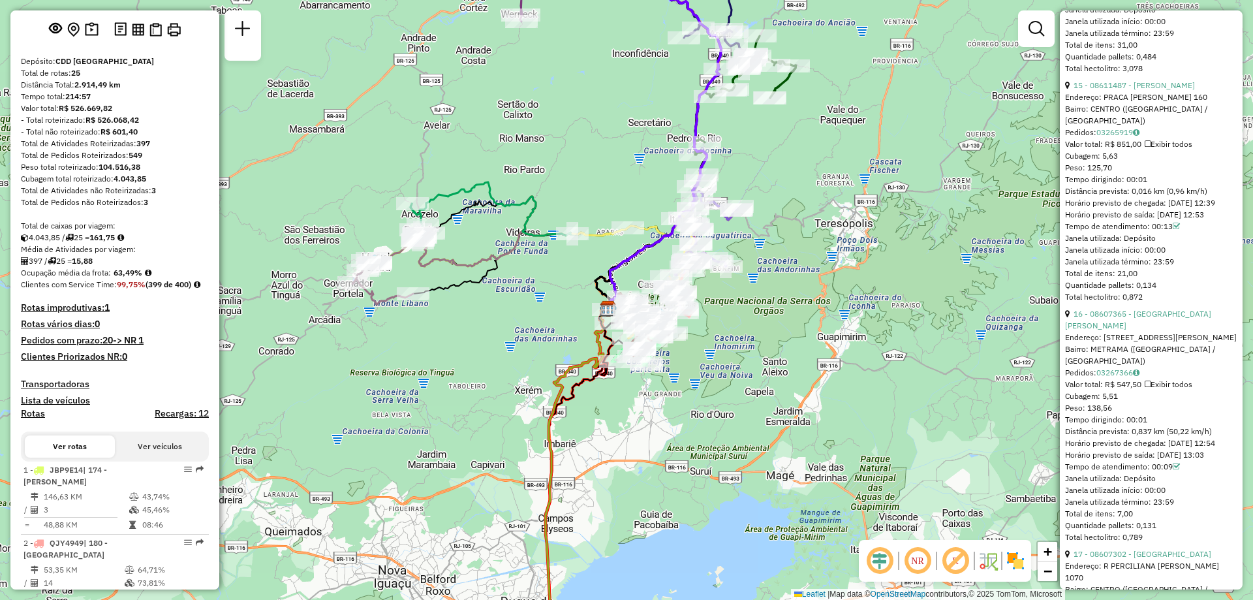
scroll to position [0, 0]
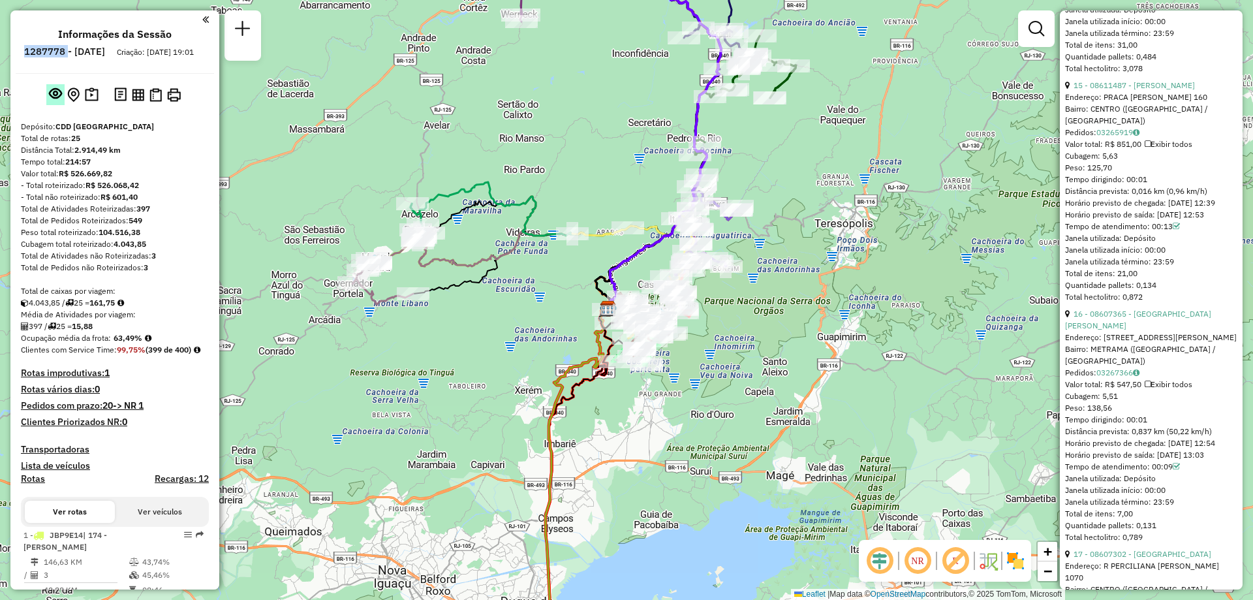
click at [56, 100] on em at bounding box center [55, 93] width 13 height 13
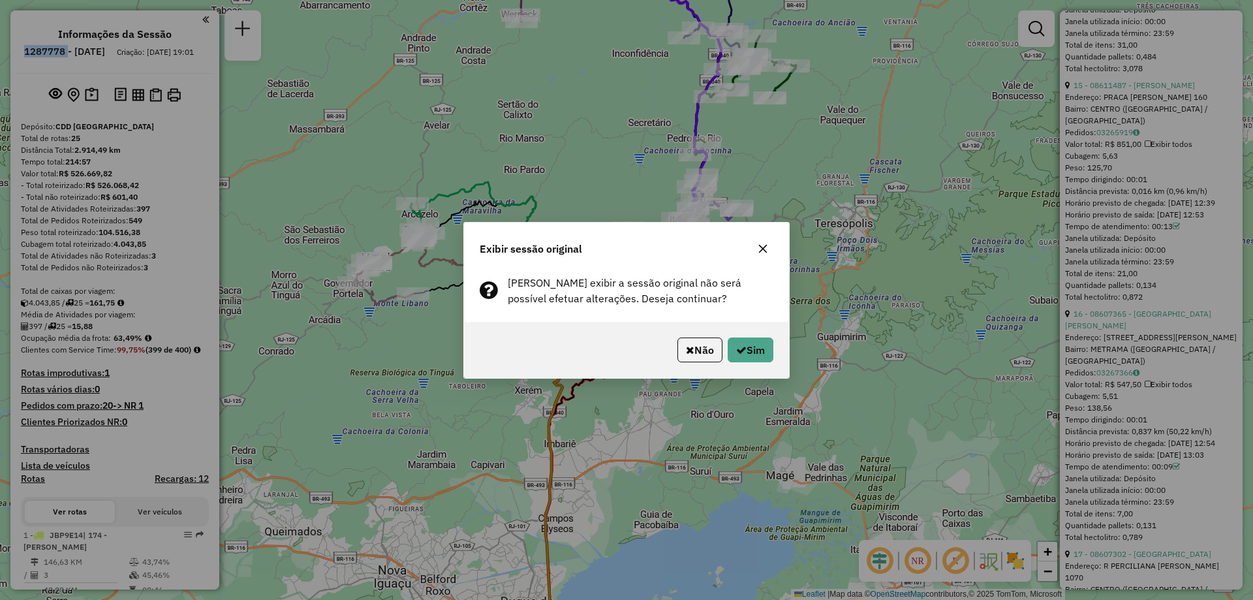
click at [762, 253] on icon "button" at bounding box center [763, 248] width 10 height 10
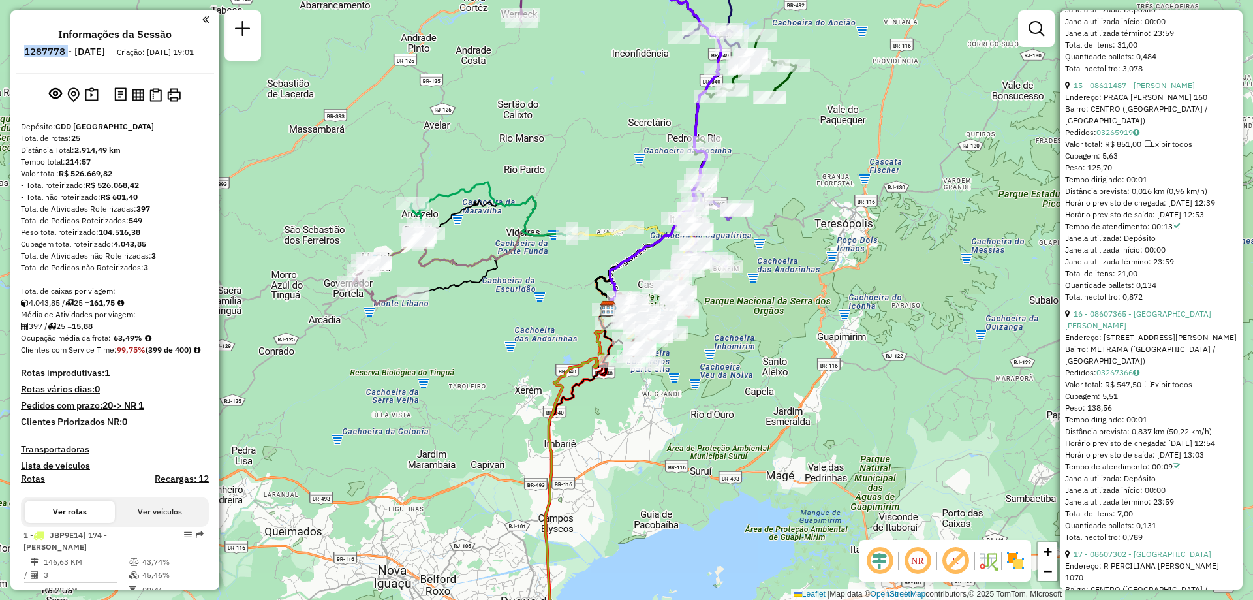
click at [170, 133] on div "Depósito: CDD Petropolis" at bounding box center [115, 127] width 188 height 12
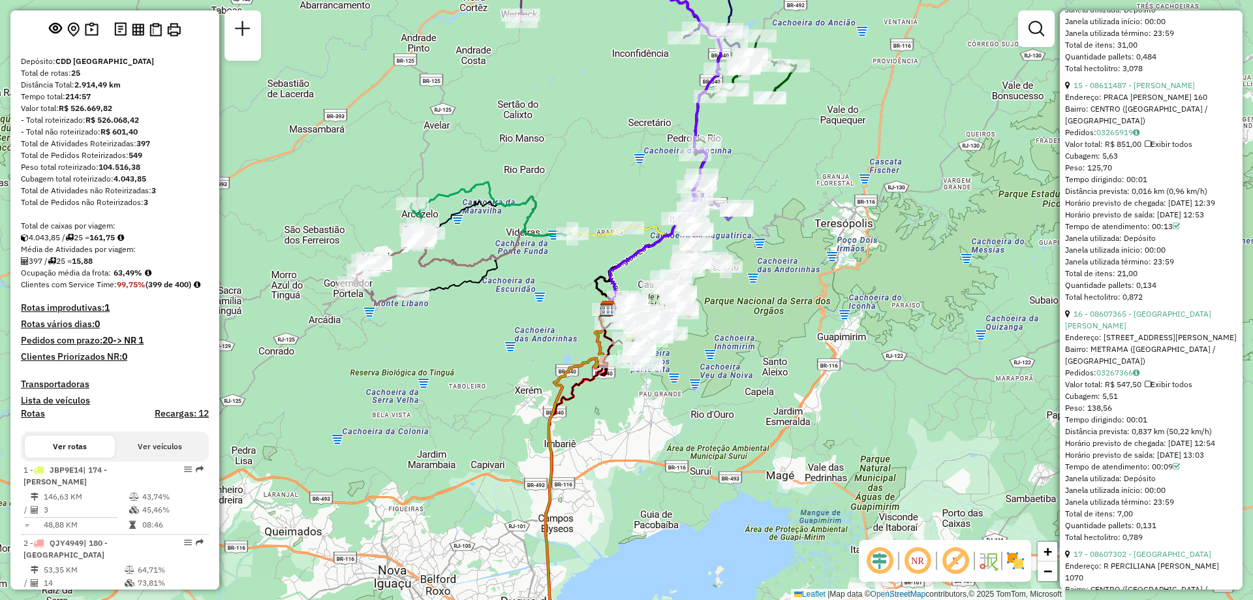
click at [70, 313] on h4 "Rotas improdutivas: 1" at bounding box center [115, 307] width 188 height 11
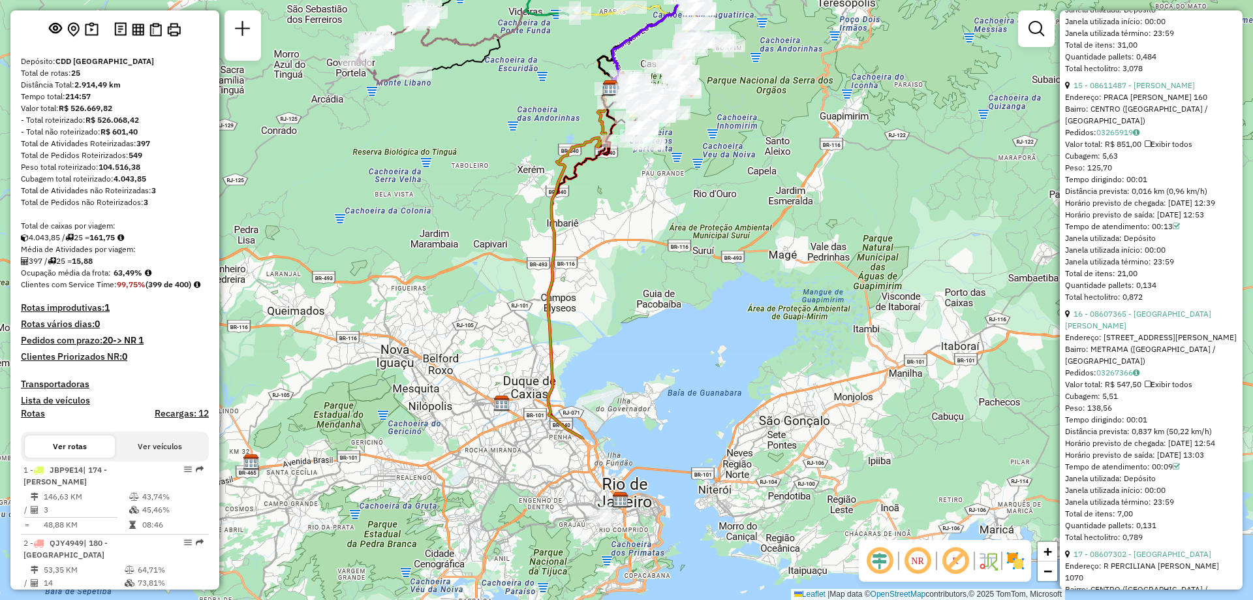
drag, startPoint x: 446, startPoint y: 415, endPoint x: 449, endPoint y: 195, distance: 220.0
click at [449, 195] on div "Janela de atendimento Grade de atendimento Capacidade Transportadoras Veículos …" at bounding box center [626, 300] width 1253 height 600
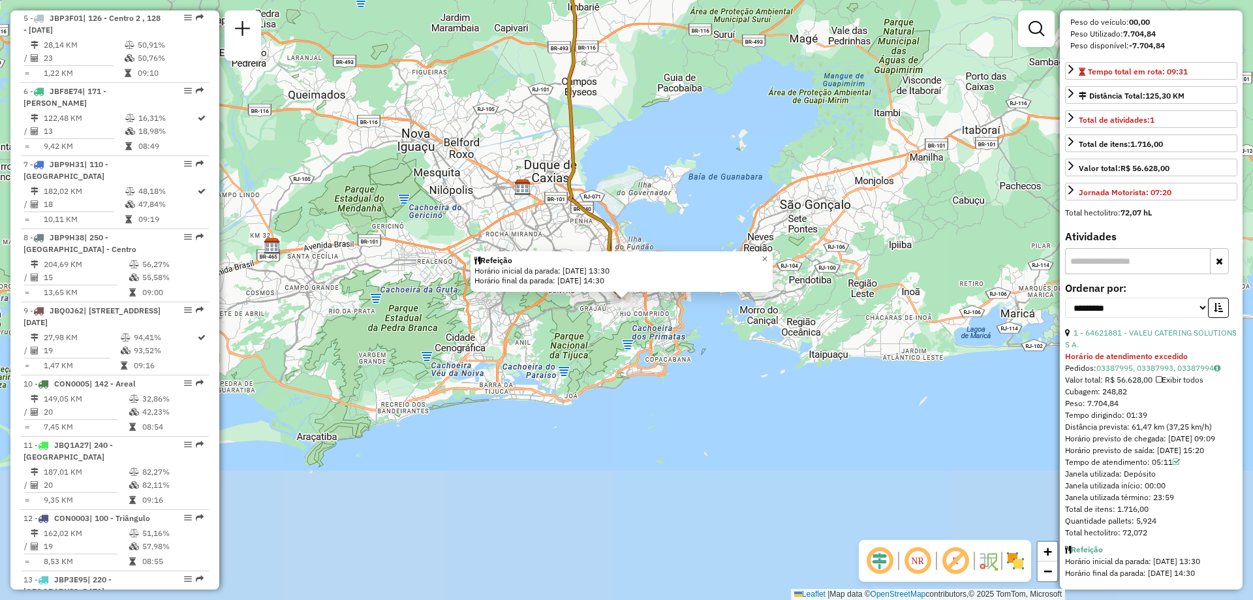
scroll to position [1554, 0]
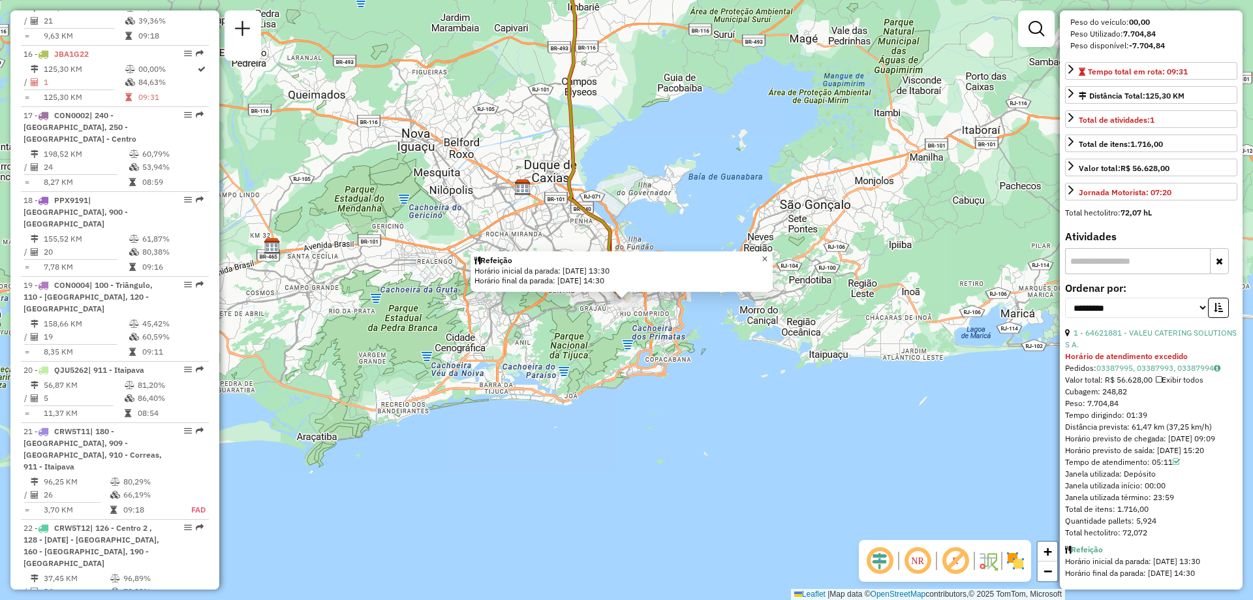
click at [768, 259] on span "×" at bounding box center [765, 258] width 6 height 11
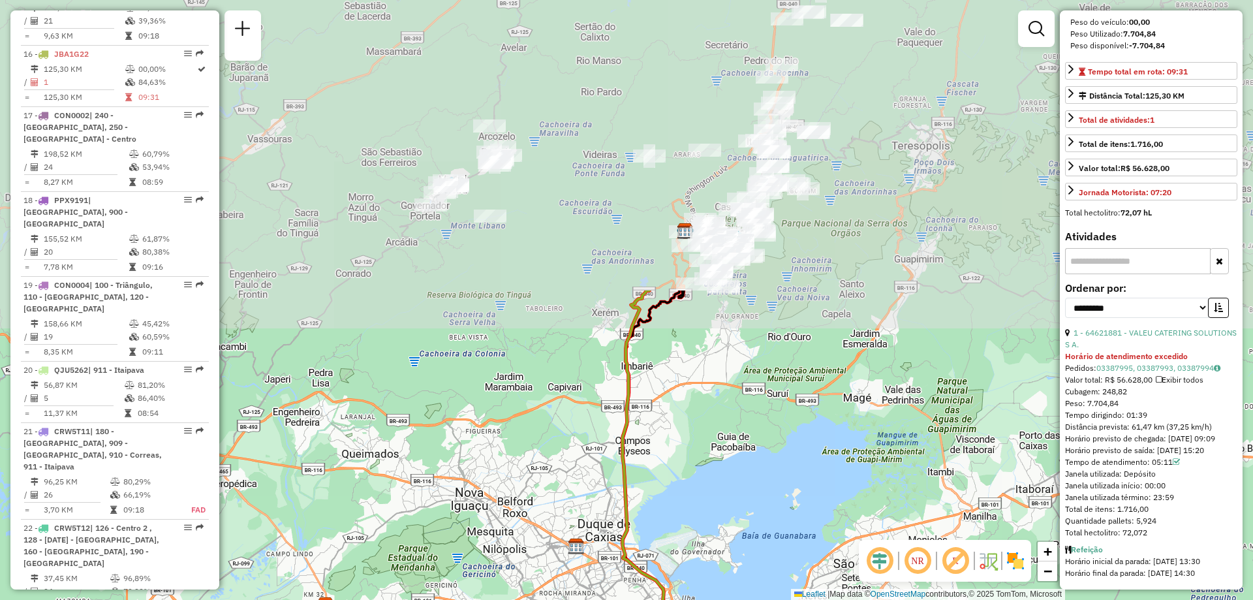
drag, startPoint x: 736, startPoint y: 137, endPoint x: 685, endPoint y: 497, distance: 363.4
click at [685, 497] on div "Janela de atendimento Grade de atendimento Capacidade Transportadoras Veículos …" at bounding box center [626, 300] width 1253 height 600
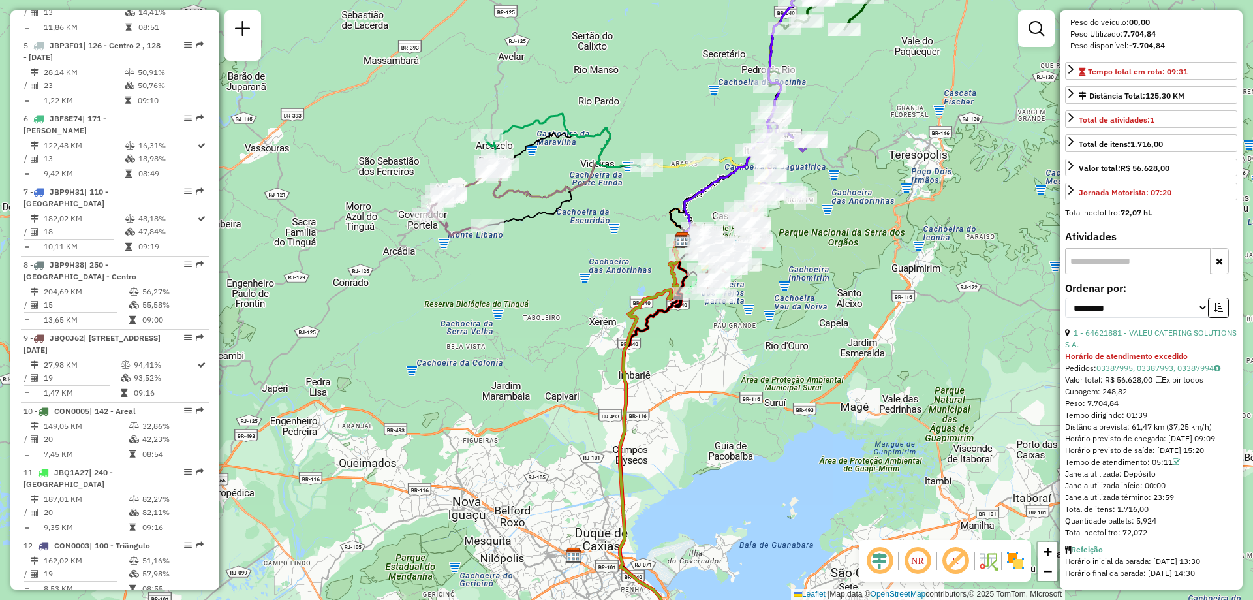
scroll to position [260, 0]
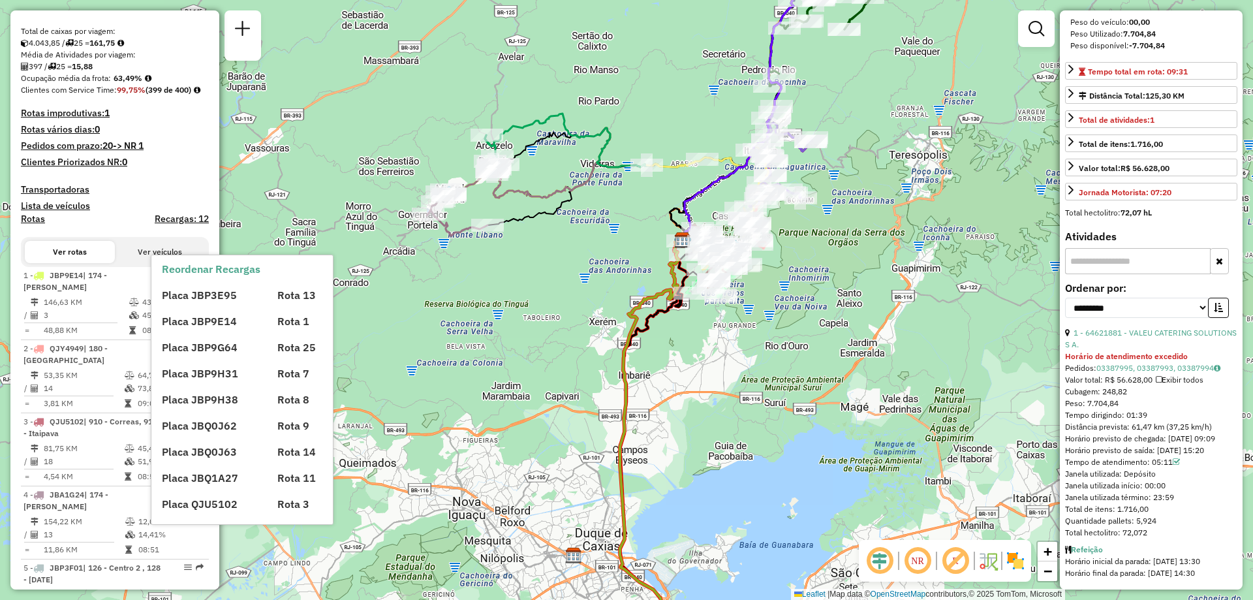
click at [74, 119] on h4 "Rotas improdutivas: 1" at bounding box center [115, 113] width 188 height 11
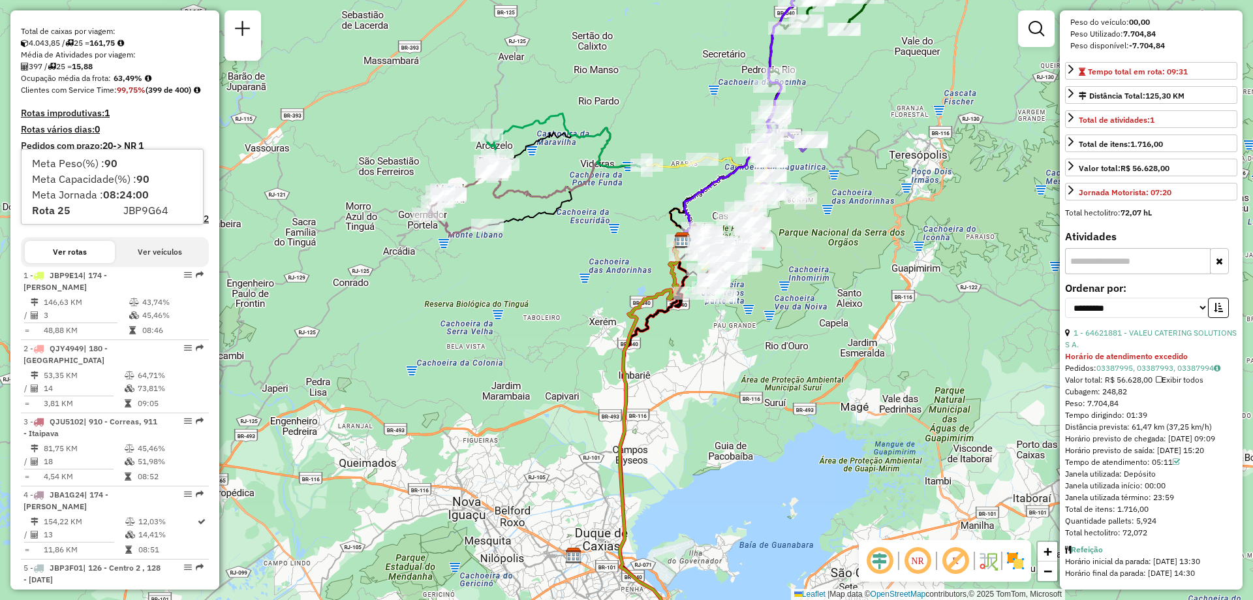
click at [144, 119] on h4 "Rotas improdutivas: 1" at bounding box center [115, 113] width 188 height 11
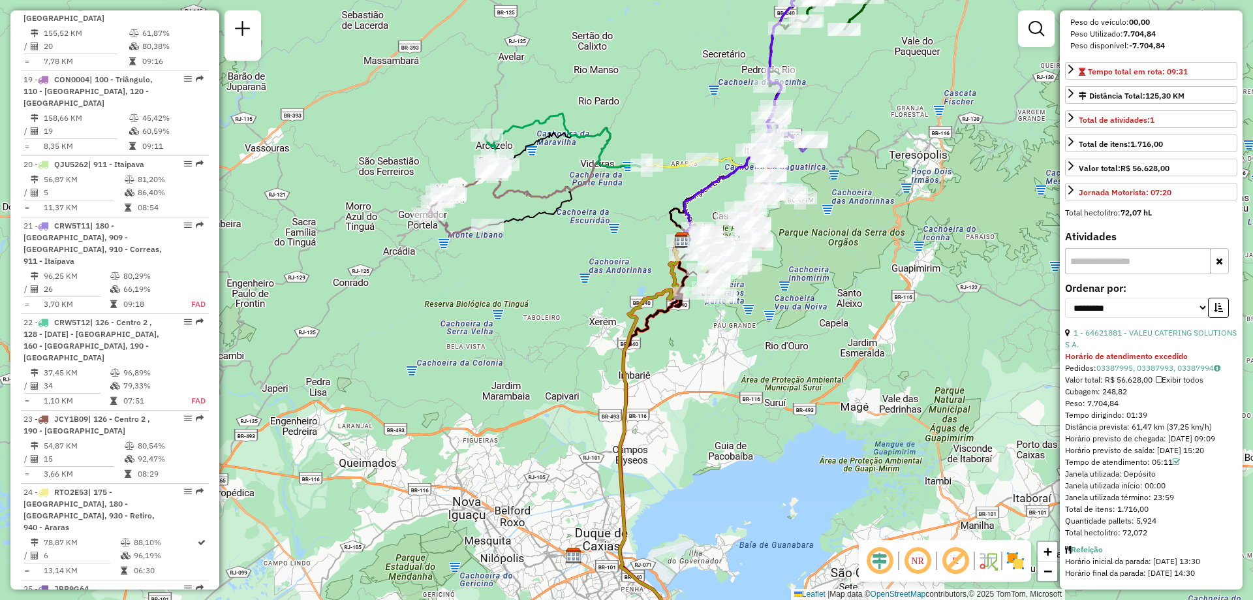
scroll to position [1817, 0]
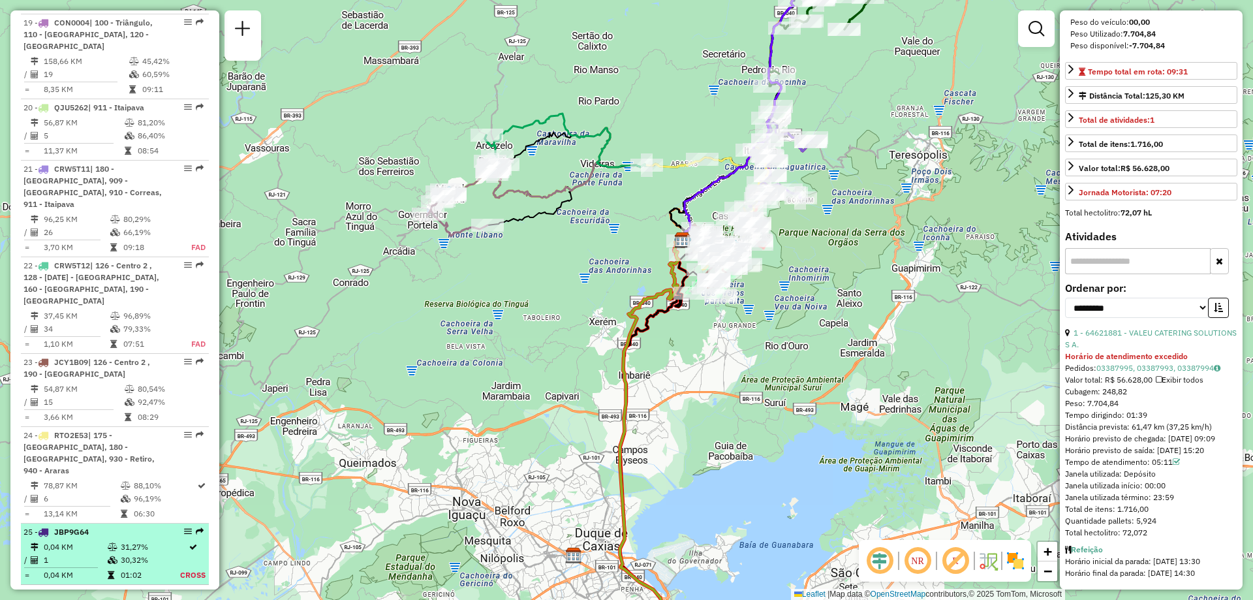
click at [60, 526] on div "25 - JBP9G64" at bounding box center [92, 532] width 138 height 12
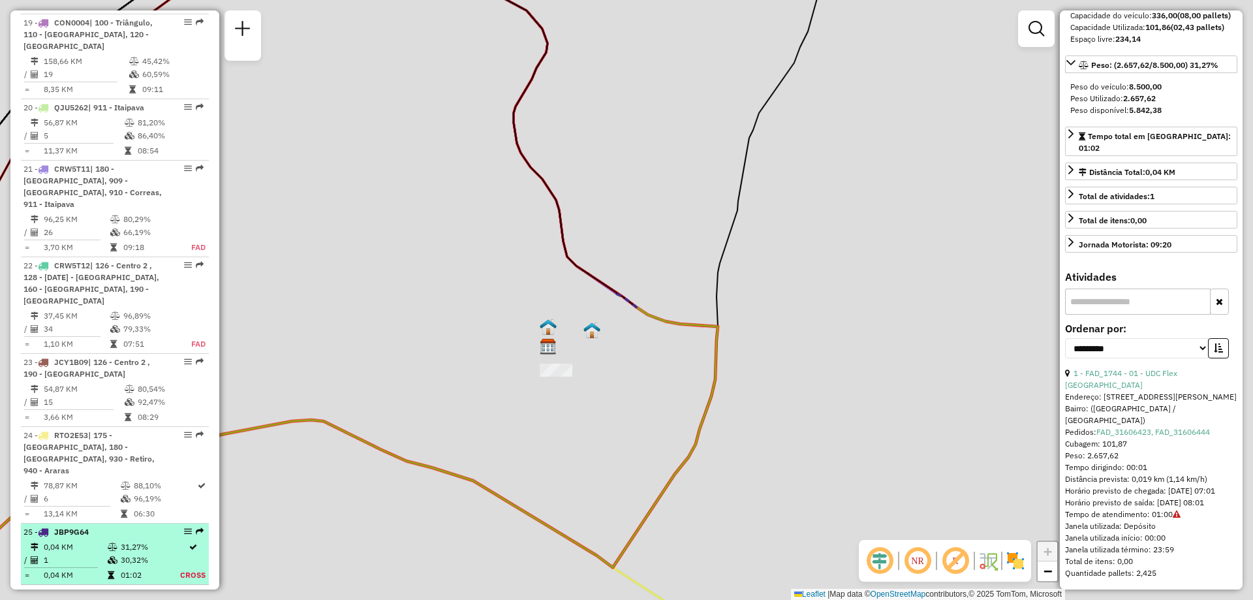
scroll to position [158, 0]
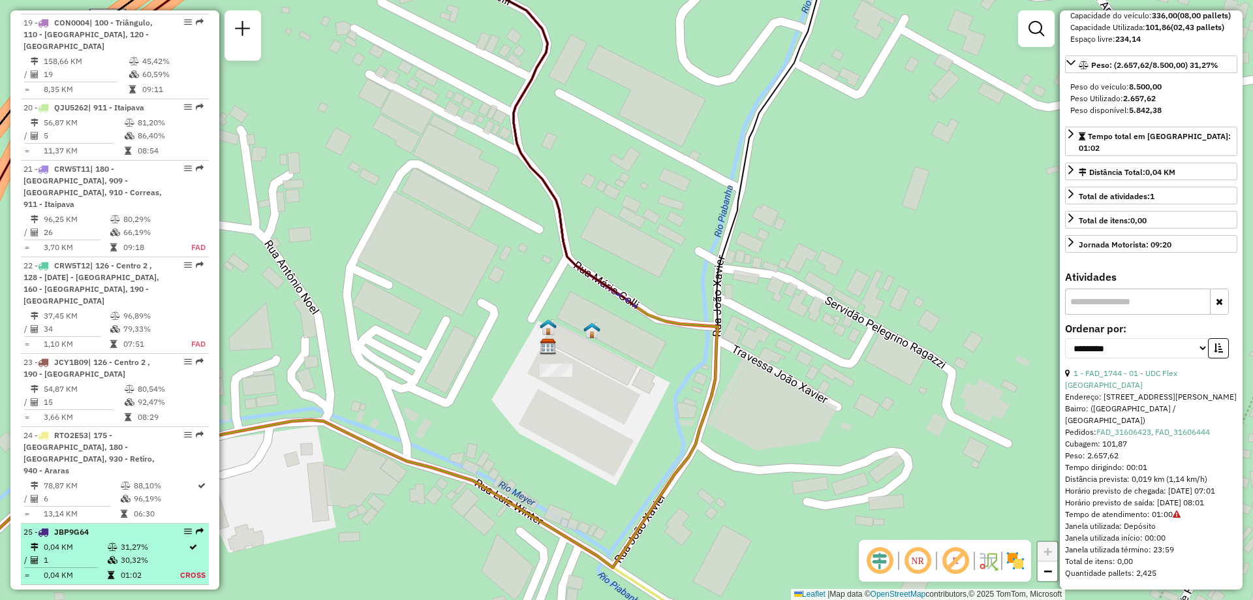
click at [189, 569] on td "Cross" at bounding box center [193, 575] width 27 height 13
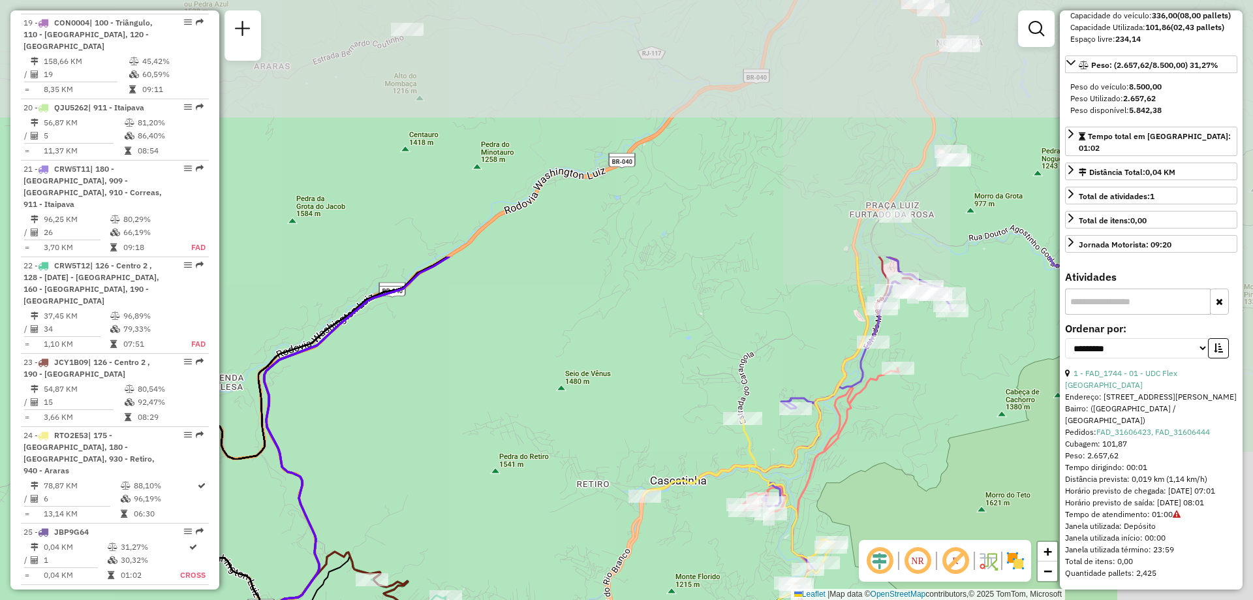
drag, startPoint x: 609, startPoint y: 174, endPoint x: 428, endPoint y: 491, distance: 364.9
click at [428, 491] on div "Janela de atendimento Grade de atendimento Capacidade Transportadoras Veículos …" at bounding box center [626, 300] width 1253 height 600
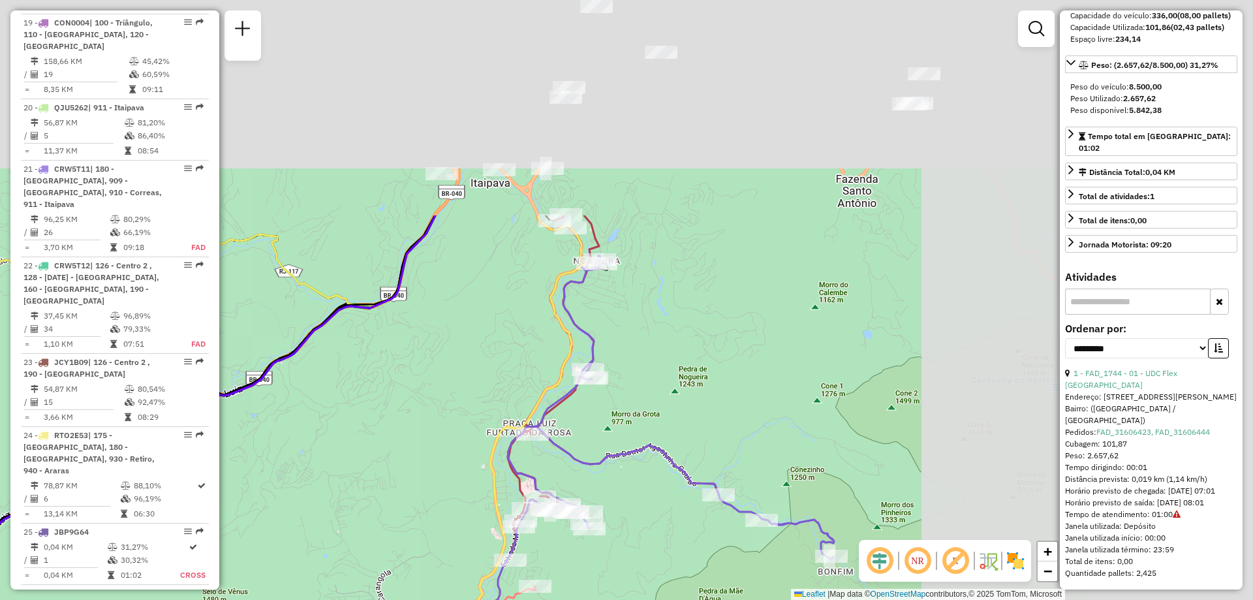
drag, startPoint x: 767, startPoint y: 200, endPoint x: 315, endPoint y: 499, distance: 541.7
click at [315, 499] on div "Janela de atendimento Grade de atendimento Capacidade Transportadoras Veículos …" at bounding box center [626, 300] width 1253 height 600
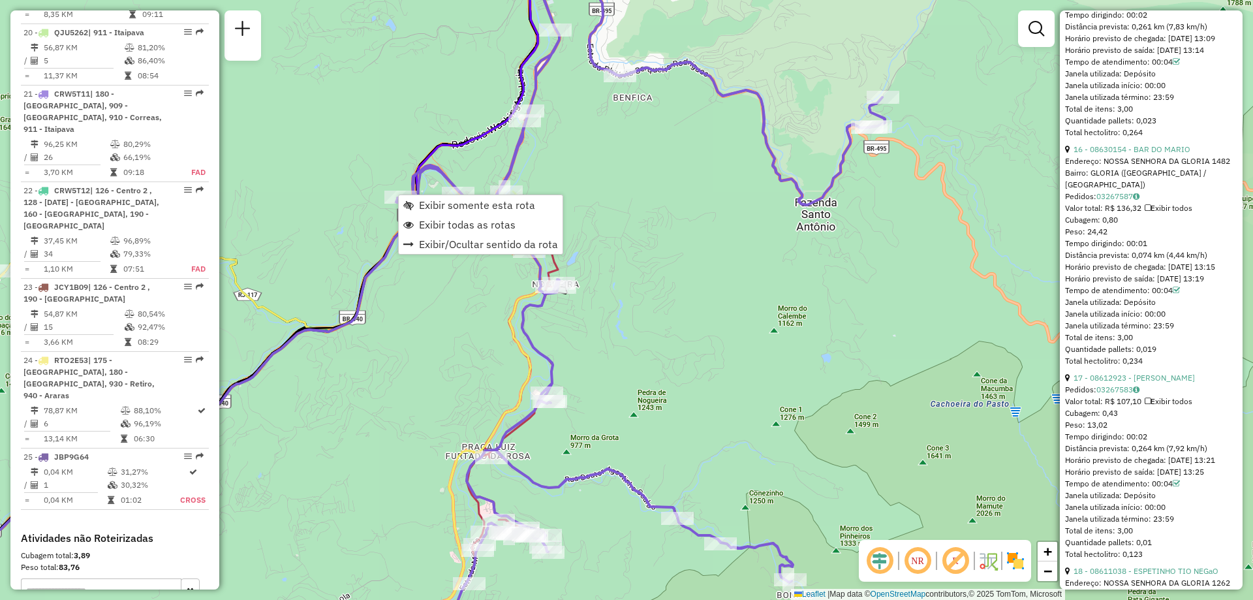
scroll to position [1908, 0]
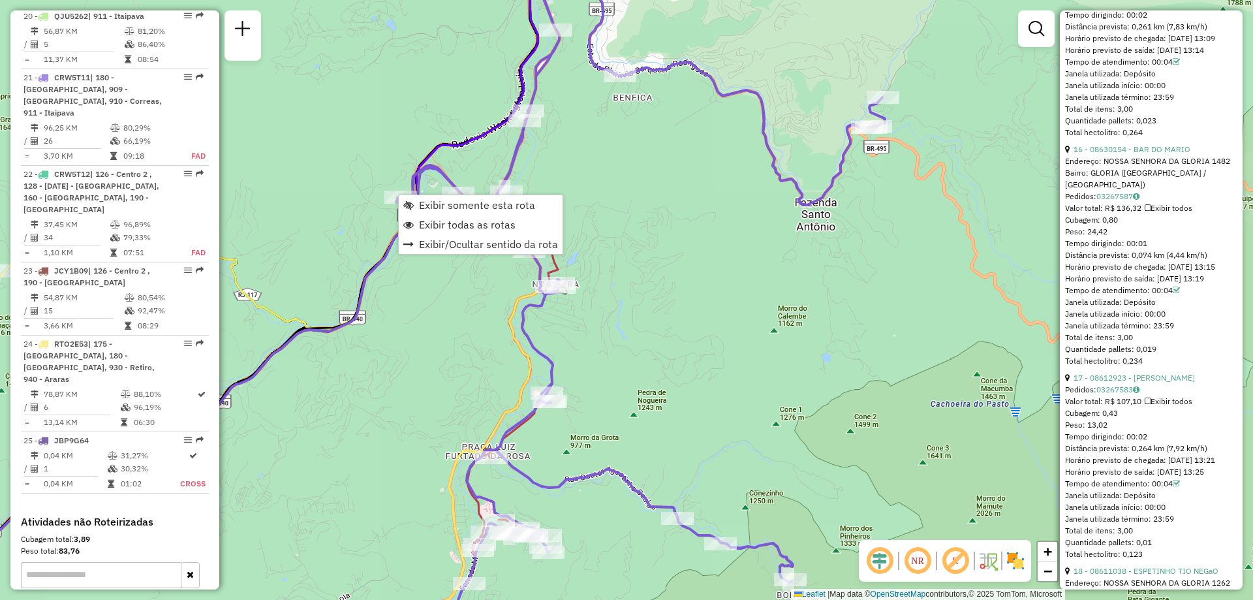
click at [389, 373] on div "Janela de atendimento Grade de atendimento Capacidade Transportadoras Veículos …" at bounding box center [626, 300] width 1253 height 600
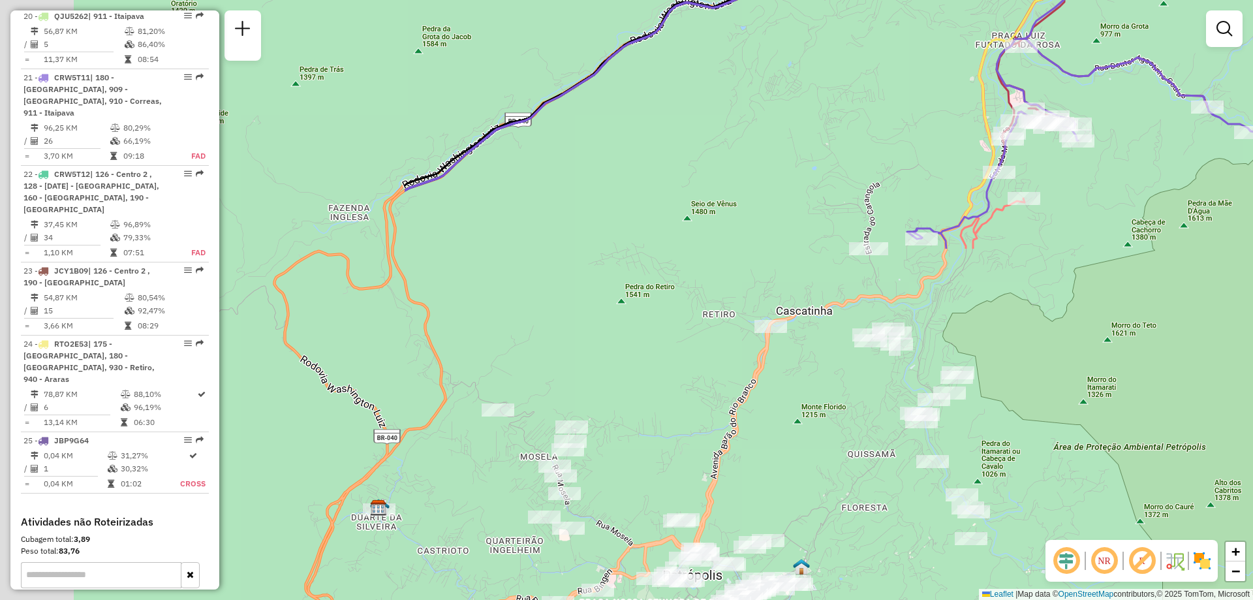
drag, startPoint x: 342, startPoint y: 446, endPoint x: 909, endPoint y: 4, distance: 719.0
click at [909, 4] on div "Janela de atendimento Grade de atendimento Capacidade Transportadoras Veículos …" at bounding box center [626, 300] width 1253 height 600
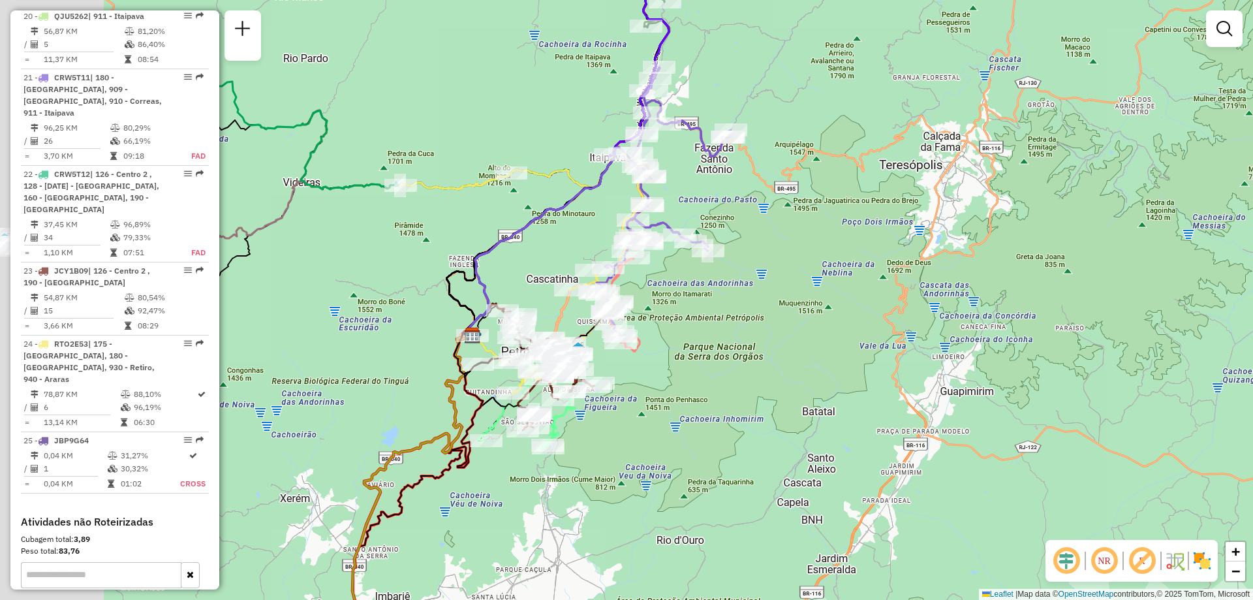
drag, startPoint x: 335, startPoint y: 217, endPoint x: 514, endPoint y: 239, distance: 180.9
click at [514, 239] on div "Janela de atendimento Grade de atendimento Capacidade Transportadoras Veículos …" at bounding box center [626, 300] width 1253 height 600
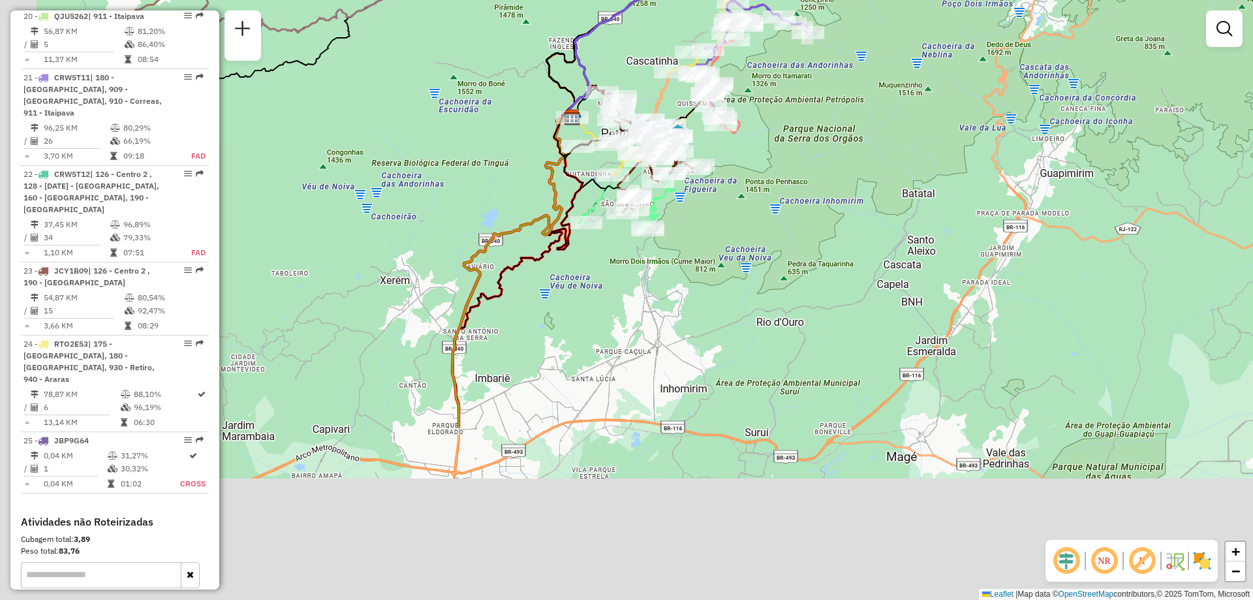
drag, startPoint x: 403, startPoint y: 428, endPoint x: 503, endPoint y: 86, distance: 356.3
click at [503, 86] on div "Janela de atendimento Grade de atendimento Capacidade Transportadoras Veículos …" at bounding box center [626, 300] width 1253 height 600
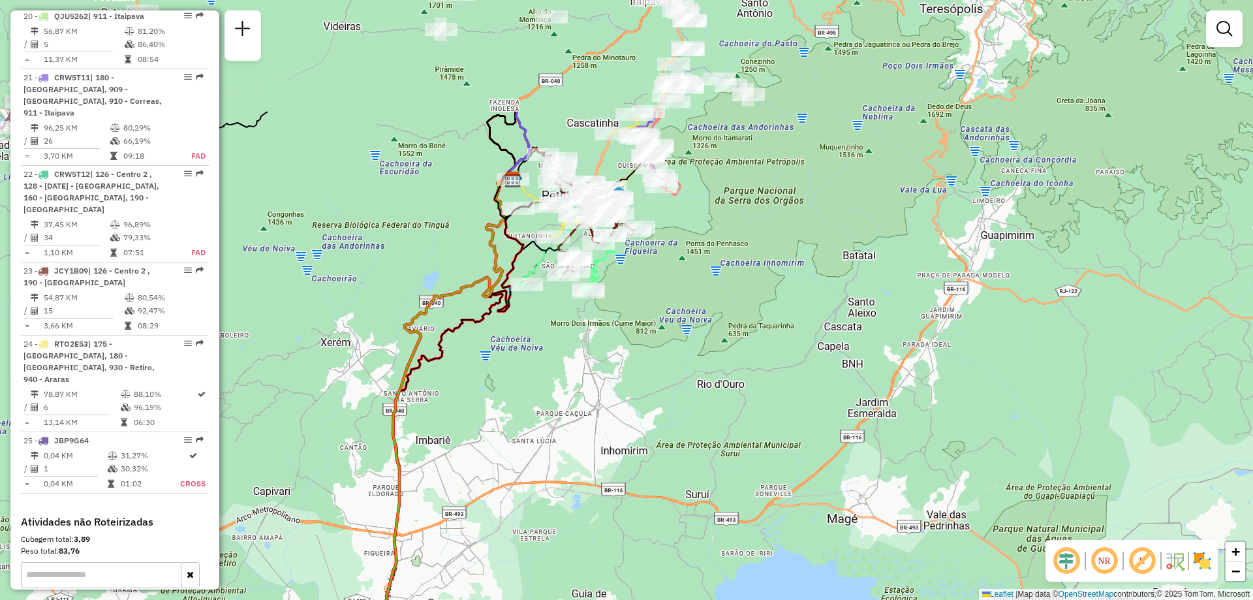
drag, startPoint x: 702, startPoint y: 187, endPoint x: 608, endPoint y: 358, distance: 195.4
click at [608, 358] on div "Janela de atendimento Grade de atendimento Capacidade Transportadoras Veículos …" at bounding box center [626, 300] width 1253 height 600
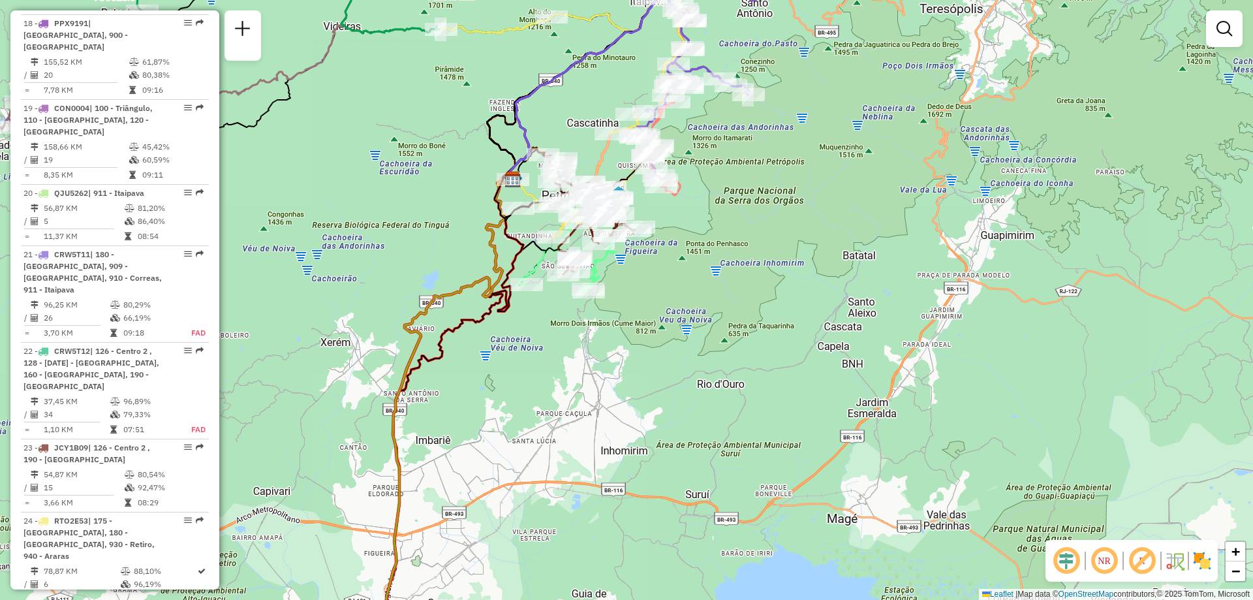
scroll to position [1711, 0]
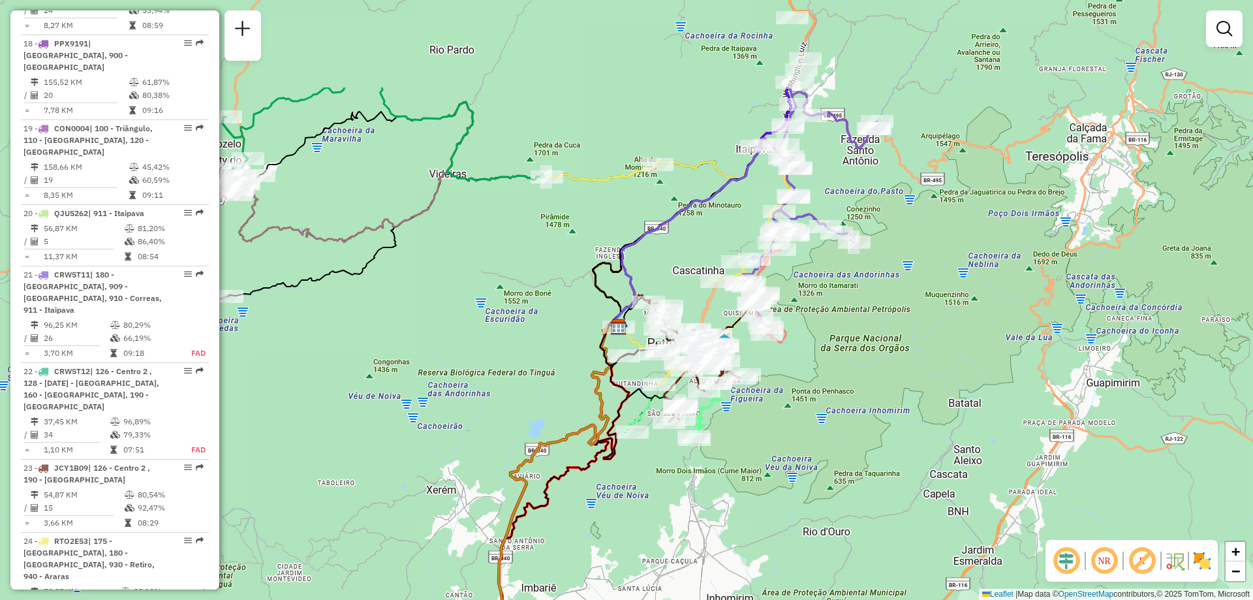
drag, startPoint x: 373, startPoint y: 204, endPoint x: 477, endPoint y: 345, distance: 174.7
click at [477, 345] on div "Janela de atendimento Grade de atendimento Capacidade Transportadoras Veículos …" at bounding box center [626, 300] width 1253 height 600
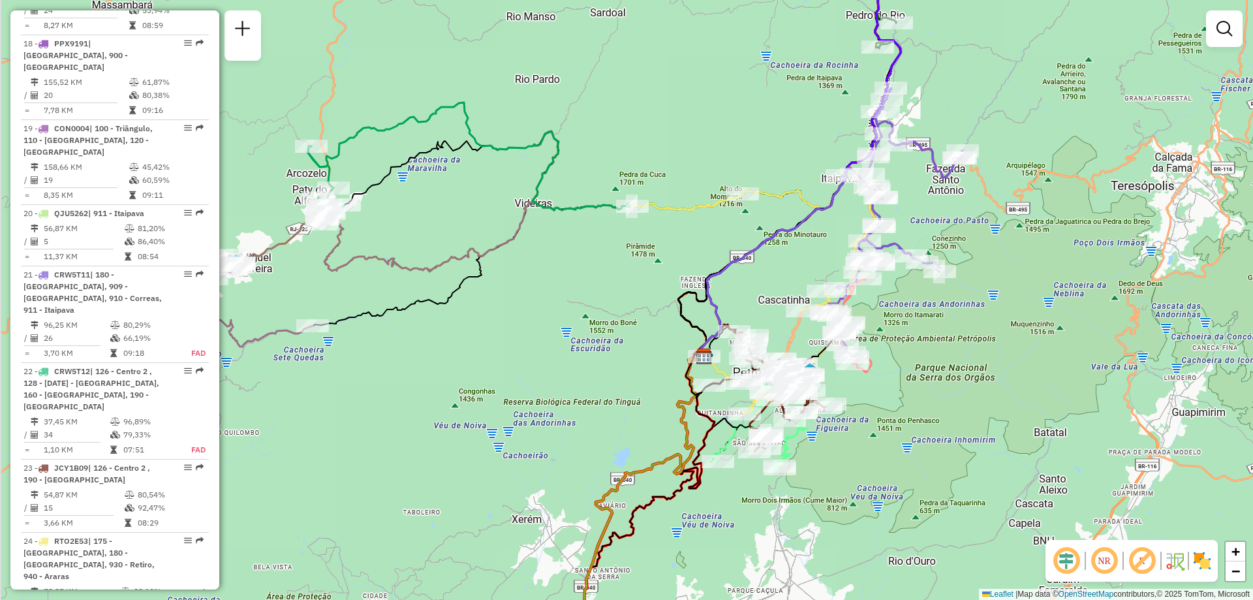
drag, startPoint x: 433, startPoint y: 311, endPoint x: 519, endPoint y: 341, distance: 91.0
click at [519, 341] on div "Janela de atendimento Grade de atendimento Capacidade Transportadoras Veículos …" at bounding box center [626, 300] width 1253 height 600
